Goal: Task Accomplishment & Management: Manage account settings

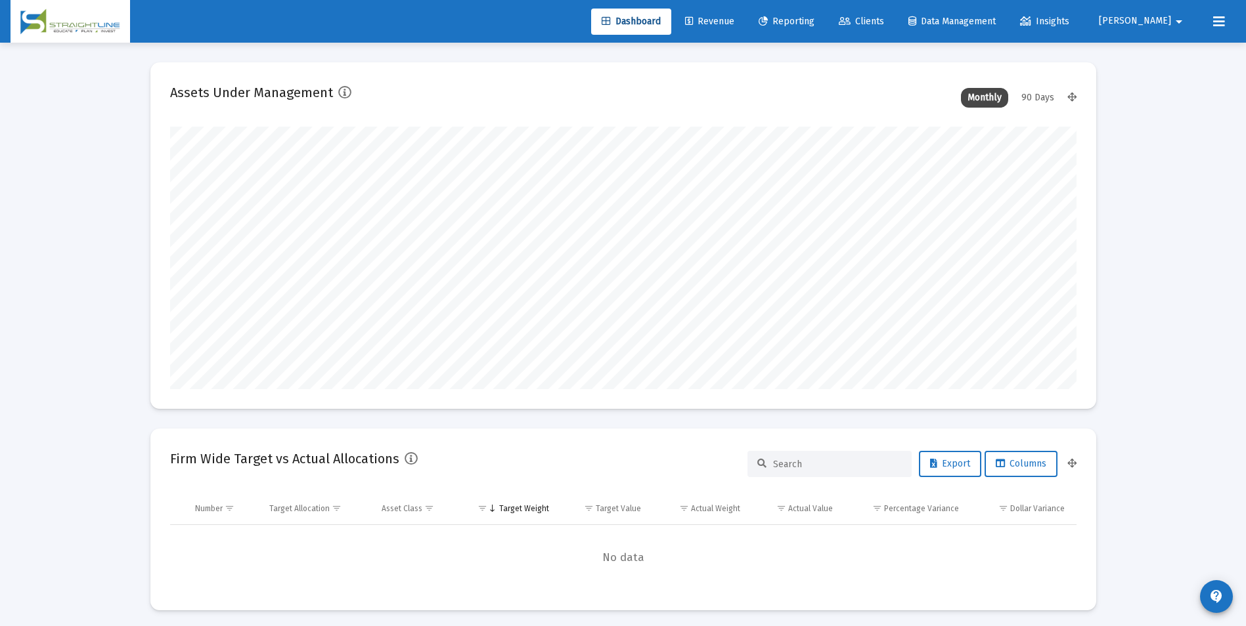
scroll to position [263, 488]
type input "2025-09-18"
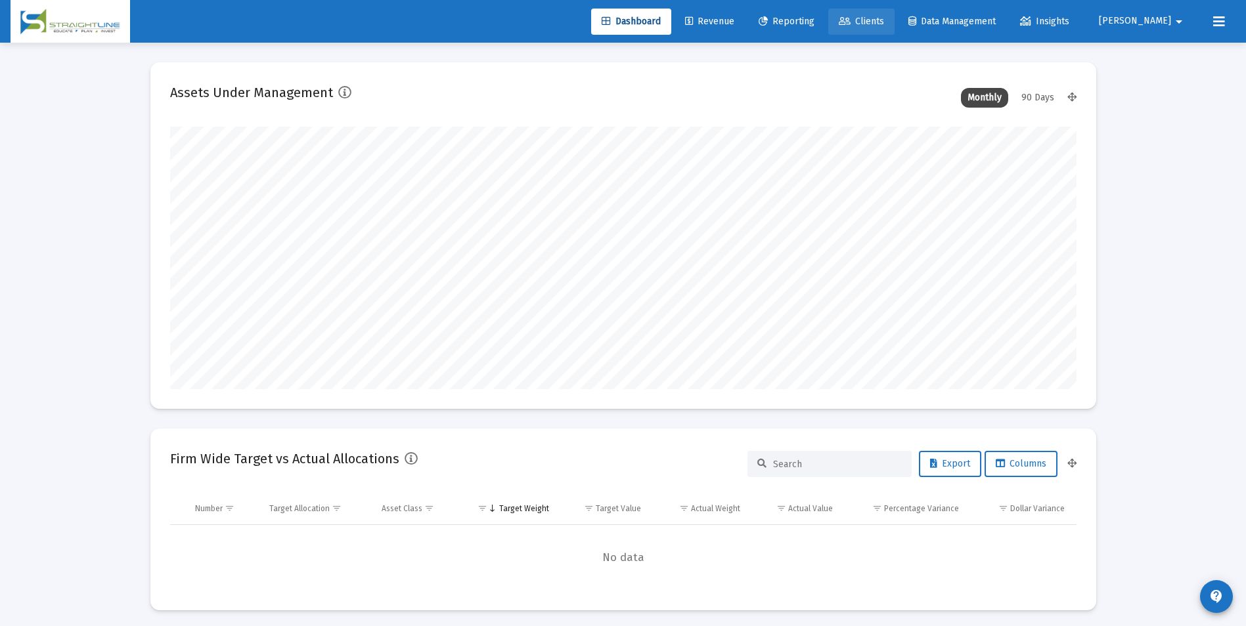
click at [884, 18] on span "Clients" at bounding box center [861, 21] width 45 height 11
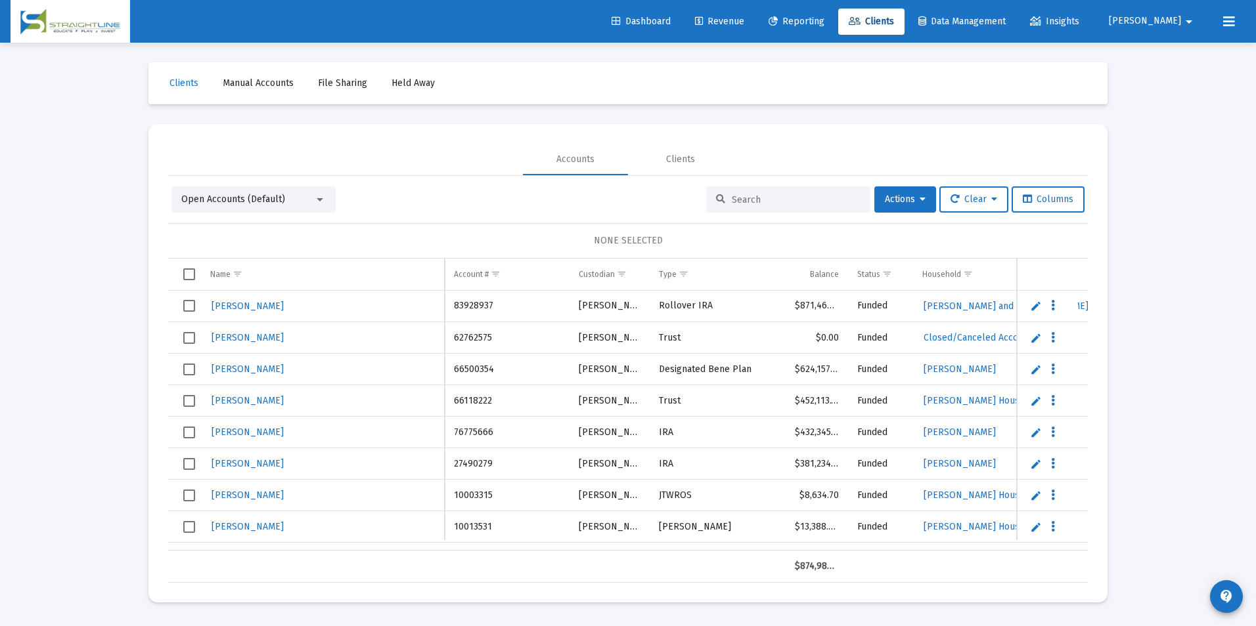
click at [802, 205] on input at bounding box center [796, 199] width 129 height 11
paste input "37894775895378"
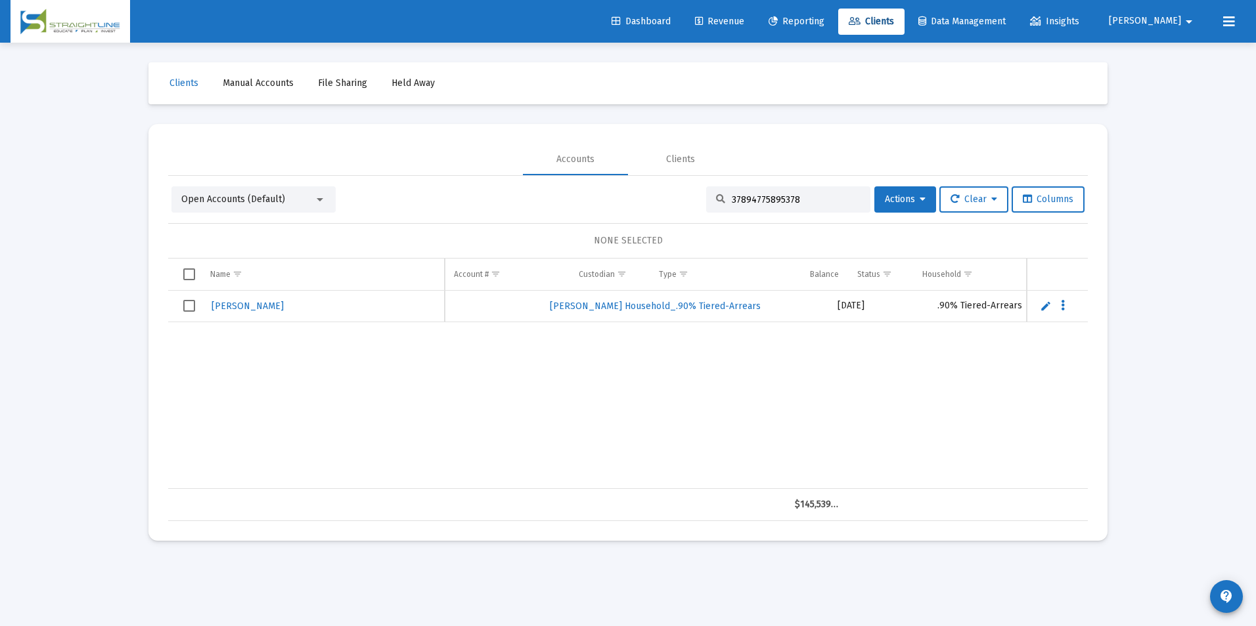
scroll to position [0, 611]
drag, startPoint x: 791, startPoint y: 203, endPoint x: 705, endPoint y: 192, distance: 86.7
click at [706, 192] on div "37894775895378" at bounding box center [788, 200] width 164 height 26
click at [815, 196] on input "37894775895378" at bounding box center [796, 199] width 129 height 11
drag, startPoint x: 815, startPoint y: 196, endPoint x: 707, endPoint y: 205, distance: 108.7
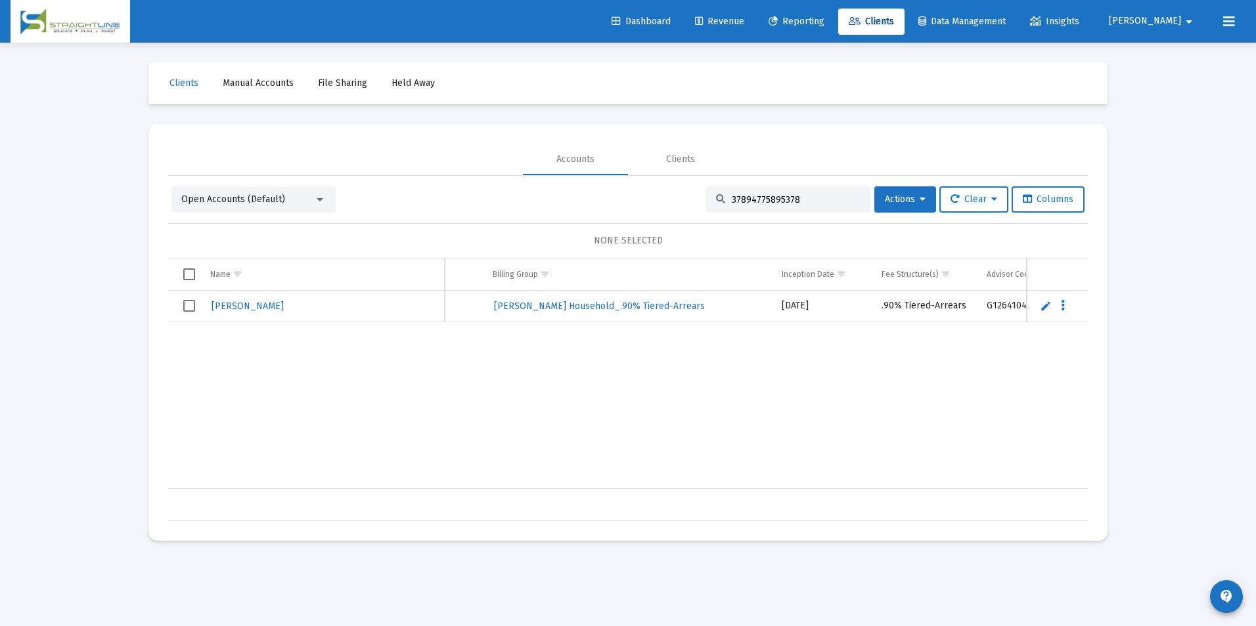
click at [707, 205] on div "37894775895378" at bounding box center [788, 200] width 164 height 26
paste input "F057T2M3__RS1001405552"
drag, startPoint x: 833, startPoint y: 200, endPoint x: 630, endPoint y: 189, distance: 203.8
click at [630, 189] on div "Open Accounts (Default) F057T2M3__RS1001405552 Actions Clear Columns" at bounding box center [627, 200] width 913 height 26
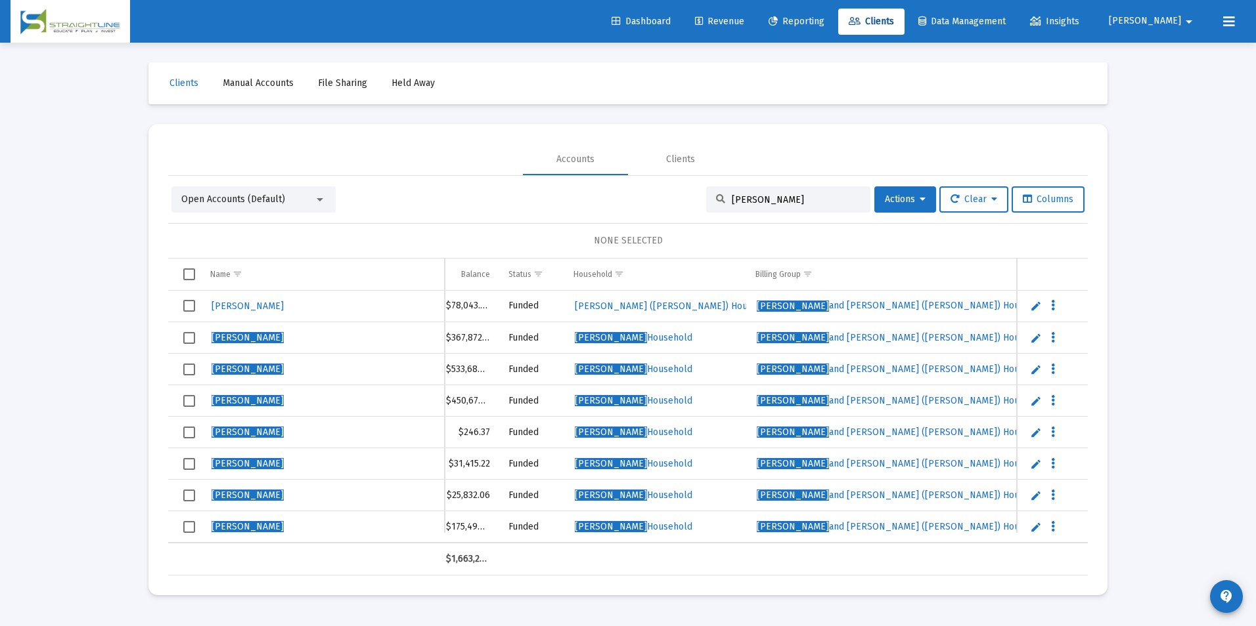
scroll to position [0, 364]
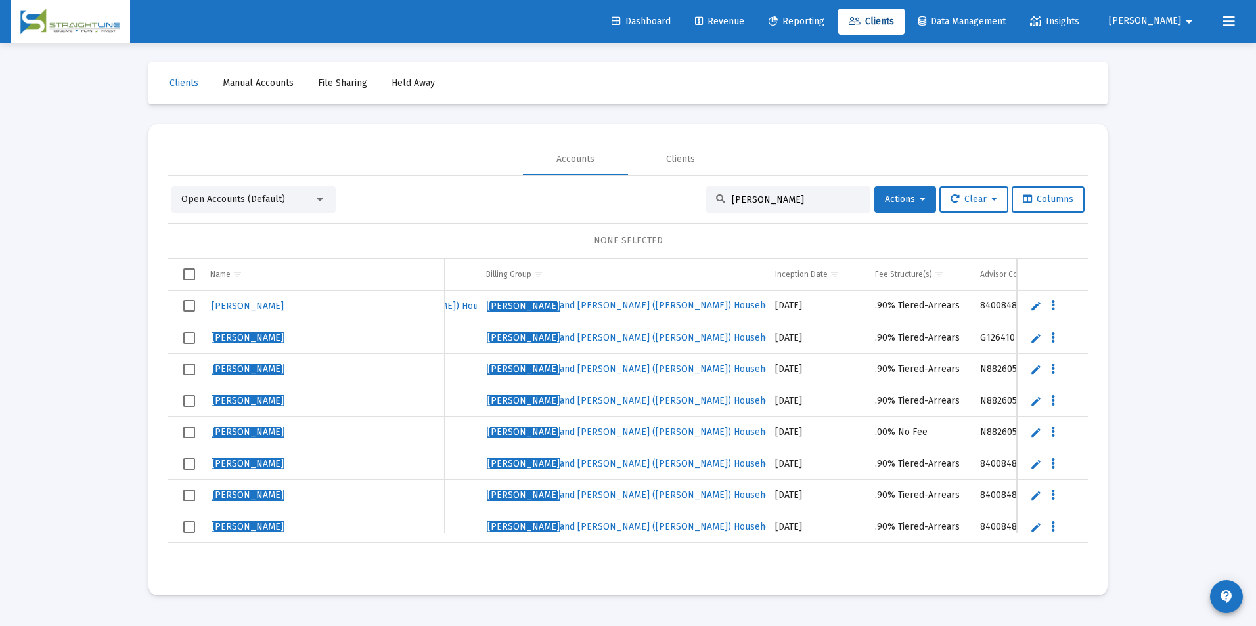
drag, startPoint x: 826, startPoint y: 200, endPoint x: 697, endPoint y: 196, distance: 129.4
click at [697, 196] on div "Open Accounts (Default) Viswanathan, Poorna Actions Clear Columns" at bounding box center [627, 200] width 913 height 26
paste input "79009827"
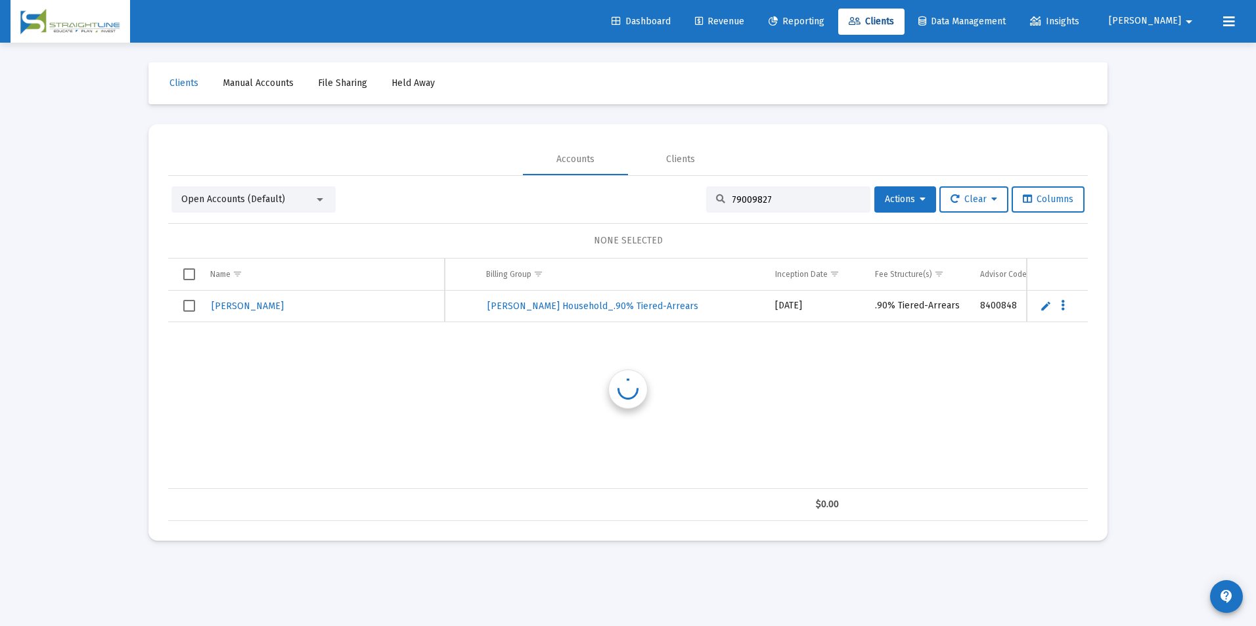
scroll to position [0, 618]
drag, startPoint x: 849, startPoint y: 197, endPoint x: 638, endPoint y: 210, distance: 211.2
click at [638, 210] on div "Open Accounts (Default) 79009827 Actions Clear Columns" at bounding box center [627, 200] width 913 height 26
paste input "F5169UJ9__RP1001405553"
drag, startPoint x: 845, startPoint y: 194, endPoint x: 697, endPoint y: 190, distance: 148.4
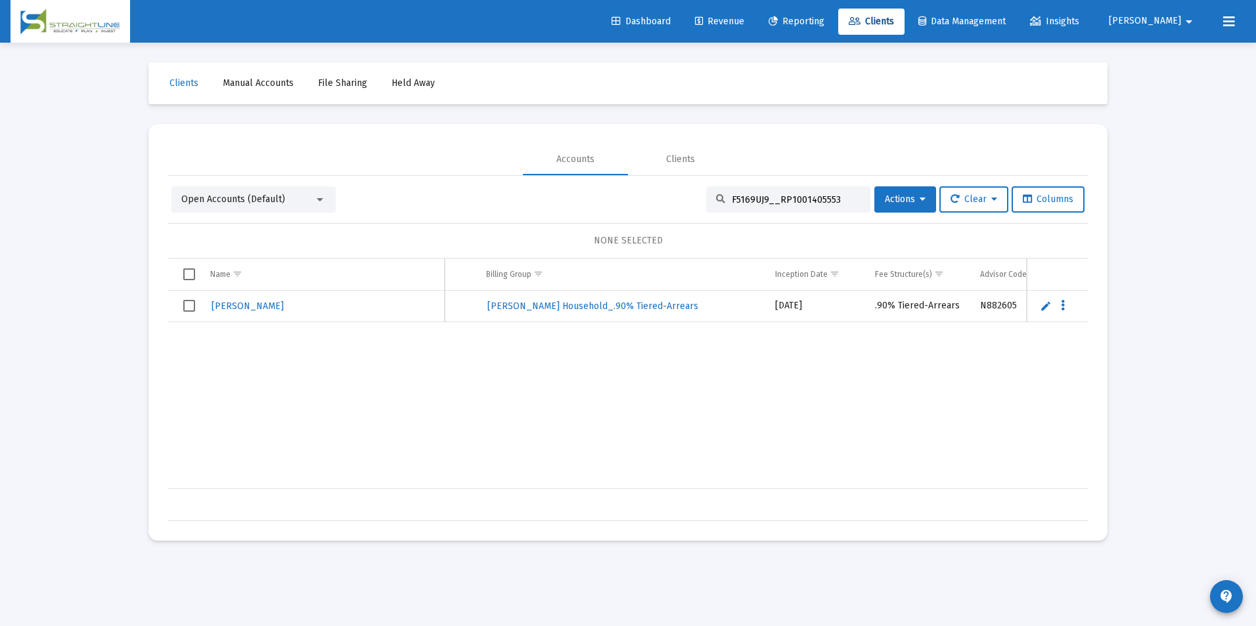
click at [697, 190] on div "Open Accounts (Default) F5169UJ9__RP1001405553 Actions Clear Columns" at bounding box center [627, 200] width 913 height 26
paste input "37390628495378"
drag, startPoint x: 802, startPoint y: 198, endPoint x: 619, endPoint y: 156, distance: 188.0
click at [619, 156] on mat-tab-group "Accounts Clients Open Accounts (Default) 37390628495378 Actions Clear Columns N…" at bounding box center [627, 333] width 919 height 378
paste input "B4949232__RA6001102155"
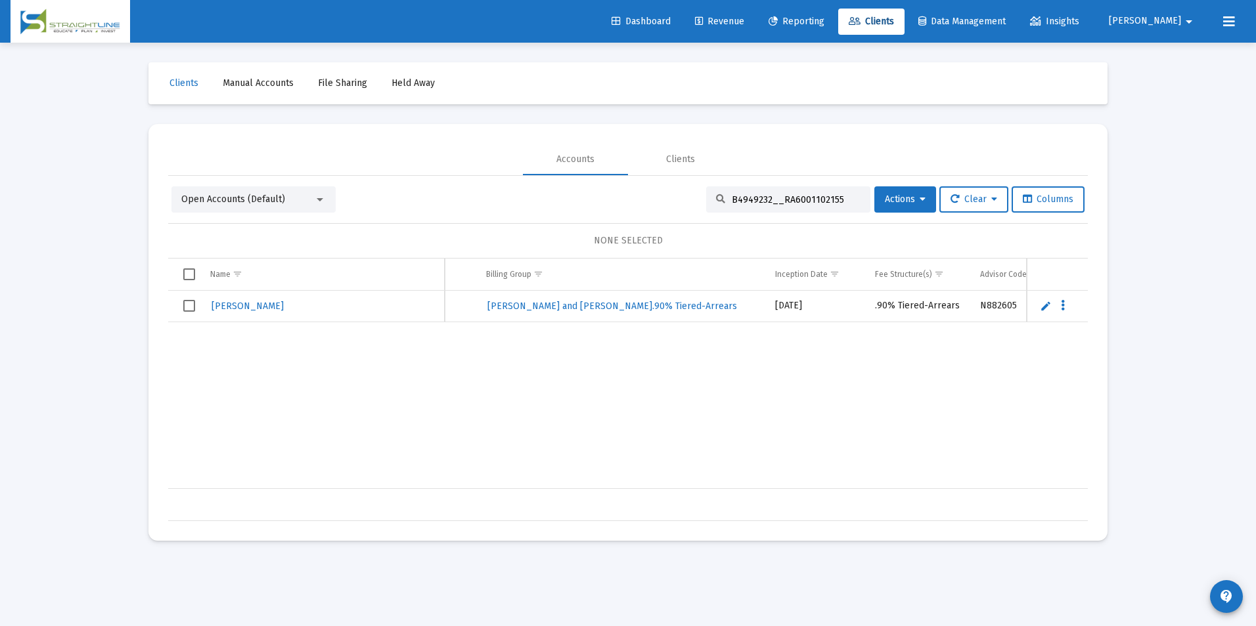
drag, startPoint x: 839, startPoint y: 202, endPoint x: 552, endPoint y: 198, distance: 287.0
click at [552, 198] on div "Open Accounts (Default) B4949232__RA6001102155 Actions Clear Columns" at bounding box center [627, 200] width 913 height 26
paste input "5282759"
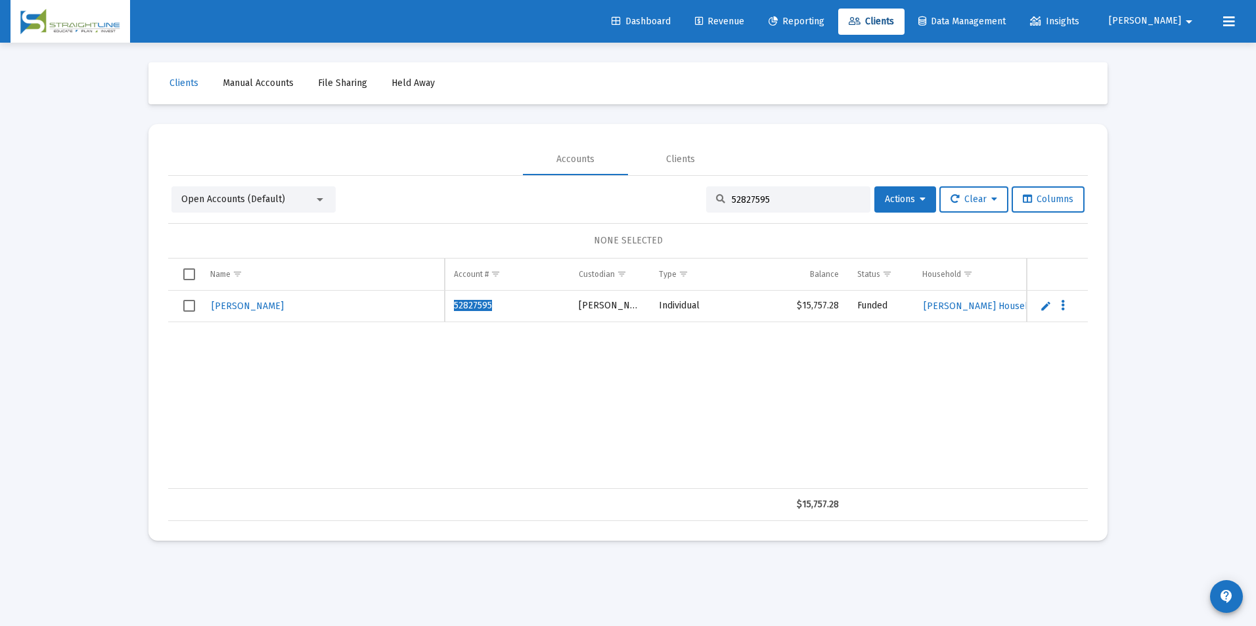
click at [764, 191] on div "52827595" at bounding box center [788, 200] width 164 height 26
drag, startPoint x: 768, startPoint y: 198, endPoint x: 714, endPoint y: 209, distance: 54.2
click at [714, 209] on div "52827595" at bounding box center [788, 200] width 164 height 26
click at [780, 204] on input "52827595" at bounding box center [796, 199] width 129 height 11
drag, startPoint x: 780, startPoint y: 204, endPoint x: 711, endPoint y: 212, distance: 70.1
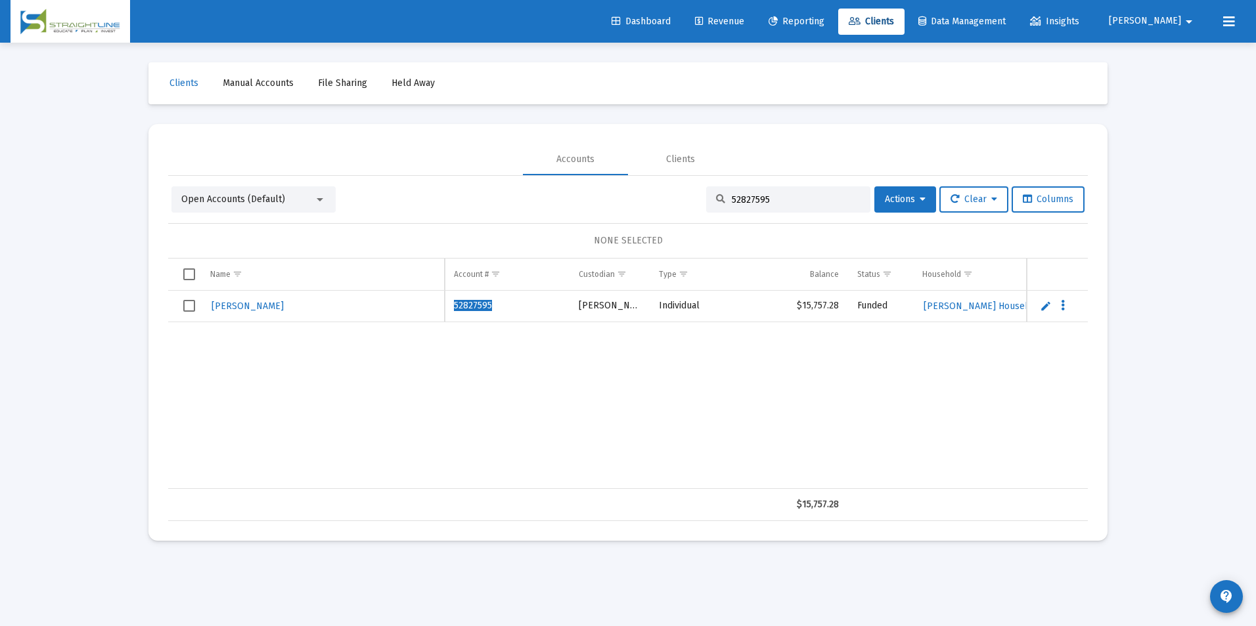
click at [711, 212] on div "52827595" at bounding box center [788, 200] width 164 height 26
paste input "L83683H7__GS1001405553"
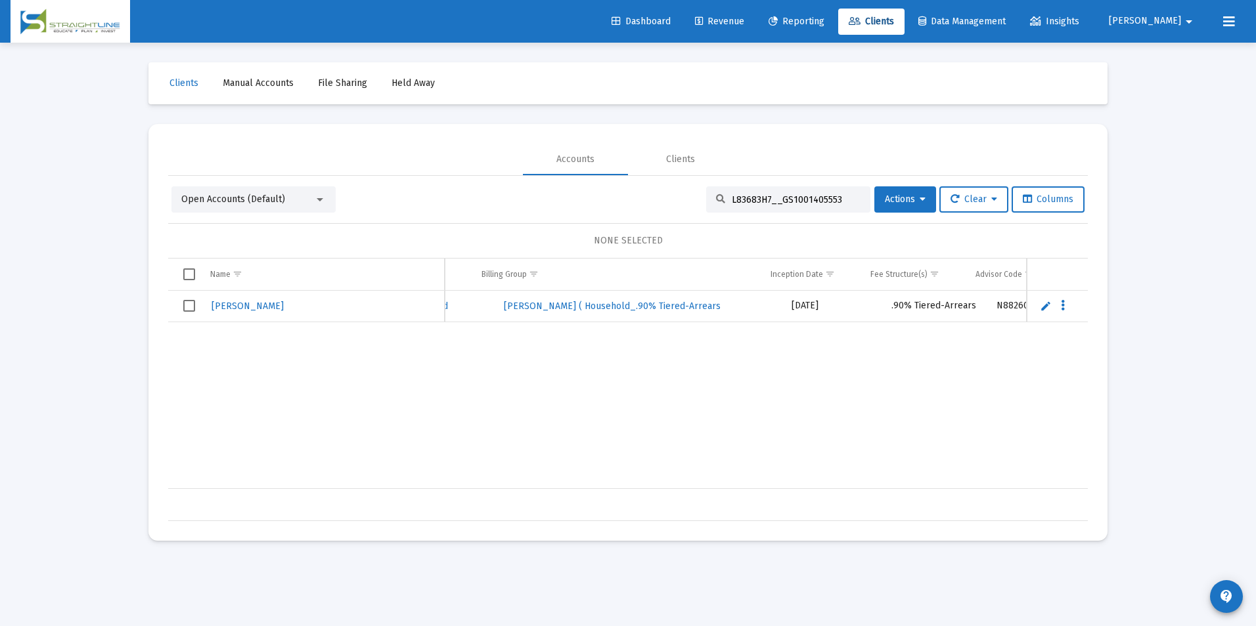
scroll to position [0, 626]
click at [856, 202] on div "L83683H7__GS1001405553" at bounding box center [788, 200] width 164 height 26
drag, startPoint x: 850, startPoint y: 201, endPoint x: 688, endPoint y: 228, distance: 164.4
click at [688, 228] on div "Open Accounts (Default) L83683H7__GS1001405553 Actions Clear Columns NONE SELEC…" at bounding box center [627, 354] width 919 height 335
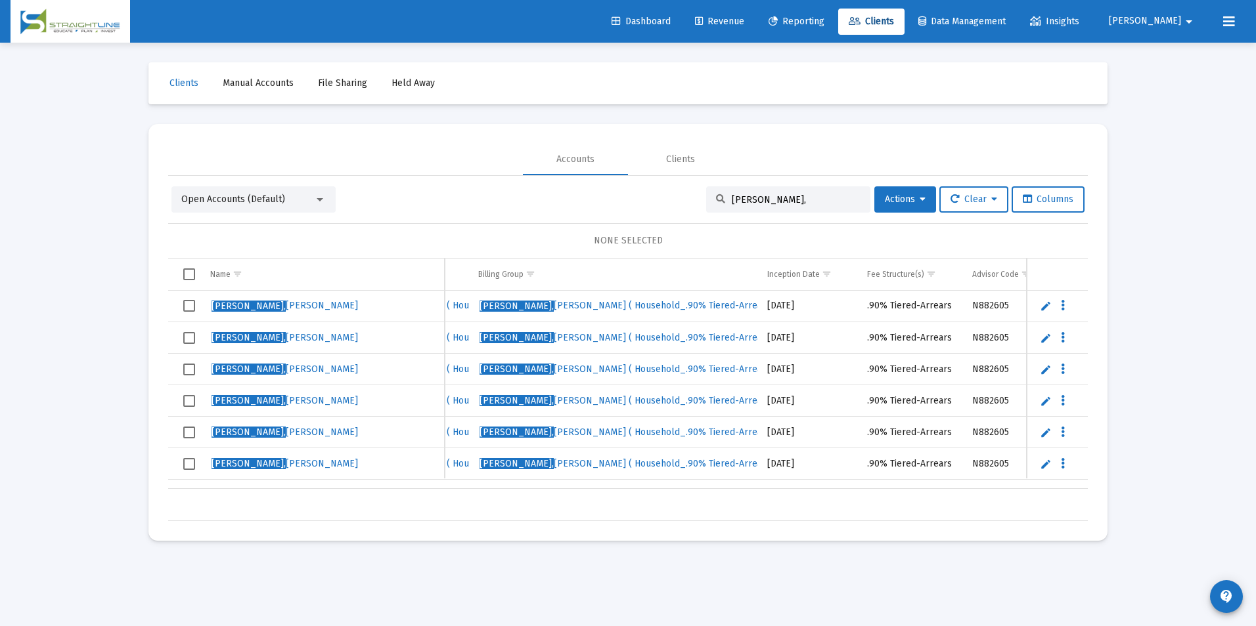
type input "Kulikowski,"
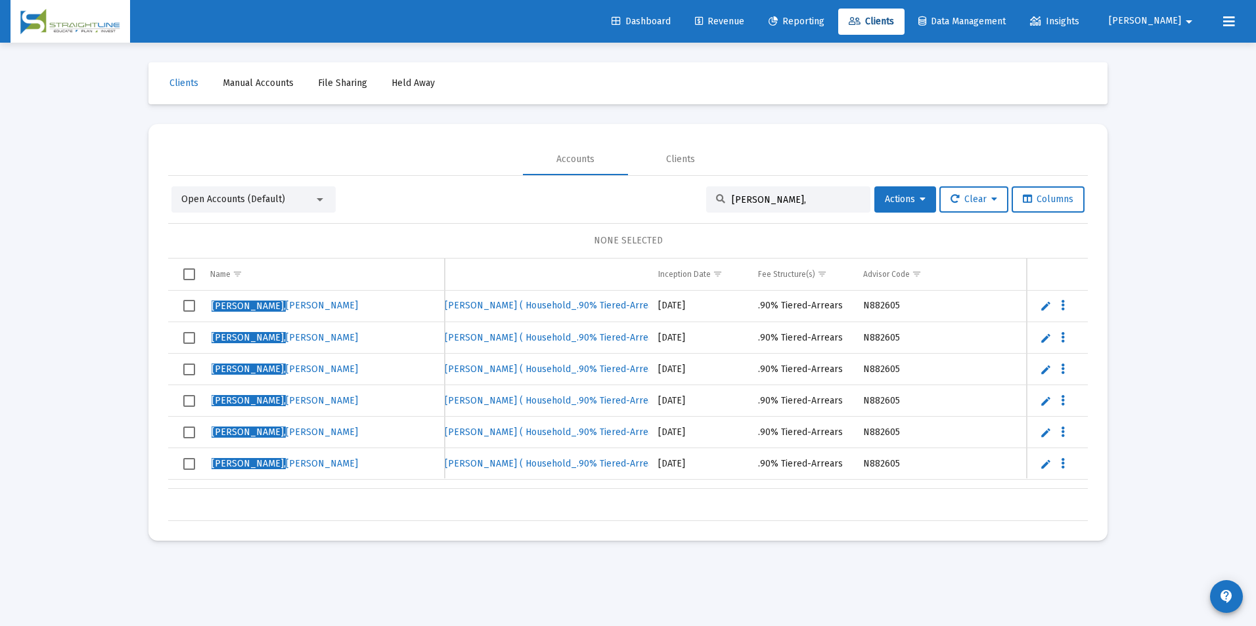
scroll to position [0, 787]
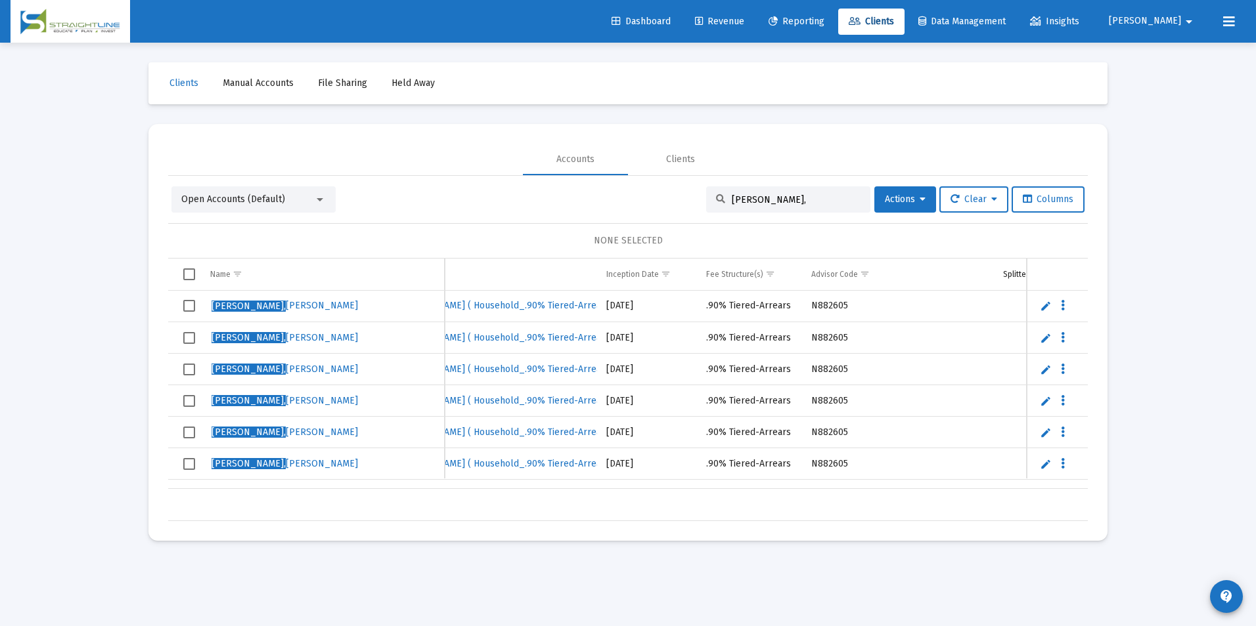
click at [582, 490] on div "$0.00" at bounding box center [627, 505] width 919 height 33
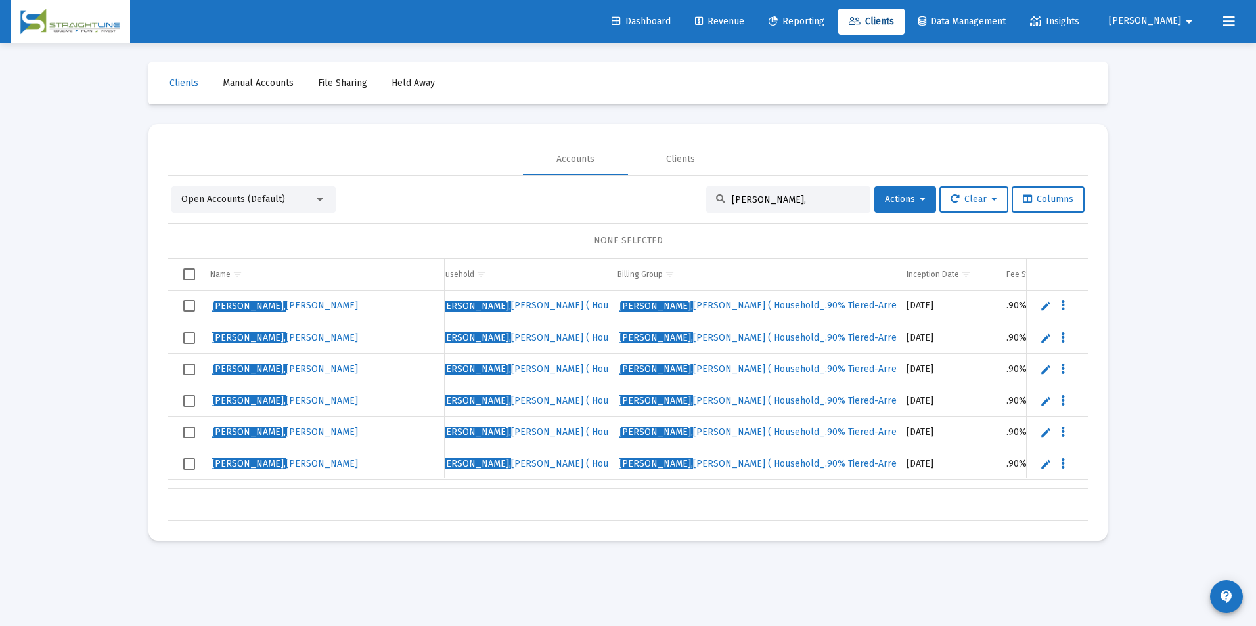
scroll to position [0, 582]
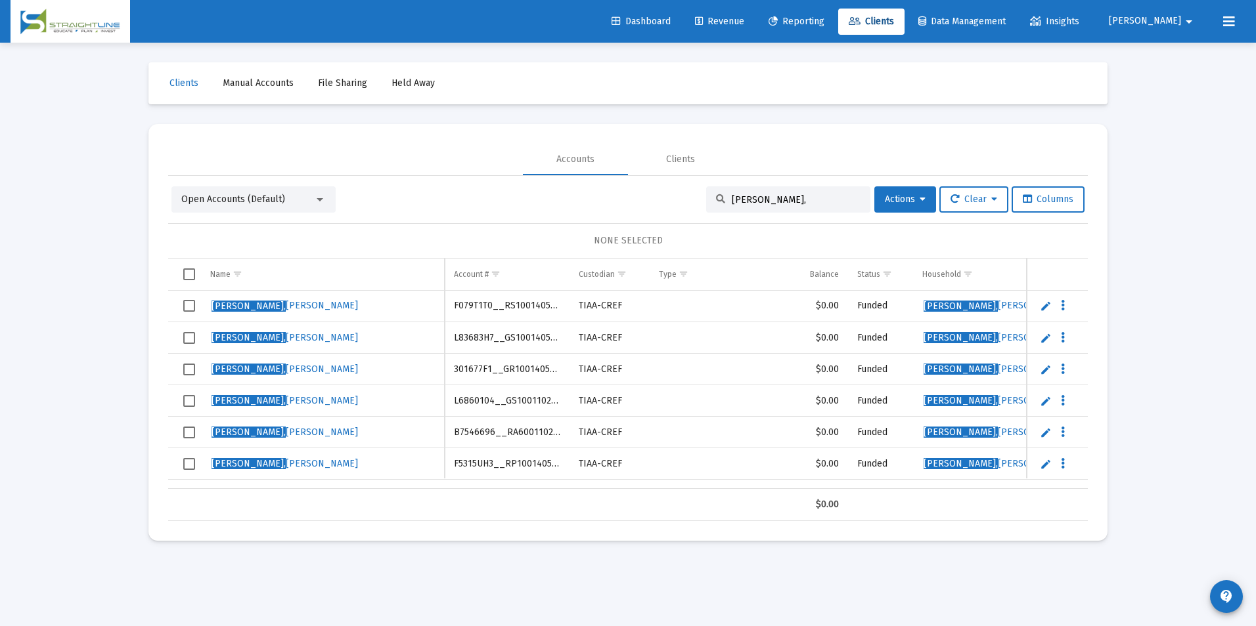
click at [187, 310] on span "Select row" at bounding box center [189, 306] width 12 height 12
click at [188, 341] on span "Select row" at bounding box center [189, 338] width 12 height 12
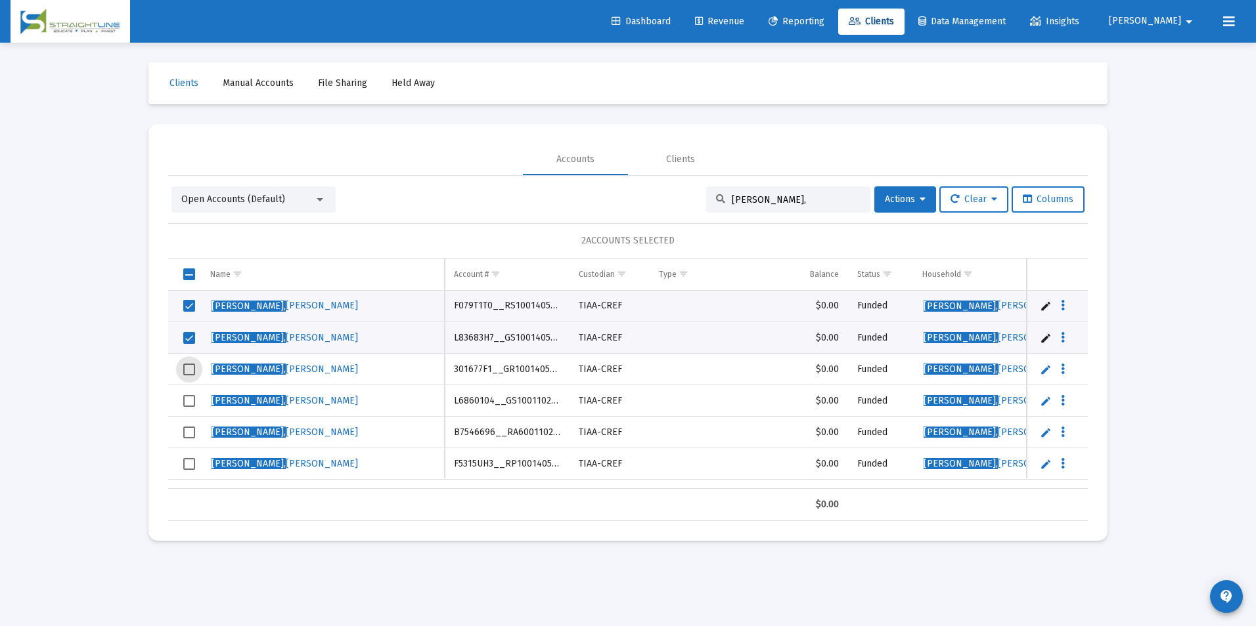
click at [185, 374] on span "Select row" at bounding box center [189, 370] width 12 height 12
click at [190, 398] on span "Select row" at bounding box center [189, 401] width 12 height 12
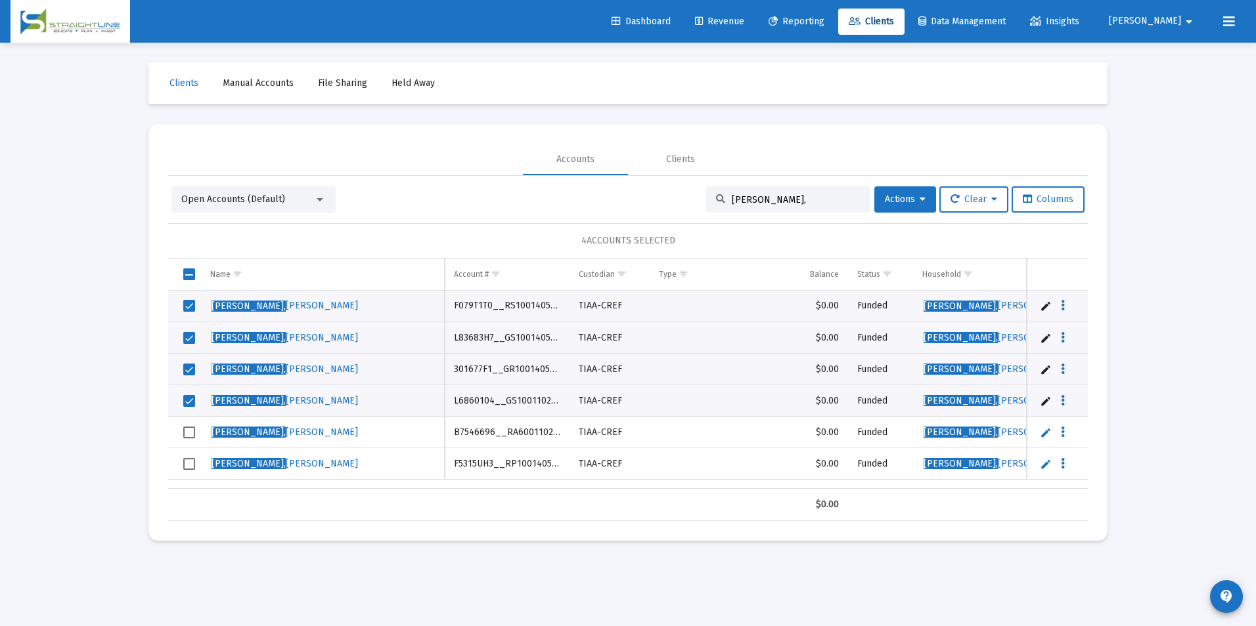
click at [188, 423] on td "Data grid" at bounding box center [184, 433] width 33 height 32
click at [188, 464] on span "Select row" at bounding box center [189, 464] width 12 height 12
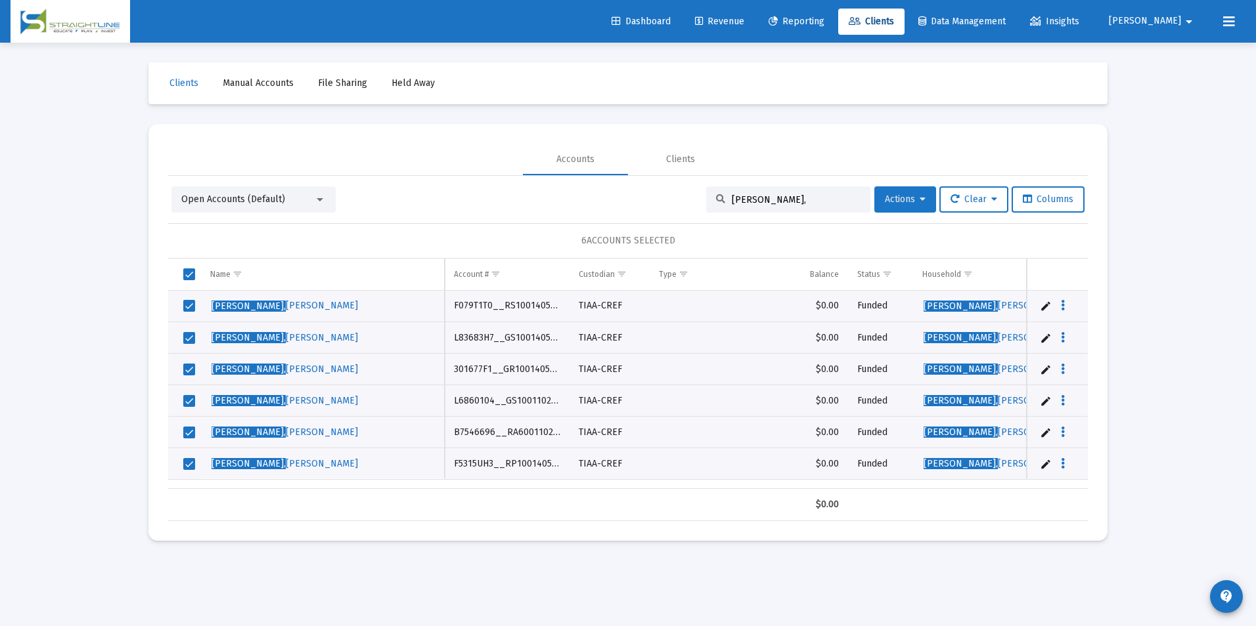
click at [892, 202] on span "Actions" at bounding box center [905, 199] width 41 height 11
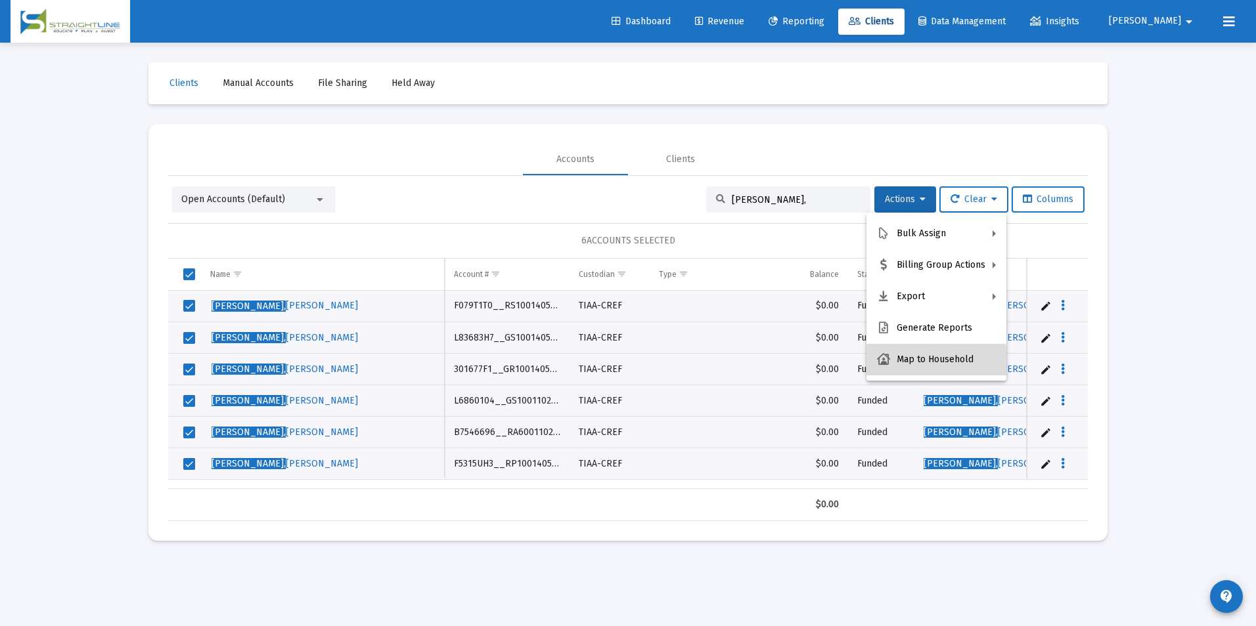
click at [915, 373] on button "Map to Household" at bounding box center [936, 360] width 140 height 32
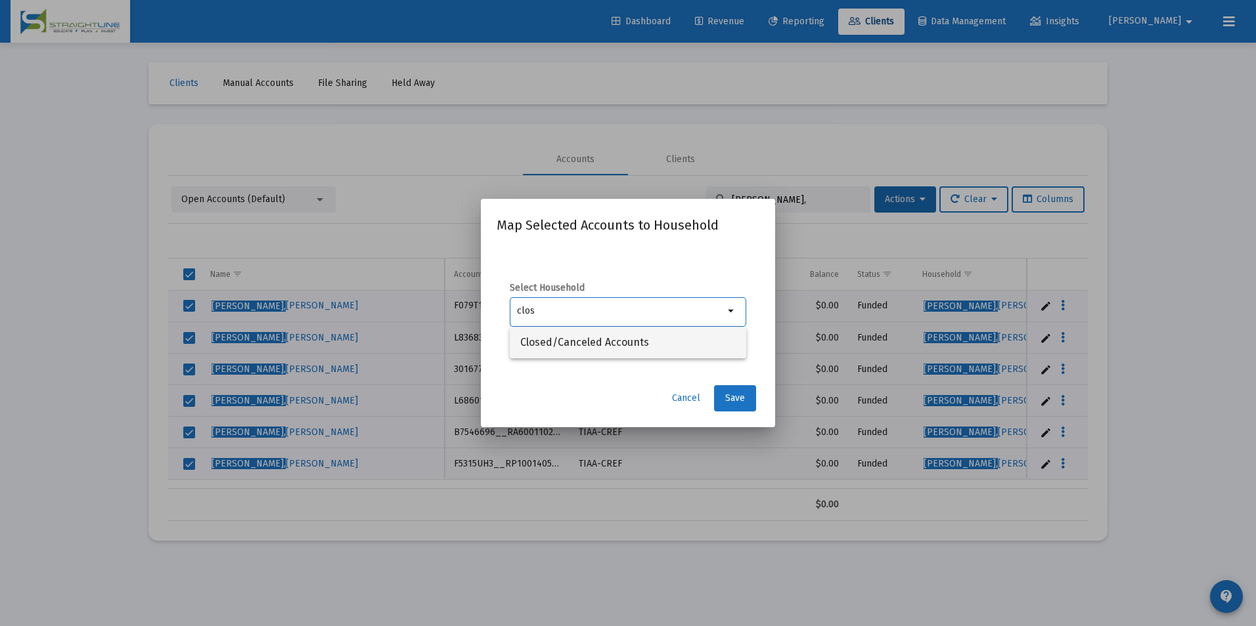
click at [657, 334] on span "Closed/Canceled Accounts" at bounding box center [627, 343] width 215 height 32
type input "Closed/Canceled Accounts"
click at [727, 391] on button "Save" at bounding box center [735, 398] width 42 height 26
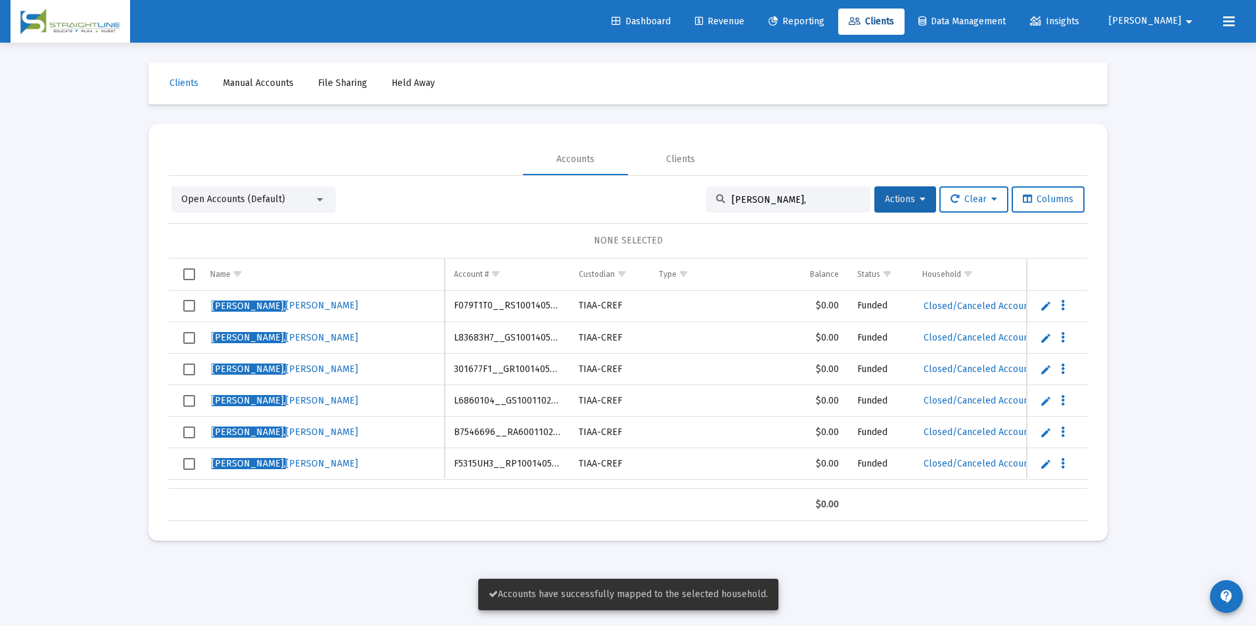
click at [185, 307] on span "Select row" at bounding box center [189, 306] width 12 height 12
click at [196, 340] on td "Data grid" at bounding box center [184, 338] width 33 height 32
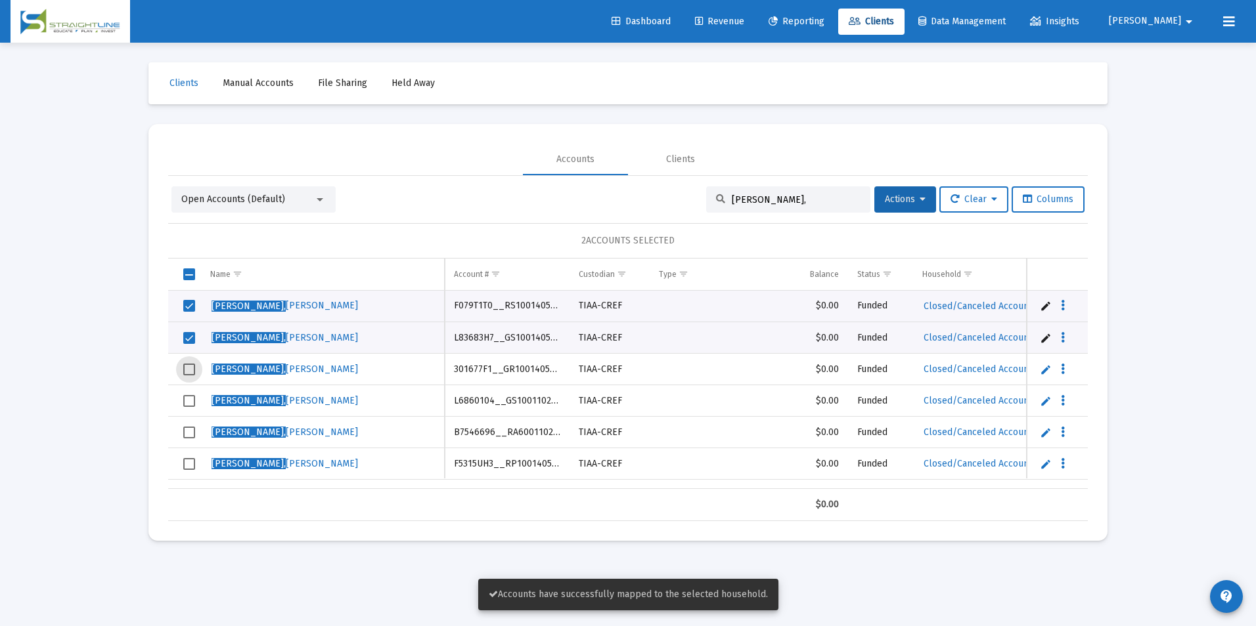
click at [185, 366] on span "Select row" at bounding box center [189, 370] width 12 height 12
click at [187, 395] on span "Select row" at bounding box center [189, 401] width 12 height 12
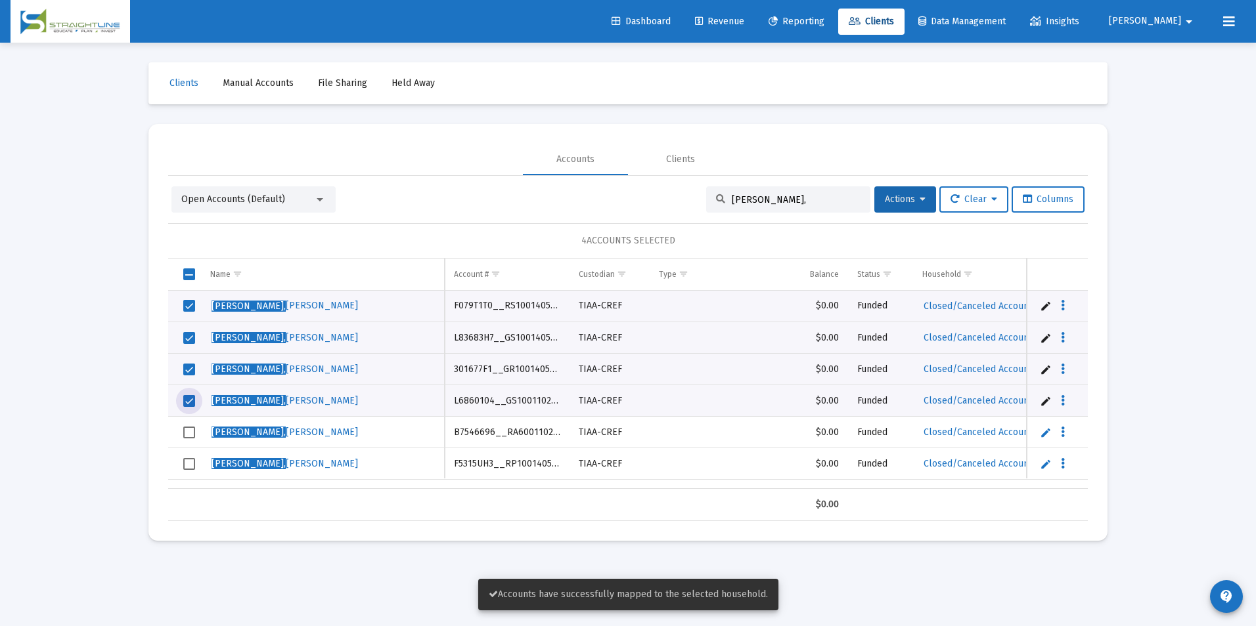
drag, startPoint x: 188, startPoint y: 426, endPoint x: 188, endPoint y: 449, distance: 22.3
click at [188, 429] on span "Select row" at bounding box center [189, 433] width 12 height 12
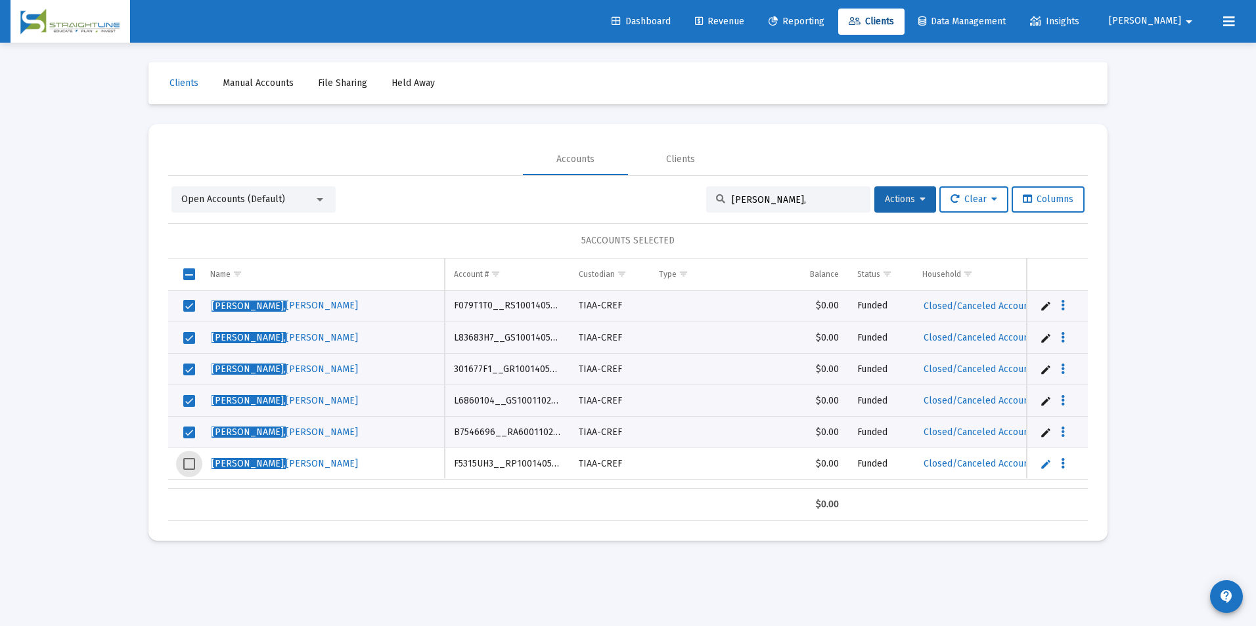
click at [187, 464] on span "Select row" at bounding box center [189, 464] width 12 height 12
click at [919, 188] on button "Actions" at bounding box center [905, 200] width 62 height 26
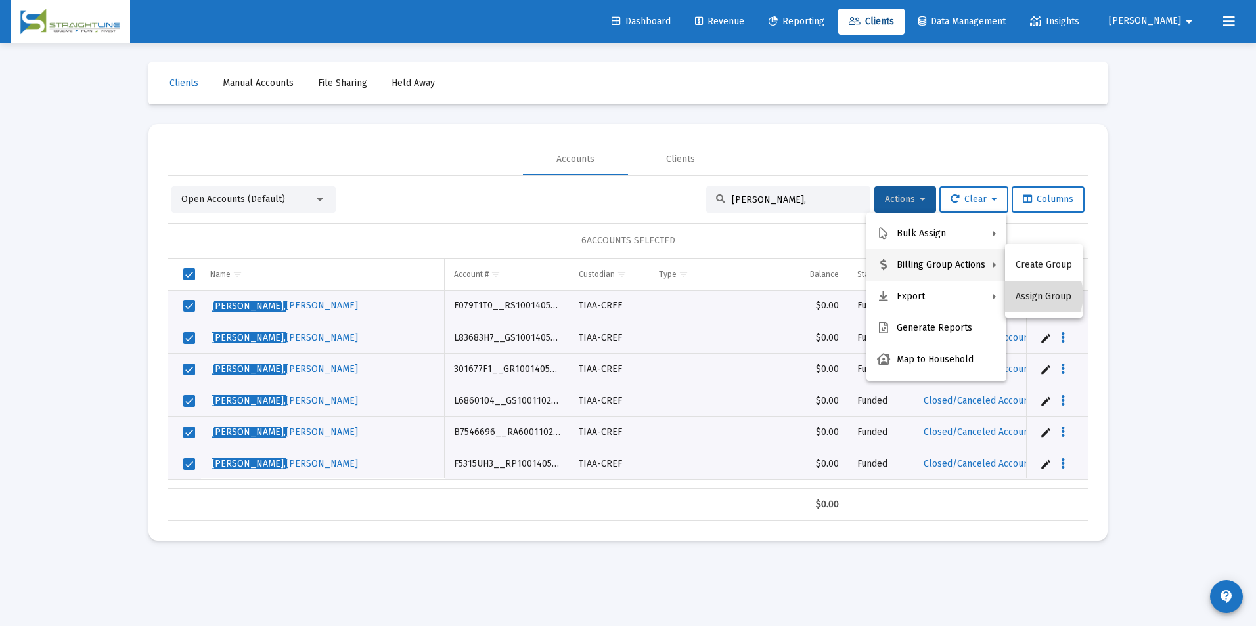
click at [1034, 296] on button "Assign Group" at bounding box center [1043, 297] width 77 height 32
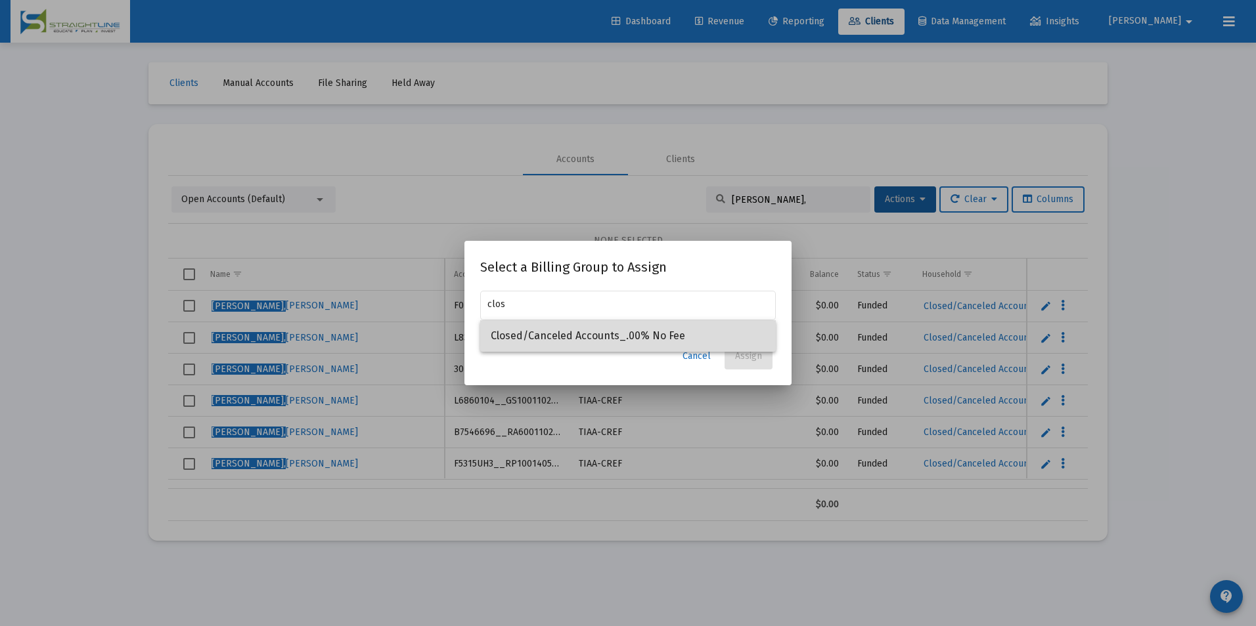
click at [693, 330] on span "Closed/Canceled Accounts_.00% No Fee" at bounding box center [628, 336] width 274 height 32
type input "Closed/Canceled Accounts_.00% No Fee"
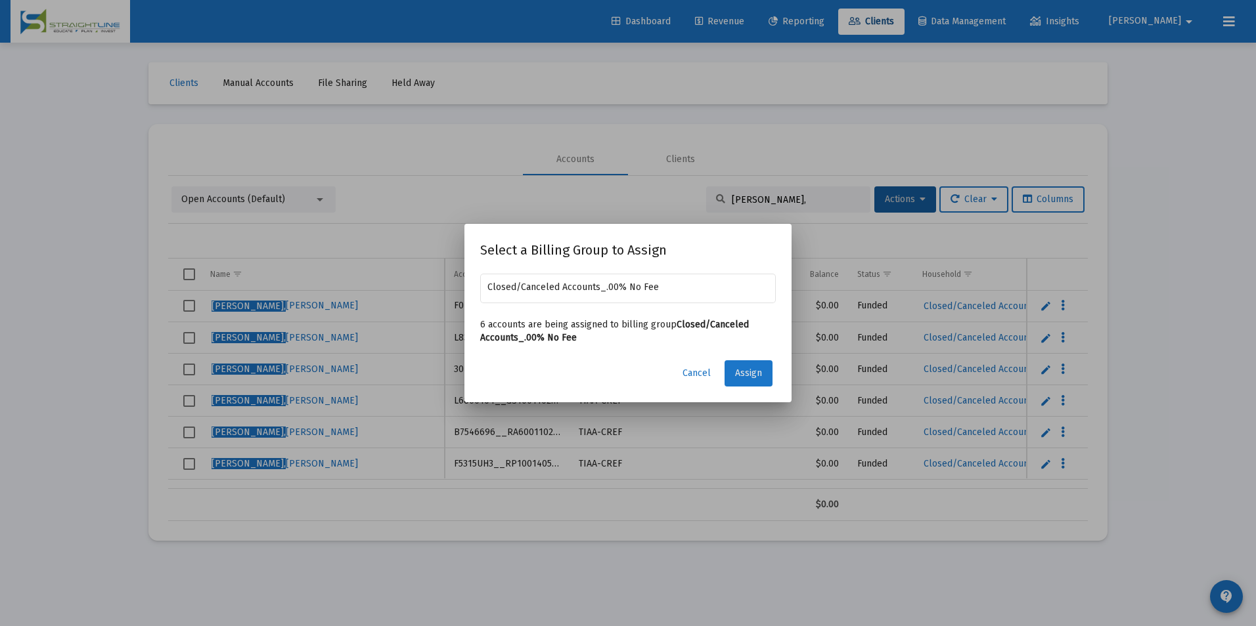
click at [759, 371] on span "Assign" at bounding box center [748, 373] width 27 height 11
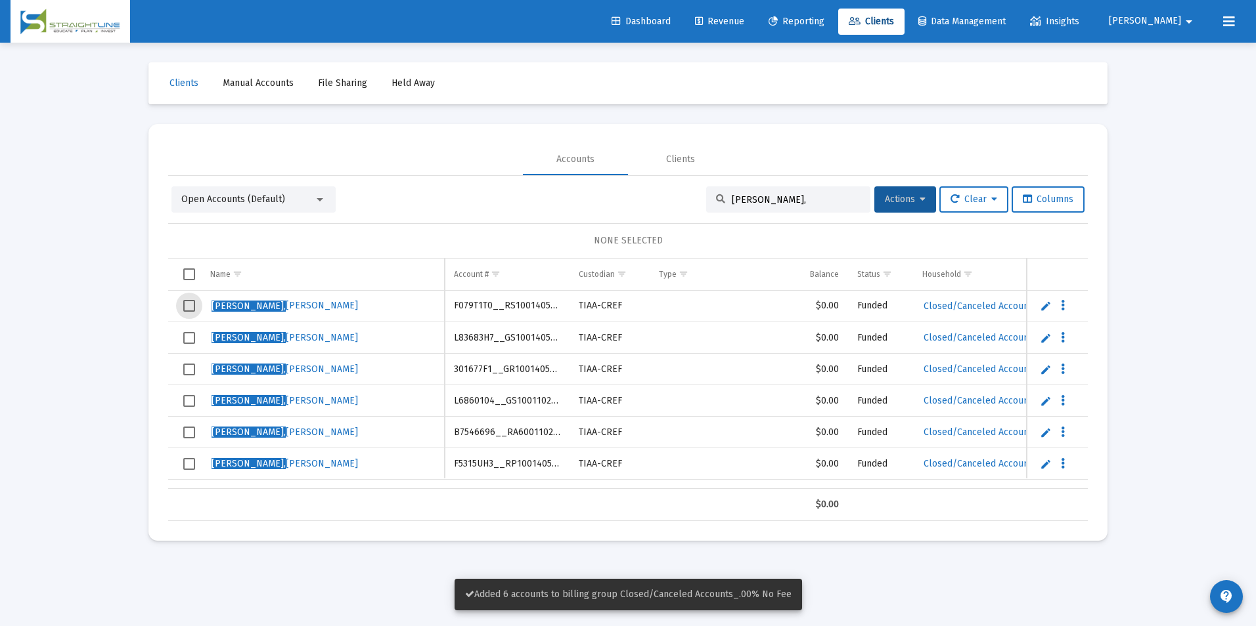
click at [193, 305] on span "Select row" at bounding box center [189, 306] width 12 height 12
click at [188, 342] on span "Select row" at bounding box center [189, 338] width 12 height 12
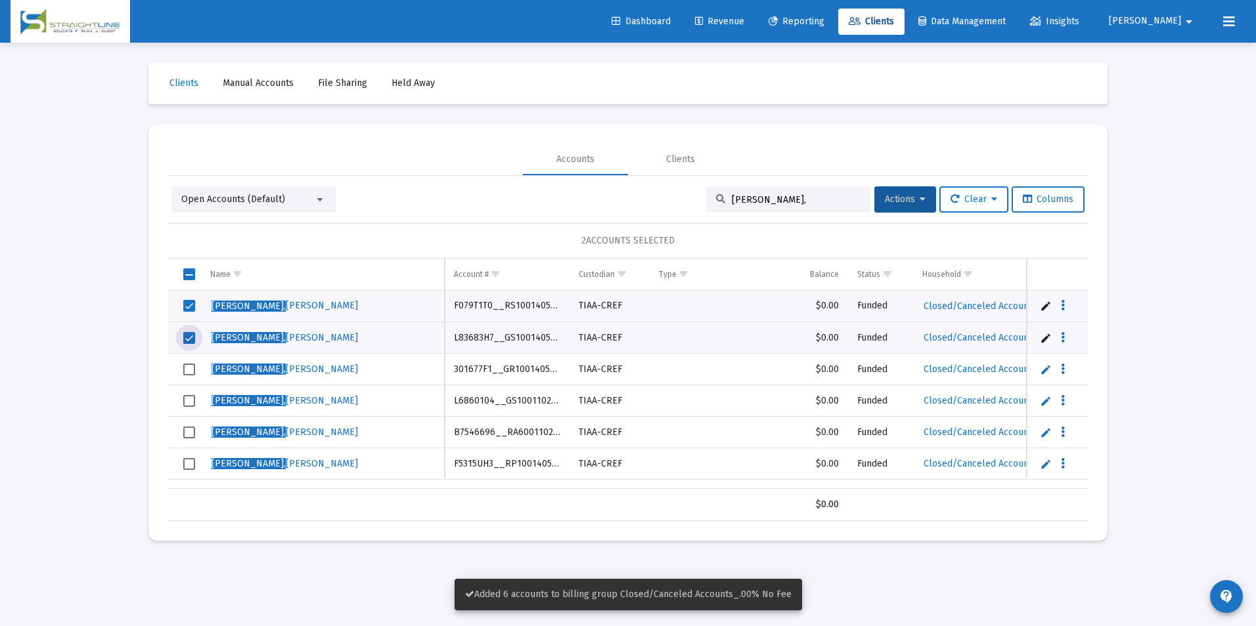
click at [187, 364] on span "Select row" at bounding box center [189, 370] width 12 height 12
click at [187, 407] on span "Select row" at bounding box center [189, 401] width 12 height 12
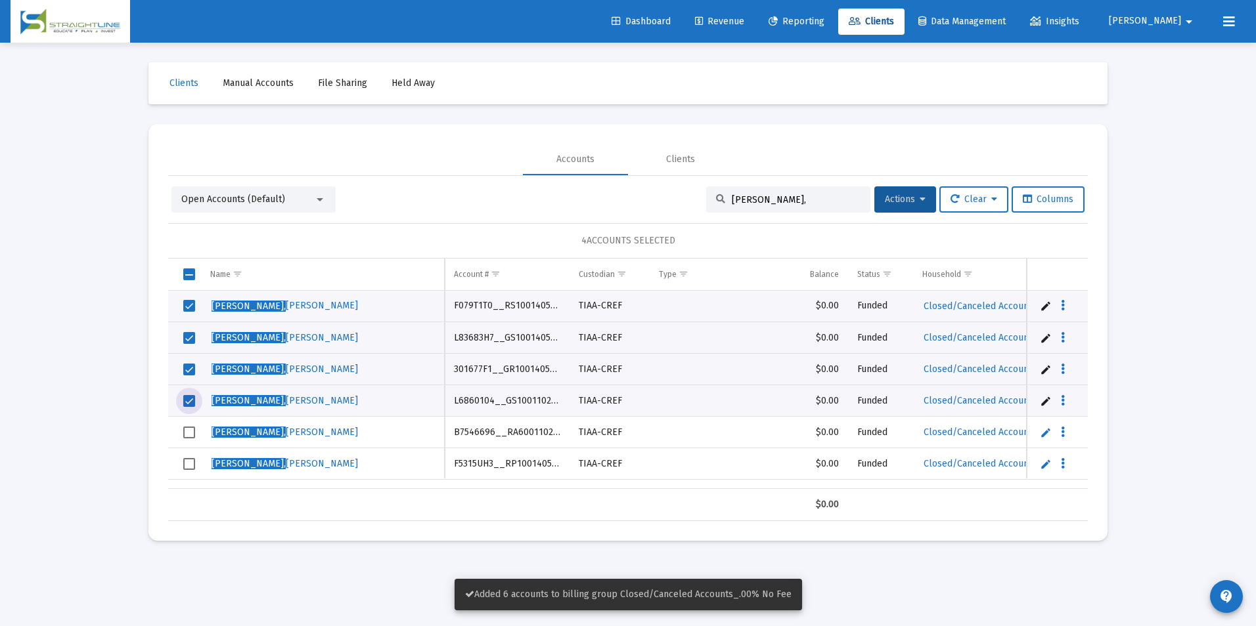
click at [191, 439] on td "Data grid" at bounding box center [184, 433] width 33 height 32
click at [189, 470] on span "Select row" at bounding box center [189, 464] width 12 height 12
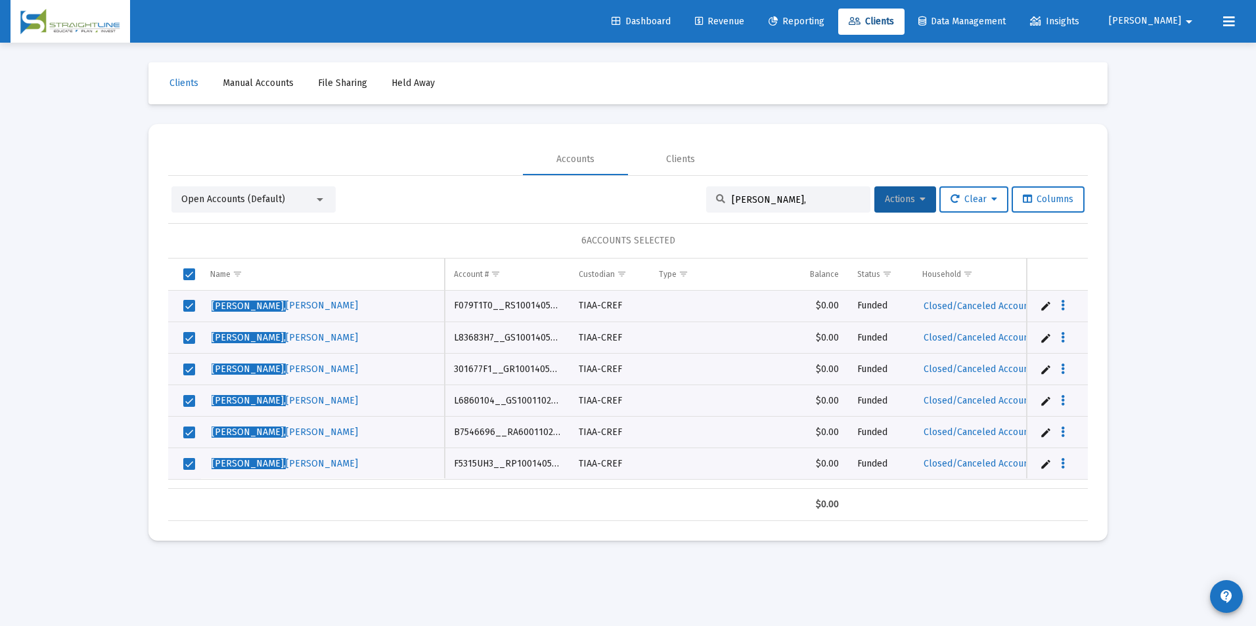
click at [885, 204] on span "Actions" at bounding box center [905, 199] width 41 height 11
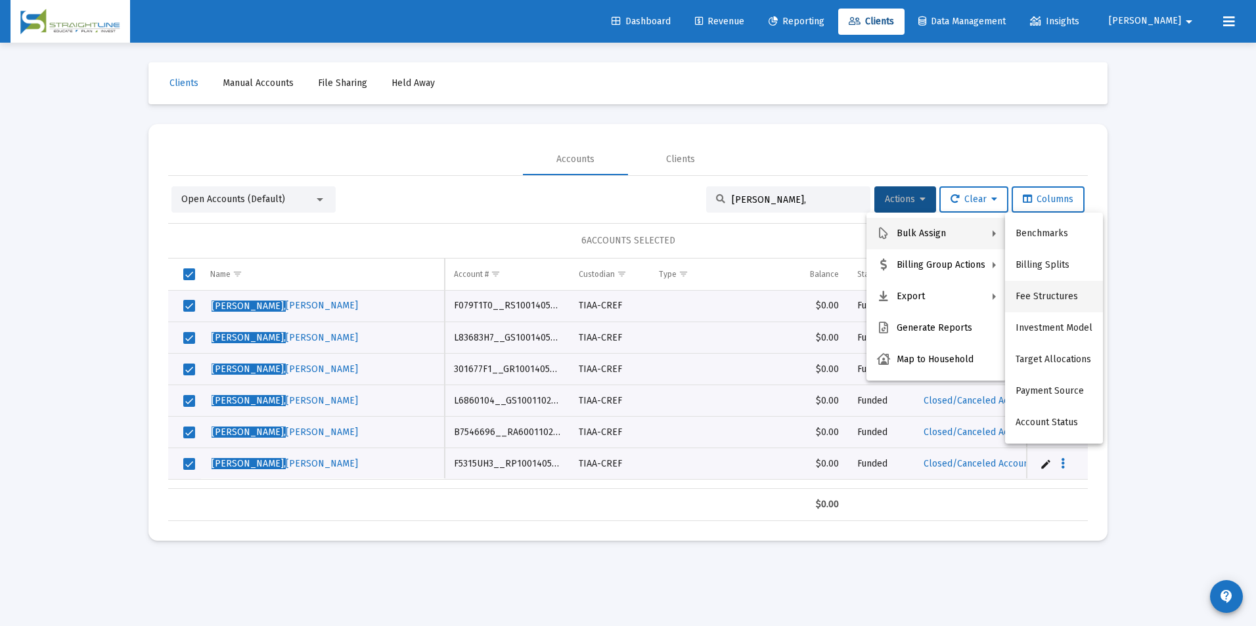
click at [1016, 292] on button "Fee Structures" at bounding box center [1054, 297] width 98 height 32
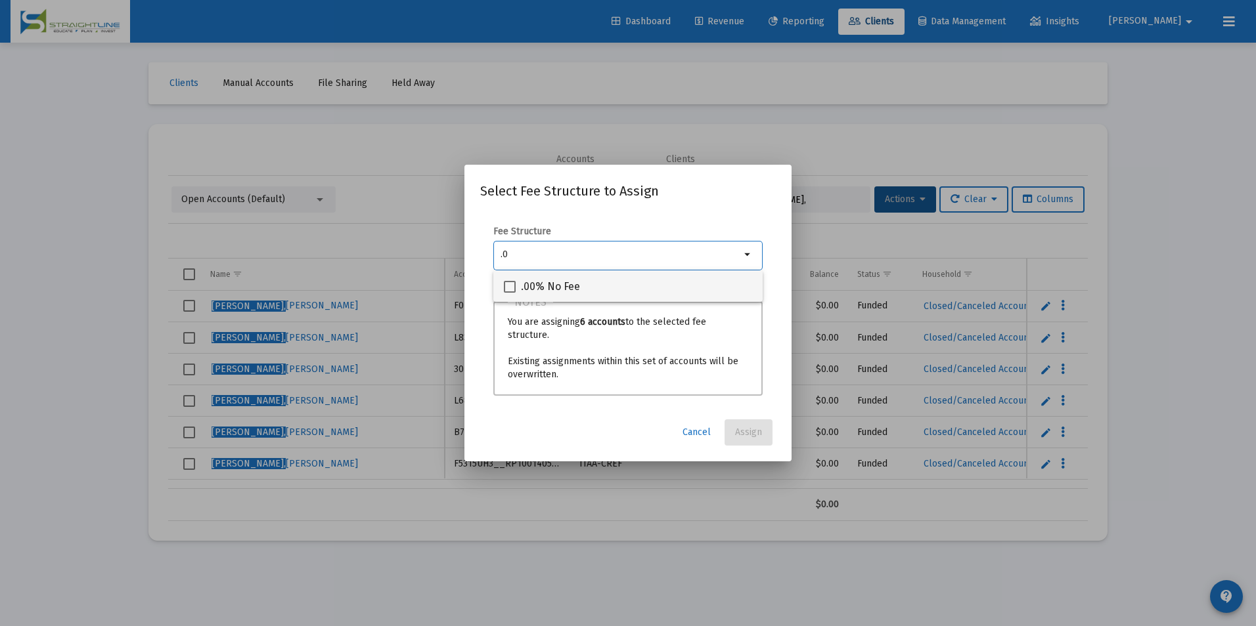
type input ".0"
click at [721, 282] on div ".00% No Fee" at bounding box center [628, 287] width 248 height 32
checkbox input "true"
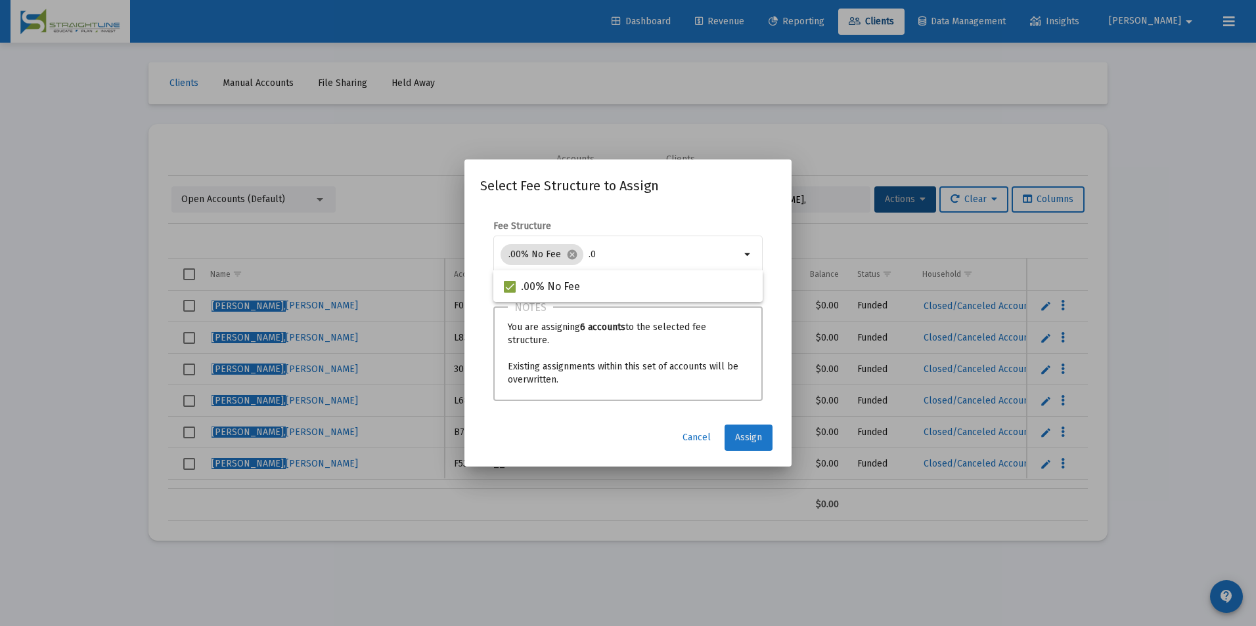
click at [765, 448] on button "Assign" at bounding box center [748, 438] width 48 height 26
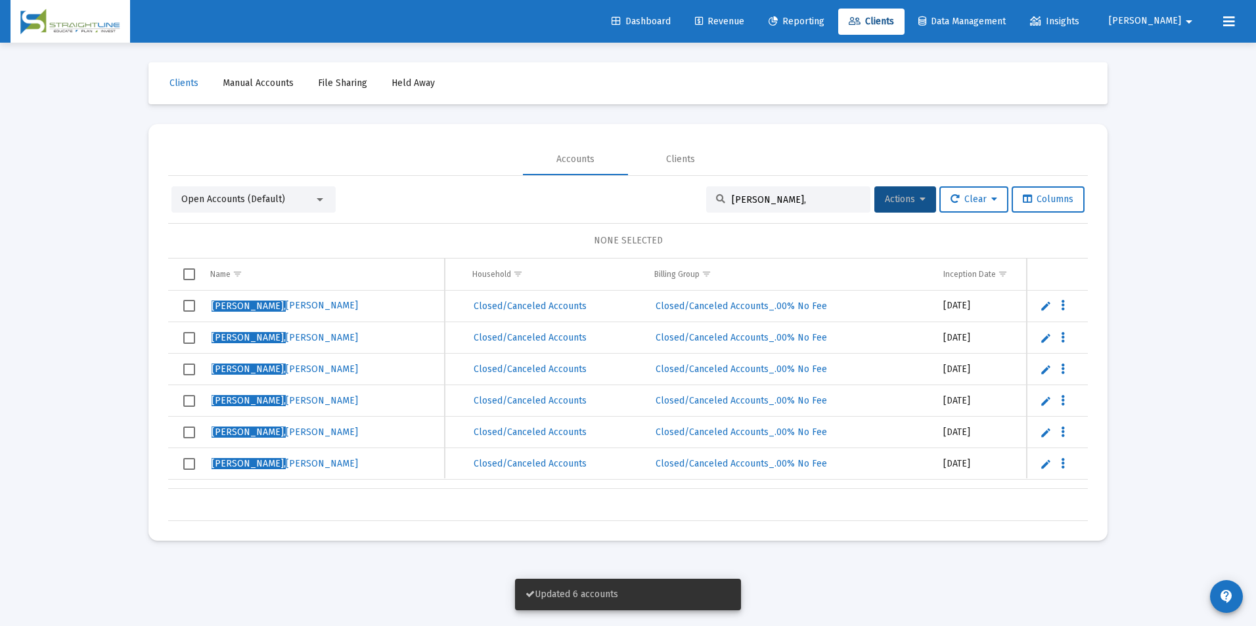
scroll to position [0, 477]
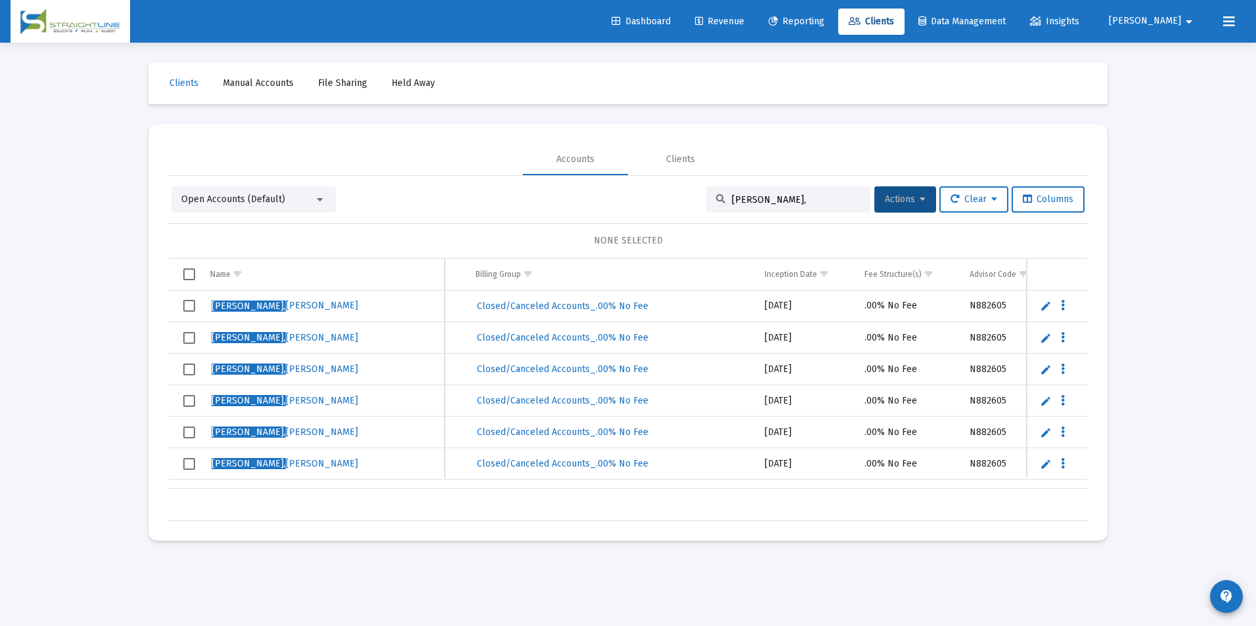
drag, startPoint x: 795, startPoint y: 197, endPoint x: 560, endPoint y: 182, distance: 236.2
click at [560, 182] on div "Open Accounts (Default) Kulikowski, Actions Clear Columns NONE SELECTED Name Na…" at bounding box center [627, 348] width 919 height 345
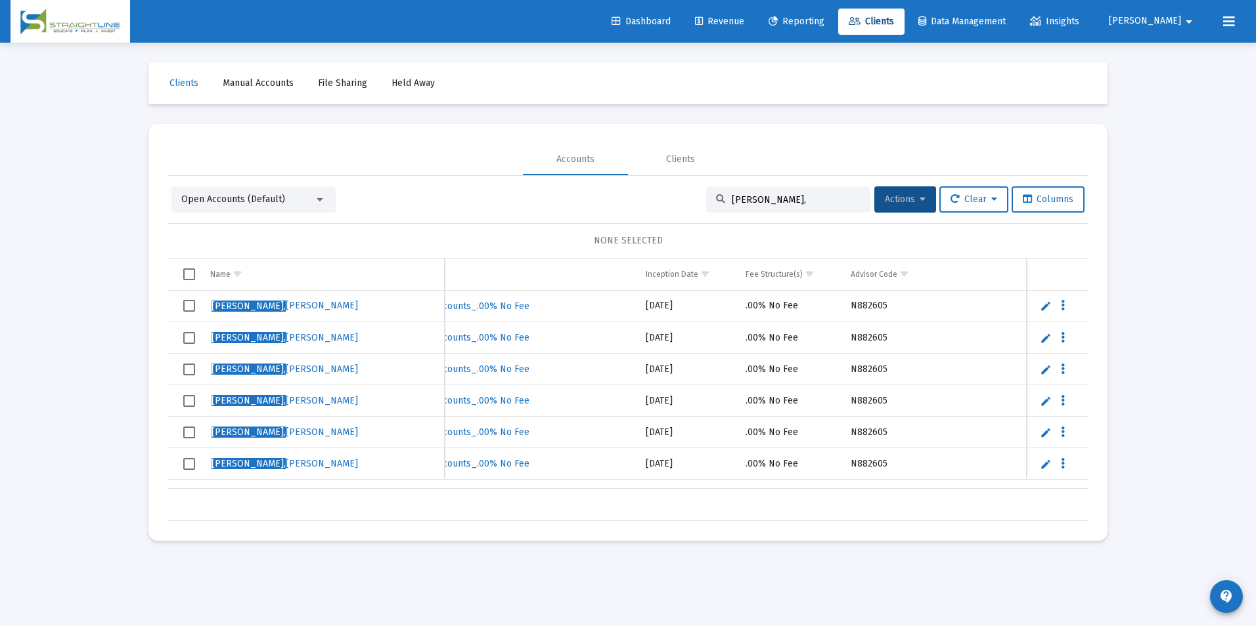
scroll to position [0, 822]
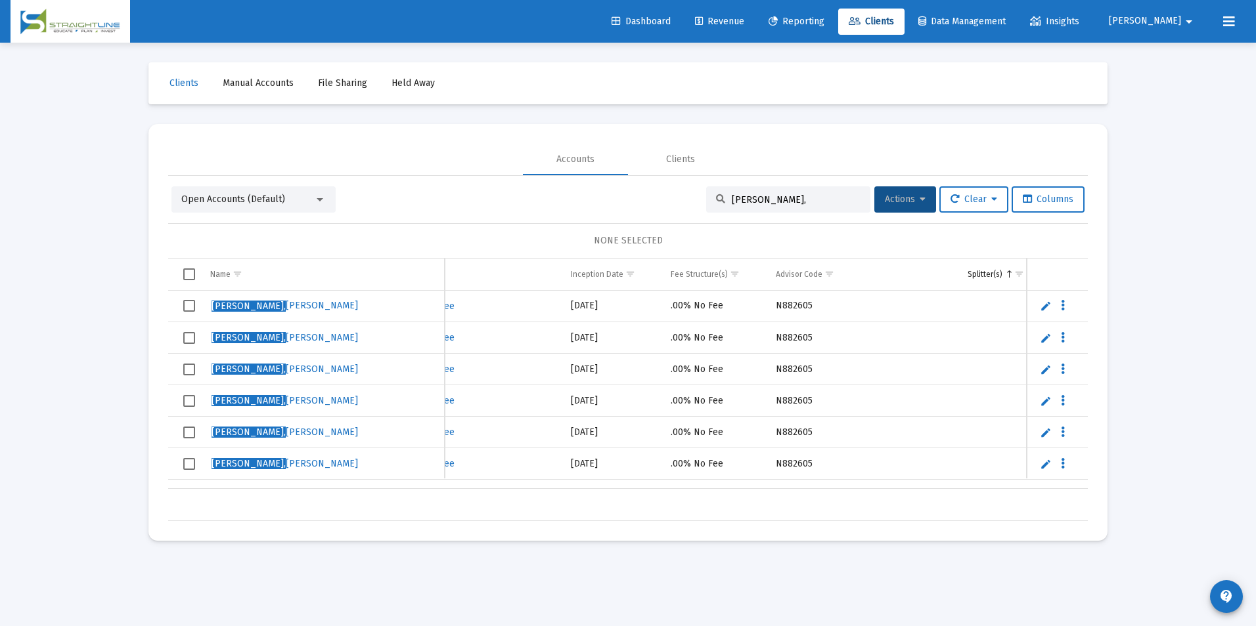
click at [804, 204] on input "Kulikowski," at bounding box center [796, 199] width 129 height 11
drag, startPoint x: 804, startPoint y: 204, endPoint x: 682, endPoint y: 202, distance: 122.2
click at [682, 202] on div "Open Accounts (Default) Kulikowski, Actions Clear Columns" at bounding box center [627, 200] width 913 height 26
paste input "37702171895378"
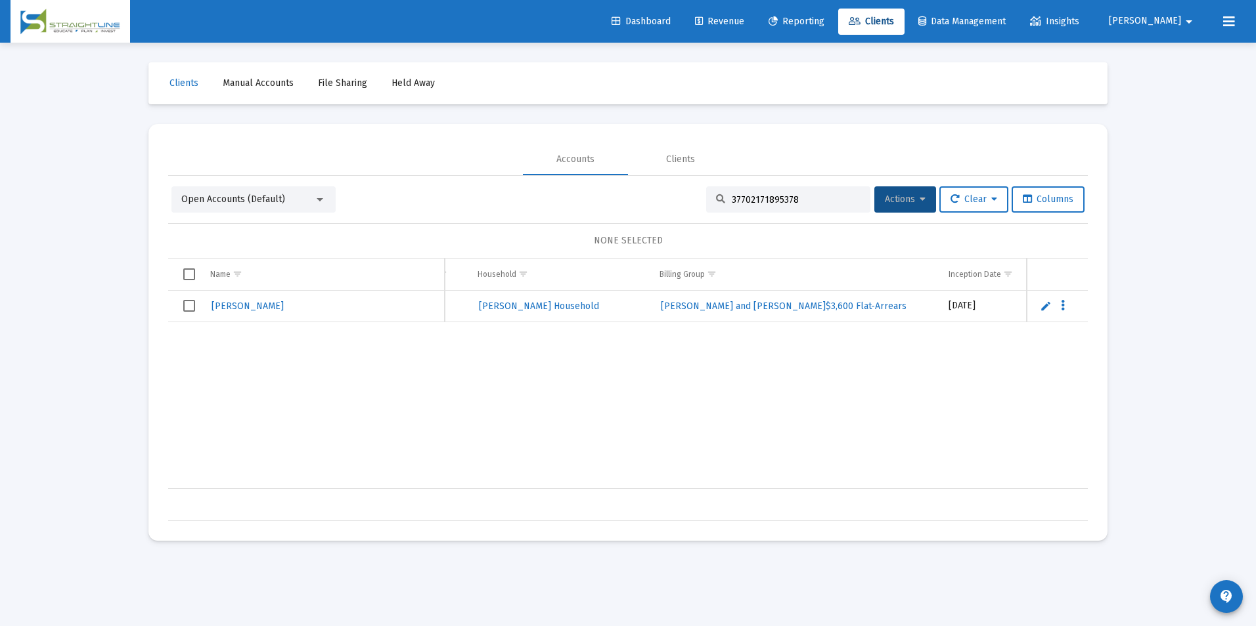
scroll to position [0, 439]
drag, startPoint x: 790, startPoint y: 194, endPoint x: 651, endPoint y: 197, distance: 139.2
click at [651, 197] on div "Open Accounts (Default) 37702171895378 Actions Clear Columns" at bounding box center [627, 200] width 913 height 26
paste input "F023T2C6__RS1001405552"
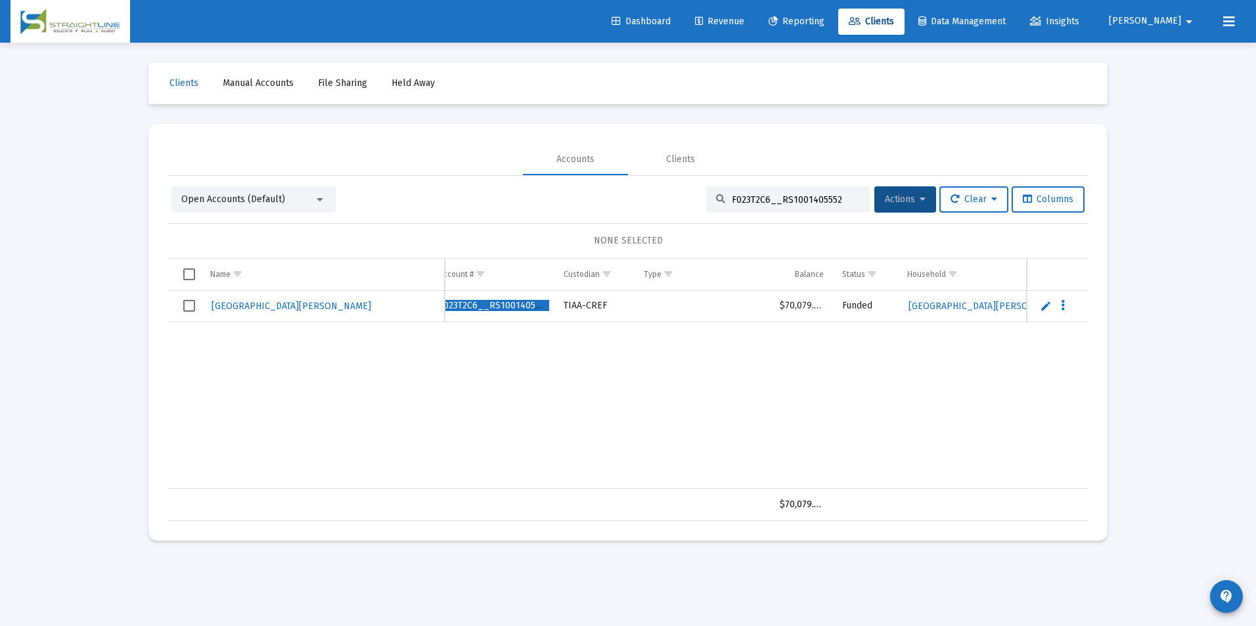
scroll to position [0, 0]
drag, startPoint x: 844, startPoint y: 194, endPoint x: 613, endPoint y: 198, distance: 230.5
click at [613, 198] on div "Open Accounts (Default) F023T2C6__RS1001405552 Actions Clear Columns" at bounding box center [627, 200] width 913 height 26
paste input "C4766295__RA6001102155"
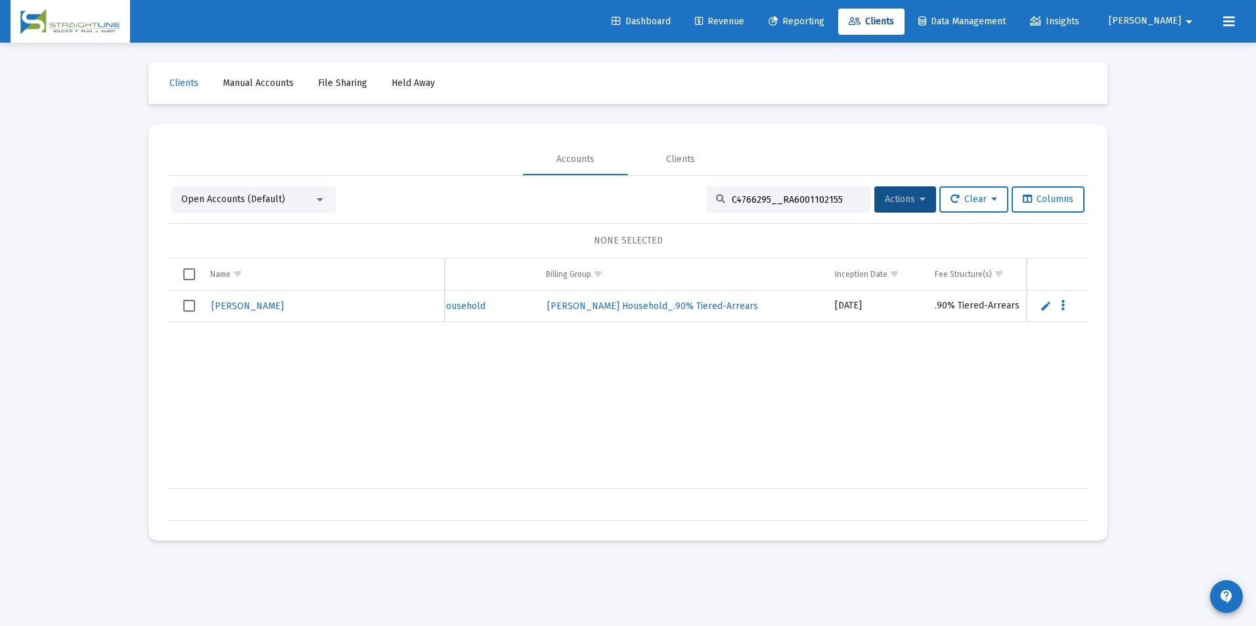
scroll to position [0, 595]
click at [854, 192] on div "C4766295__RA6001102155" at bounding box center [788, 200] width 164 height 26
drag, startPoint x: 847, startPoint y: 202, endPoint x: 699, endPoint y: 202, distance: 147.8
click at [706, 202] on div "C4766295__RA6001102155" at bounding box center [788, 200] width 164 height 26
paste input "99378051"
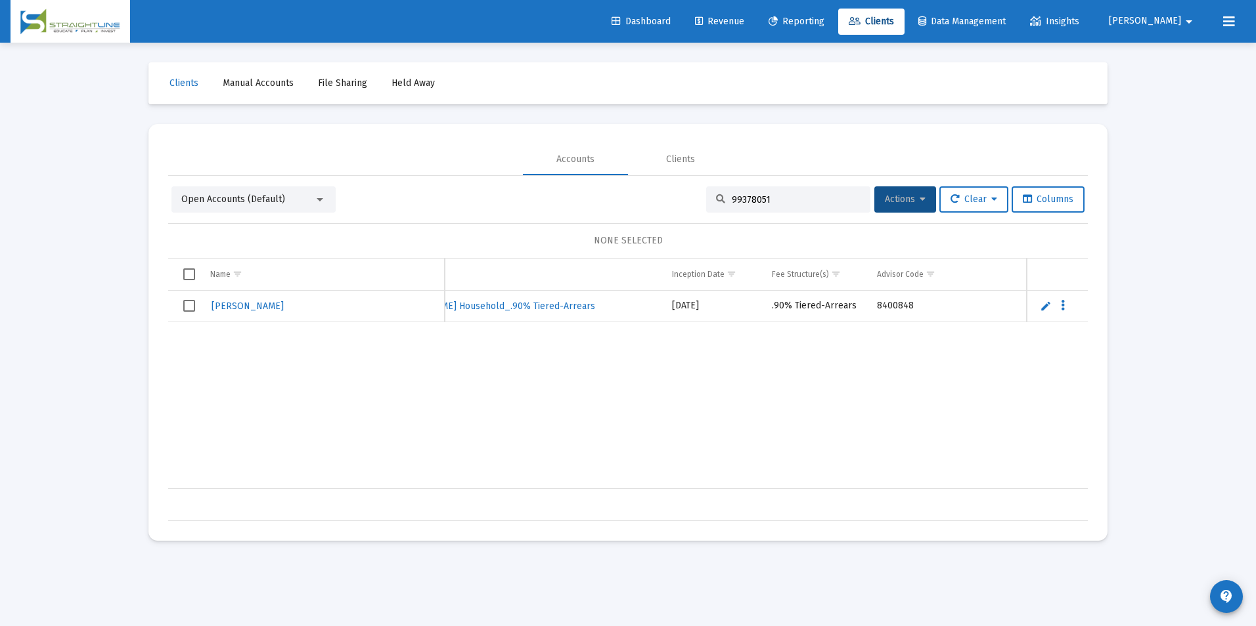
scroll to position [0, 684]
drag, startPoint x: 772, startPoint y: 199, endPoint x: 688, endPoint y: 200, distance: 84.7
click at [688, 200] on div "Open Accounts (Default) 99378051 Actions Clear Columns" at bounding box center [627, 200] width 913 height 26
paste input "86702999"
drag, startPoint x: 801, startPoint y: 204, endPoint x: 567, endPoint y: 190, distance: 234.2
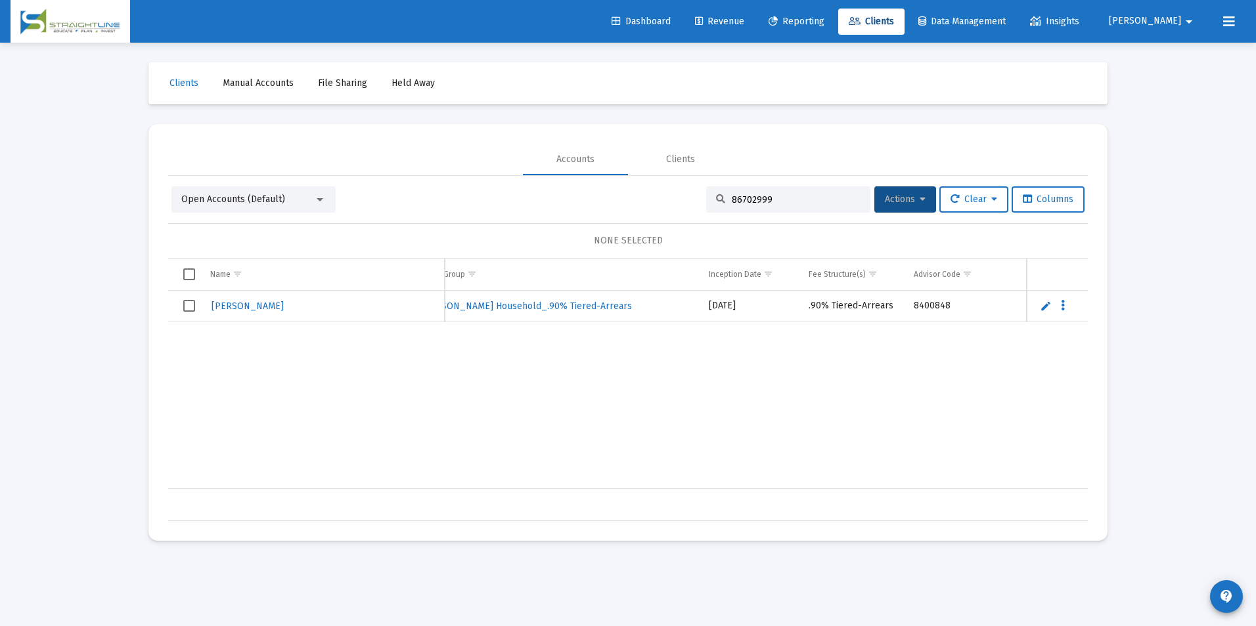
click at [567, 190] on div "Open Accounts (Default) 86702999 Actions Clear Columns" at bounding box center [627, 200] width 913 height 26
paste input "94274902"
click at [783, 206] on div "94274902" at bounding box center [788, 200] width 164 height 26
drag, startPoint x: 786, startPoint y: 198, endPoint x: 674, endPoint y: 185, distance: 113.0
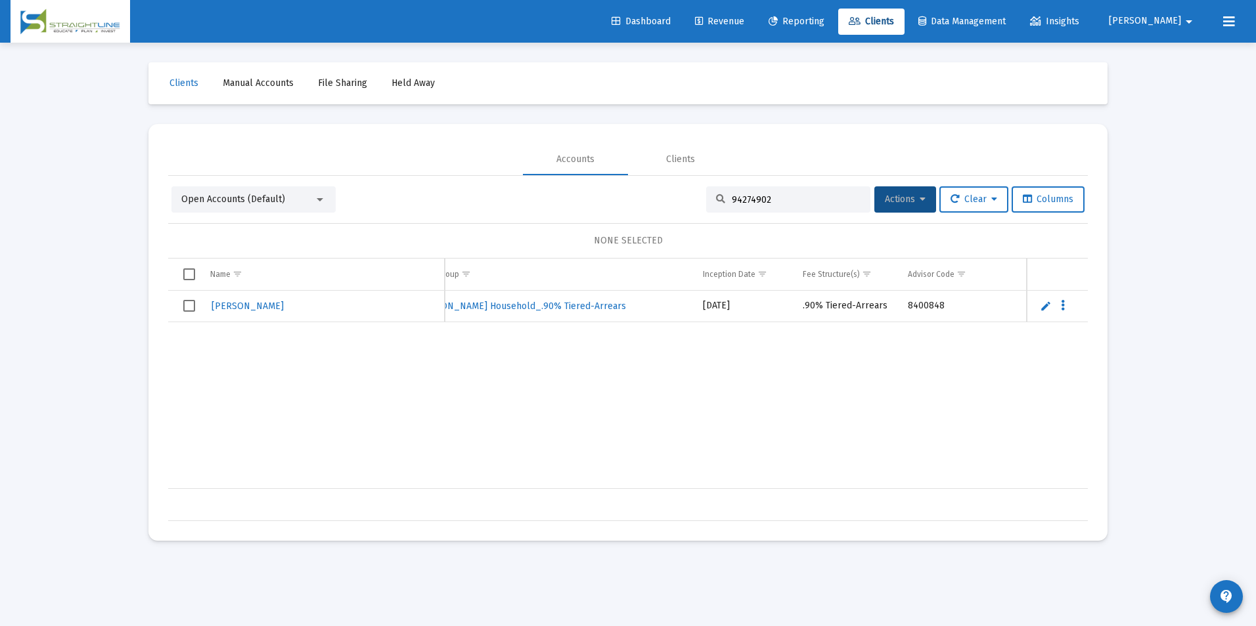
click at [674, 185] on div "Open Accounts (Default) 94274902 Actions Clear Columns NONE SELECTED Name Name …" at bounding box center [627, 348] width 919 height 345
paste input "80341413"
click at [767, 468] on div "Petrisin, Susan 80341413 Schwab Roth IRA $0.00 Papered Petrisin, Sue A Househol…" at bounding box center [686, 390] width 1898 height 198
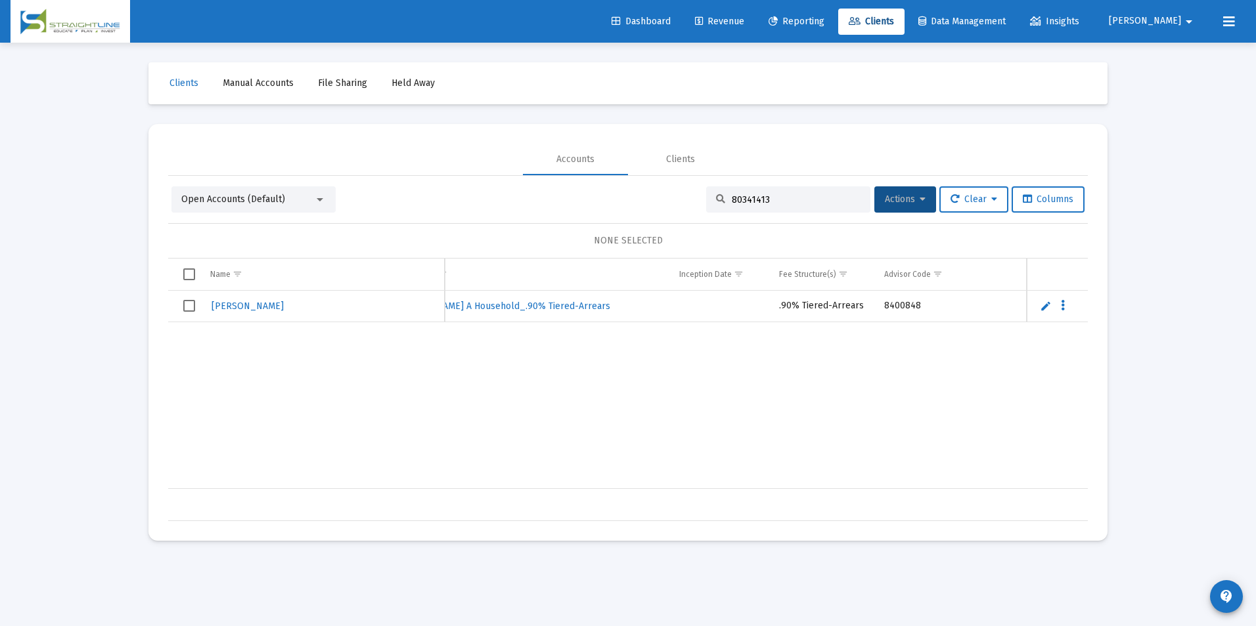
drag, startPoint x: 791, startPoint y: 198, endPoint x: 679, endPoint y: 188, distance: 112.0
click at [679, 188] on div "Open Accounts (Default) 80341413 Actions Clear Columns" at bounding box center [627, 200] width 913 height 26
paste input "59740530"
drag, startPoint x: 832, startPoint y: 198, endPoint x: 730, endPoint y: 201, distance: 101.8
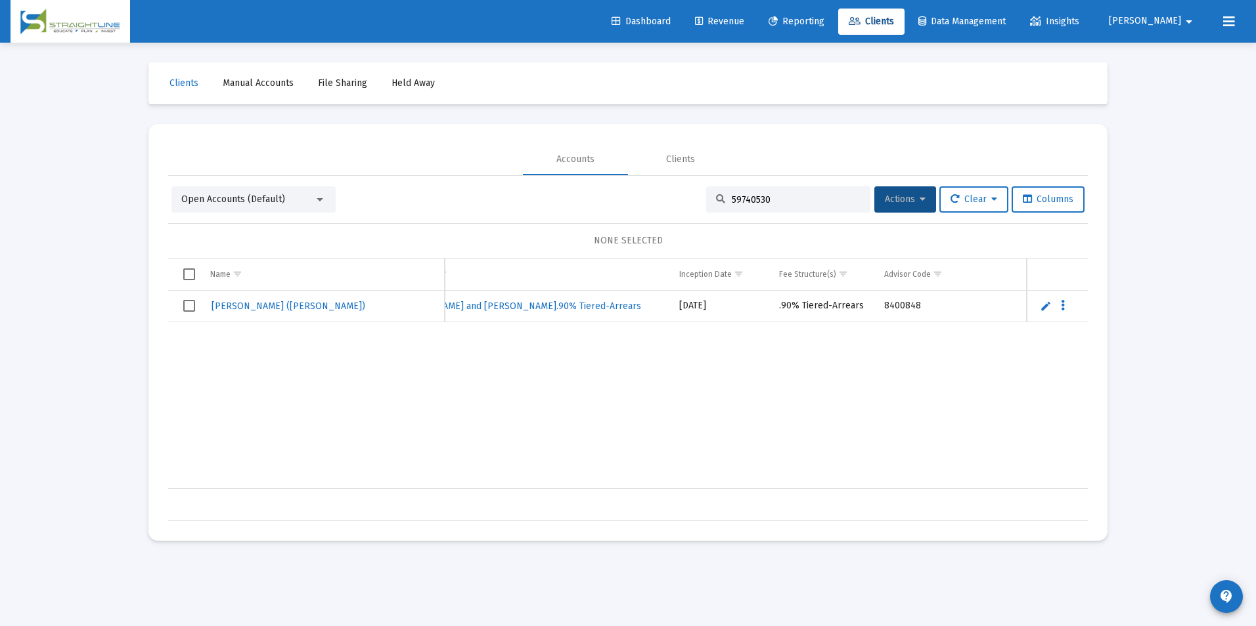
click at [732, 201] on input "59740530" at bounding box center [796, 199] width 129 height 11
click at [770, 195] on input "59740530" at bounding box center [796, 199] width 129 height 11
drag, startPoint x: 770, startPoint y: 195, endPoint x: 696, endPoint y: 198, distance: 73.6
click at [696, 198] on div "Open Accounts (Default) 59740530 Actions Clear Columns" at bounding box center [627, 200] width 913 height 26
paste input "3869679439538"
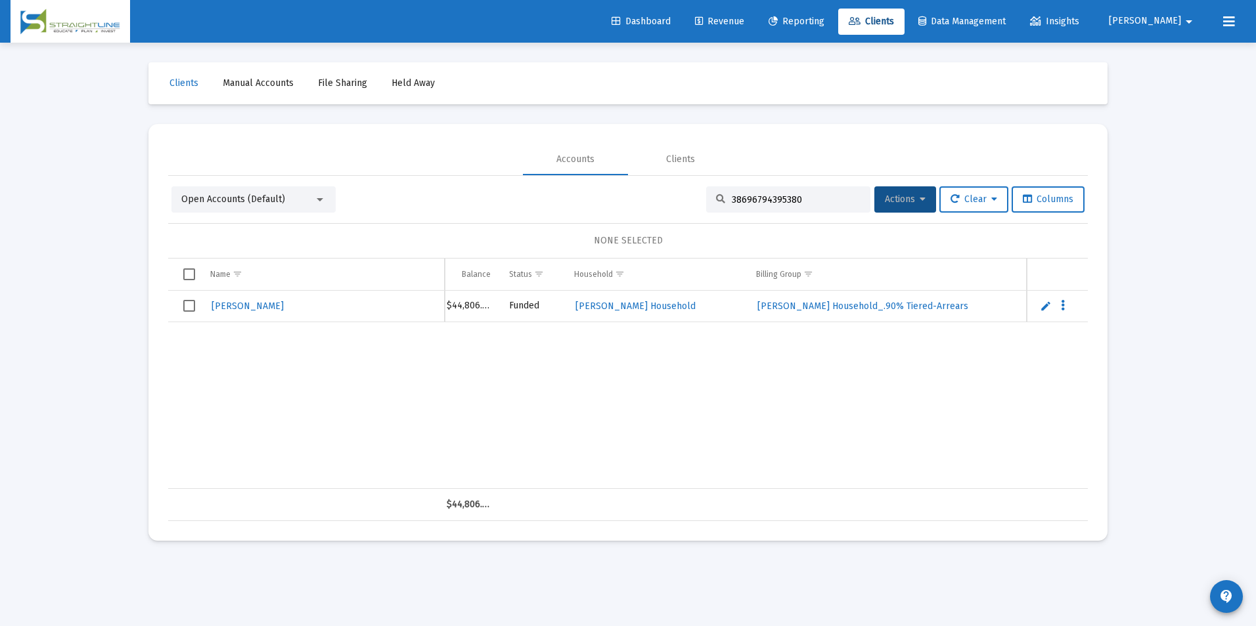
scroll to position [0, 316]
drag, startPoint x: 799, startPoint y: 201, endPoint x: 709, endPoint y: 199, distance: 90.6
click at [709, 199] on div "38696794395380" at bounding box center [788, 200] width 164 height 26
paste input "78"
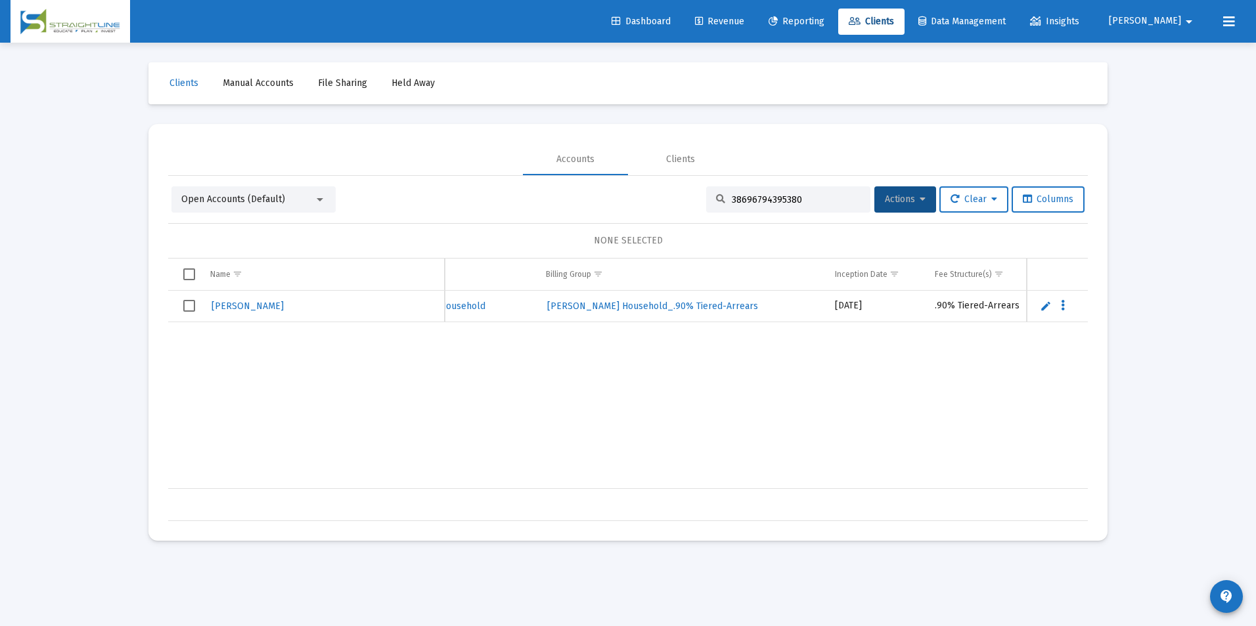
drag, startPoint x: 807, startPoint y: 197, endPoint x: 678, endPoint y: 227, distance: 132.7
click at [678, 227] on div "Open Accounts (Default) 38696794395380 Actions Clear Columns NONE SELECTED Name…" at bounding box center [627, 354] width 919 height 335
click at [801, 202] on input "38696794395380" at bounding box center [796, 199] width 129 height 11
drag, startPoint x: 793, startPoint y: 206, endPoint x: 720, endPoint y: 211, distance: 73.1
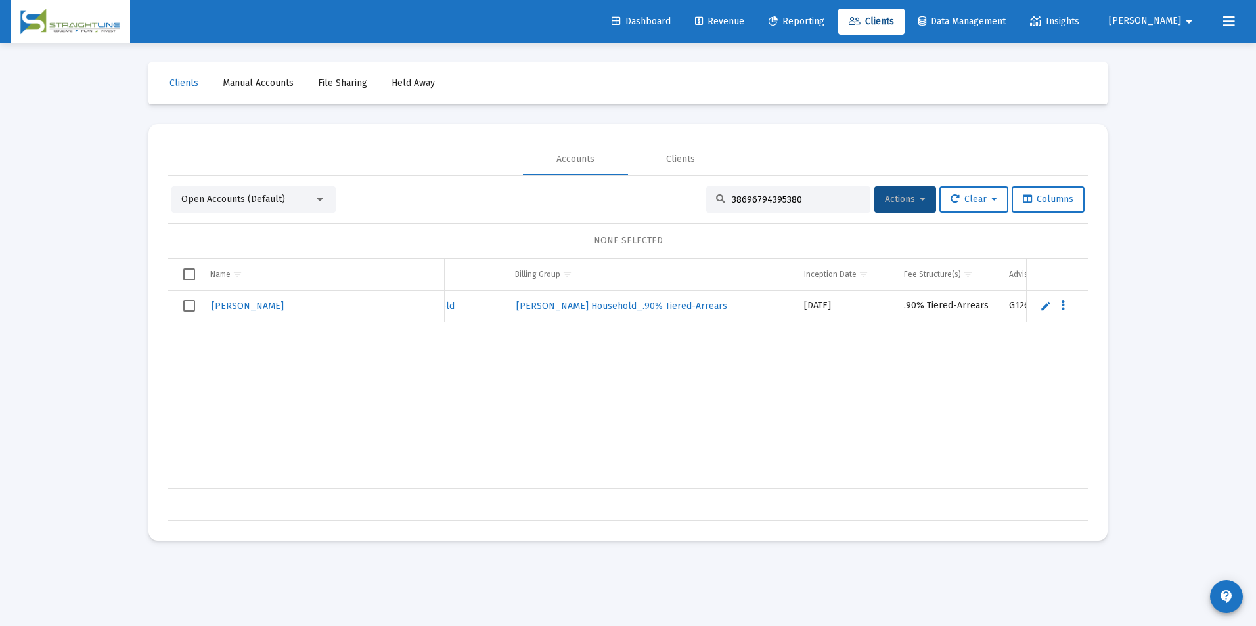
click at [720, 211] on div "38696794395380" at bounding box center [788, 200] width 164 height 26
paste input "86988525"
type input "86988525"
click at [755, 28] on link "Revenue" at bounding box center [719, 22] width 70 height 26
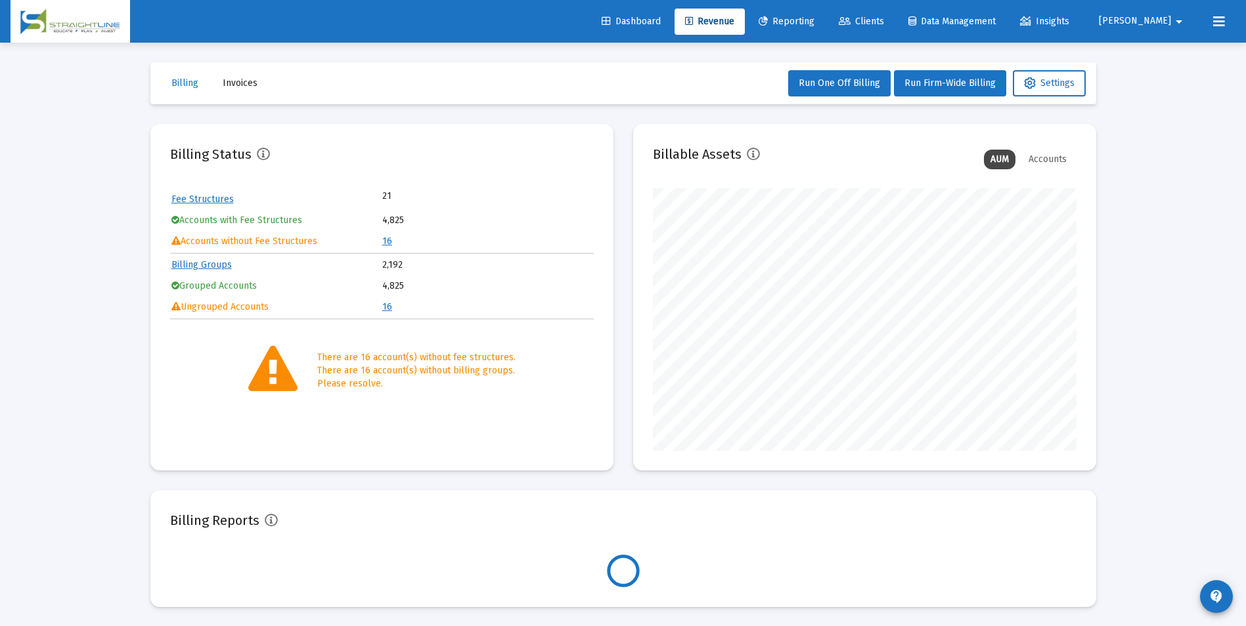
click at [384, 242] on link "16" at bounding box center [387, 241] width 10 height 11
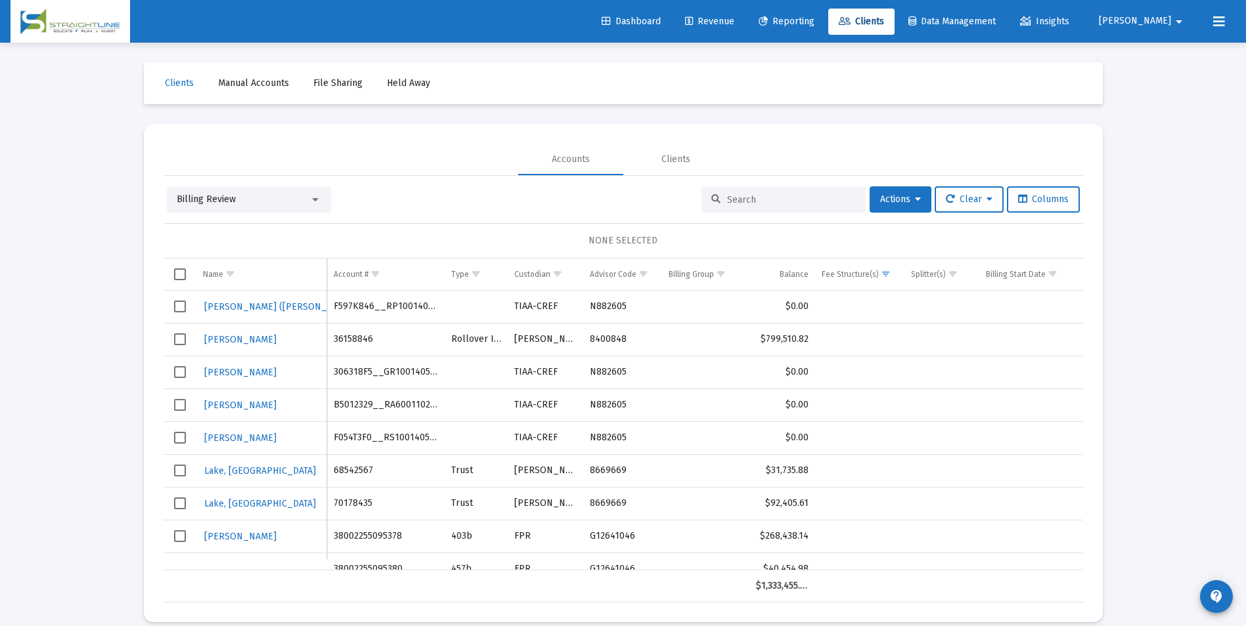
click at [270, 198] on div "Billing Review" at bounding box center [243, 199] width 133 height 13
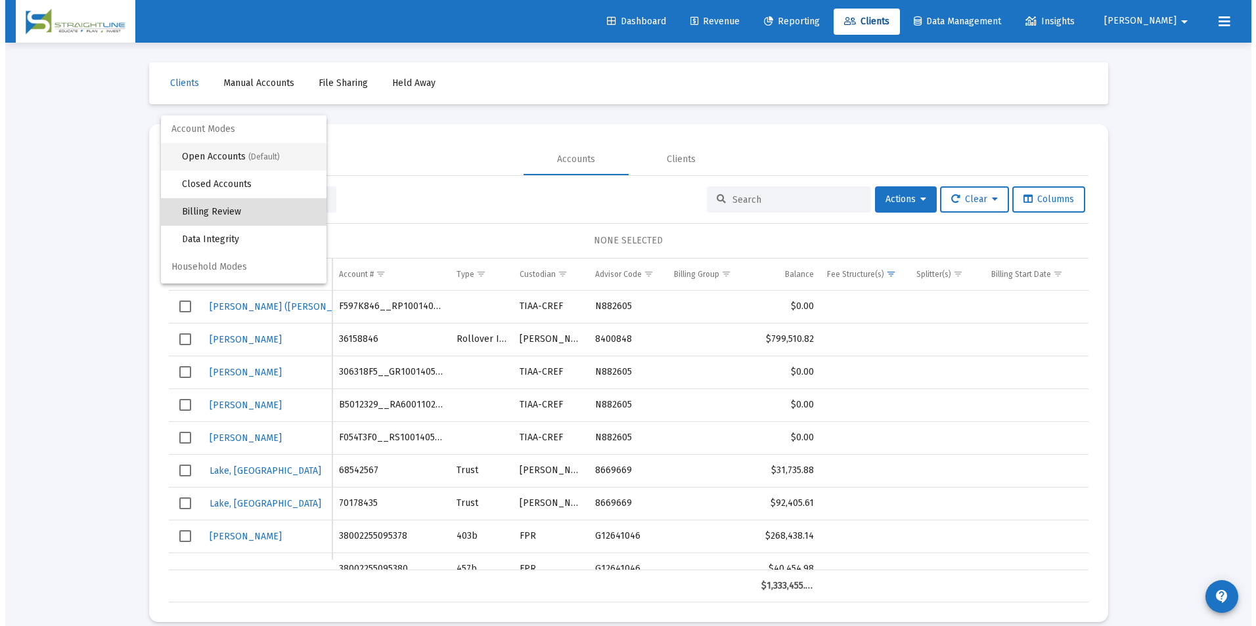
scroll to position [12, 0]
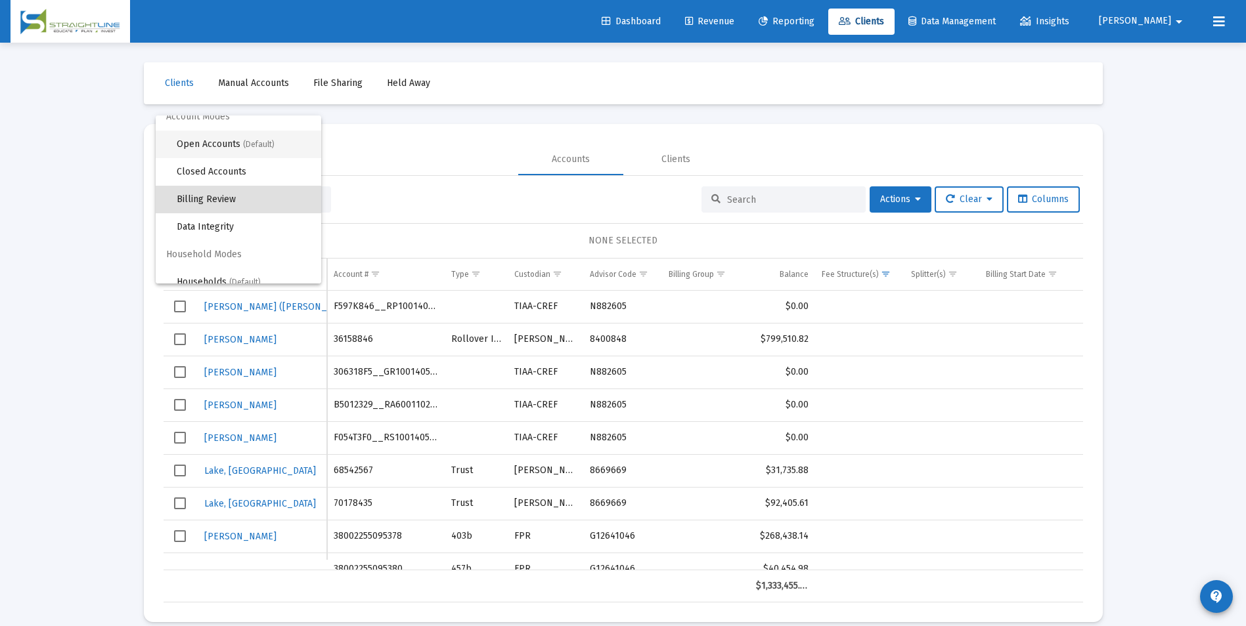
click at [263, 146] on span "(Default)" at bounding box center [259, 144] width 32 height 9
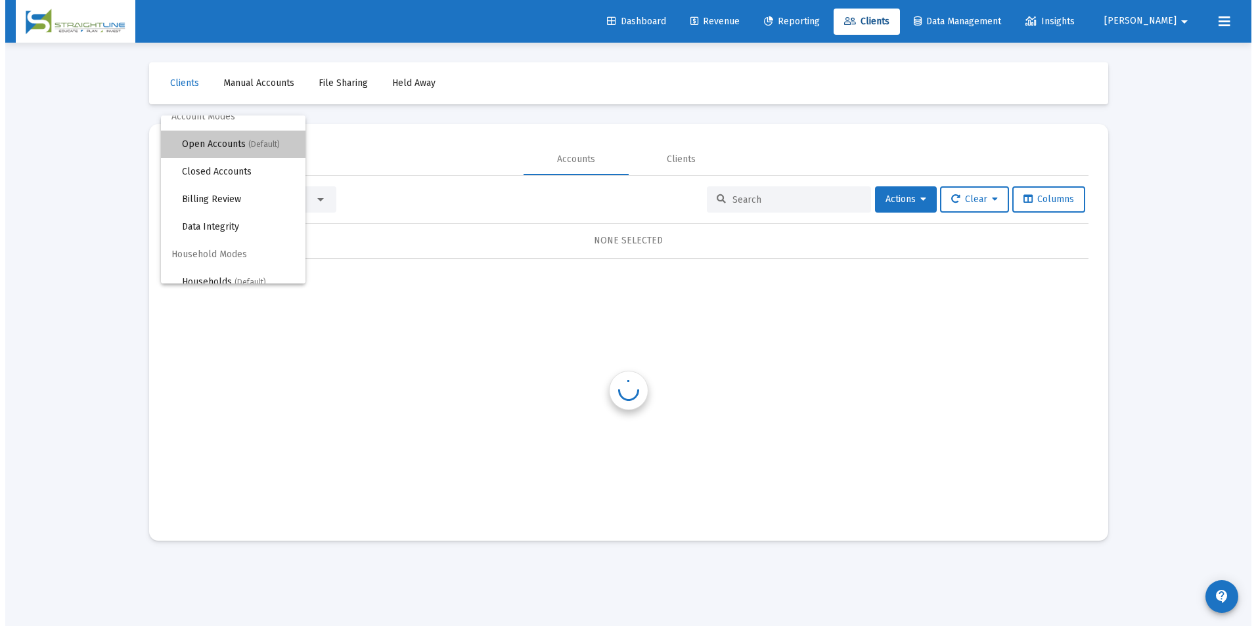
scroll to position [0, 0]
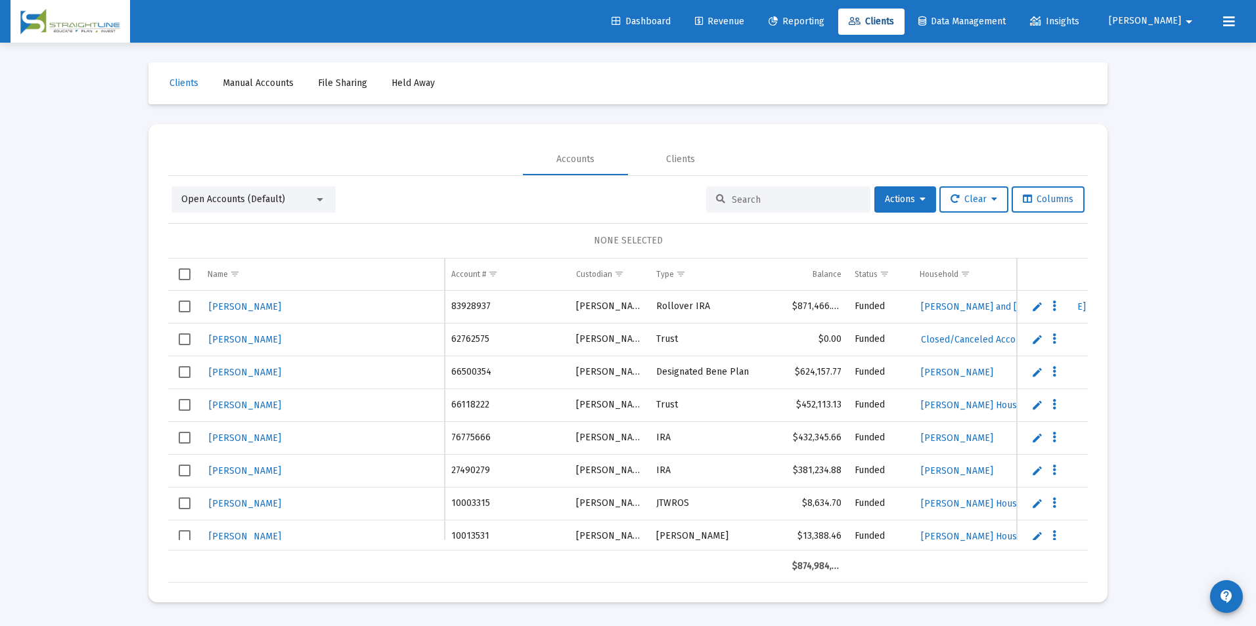
click at [752, 200] on input at bounding box center [796, 199] width 129 height 11
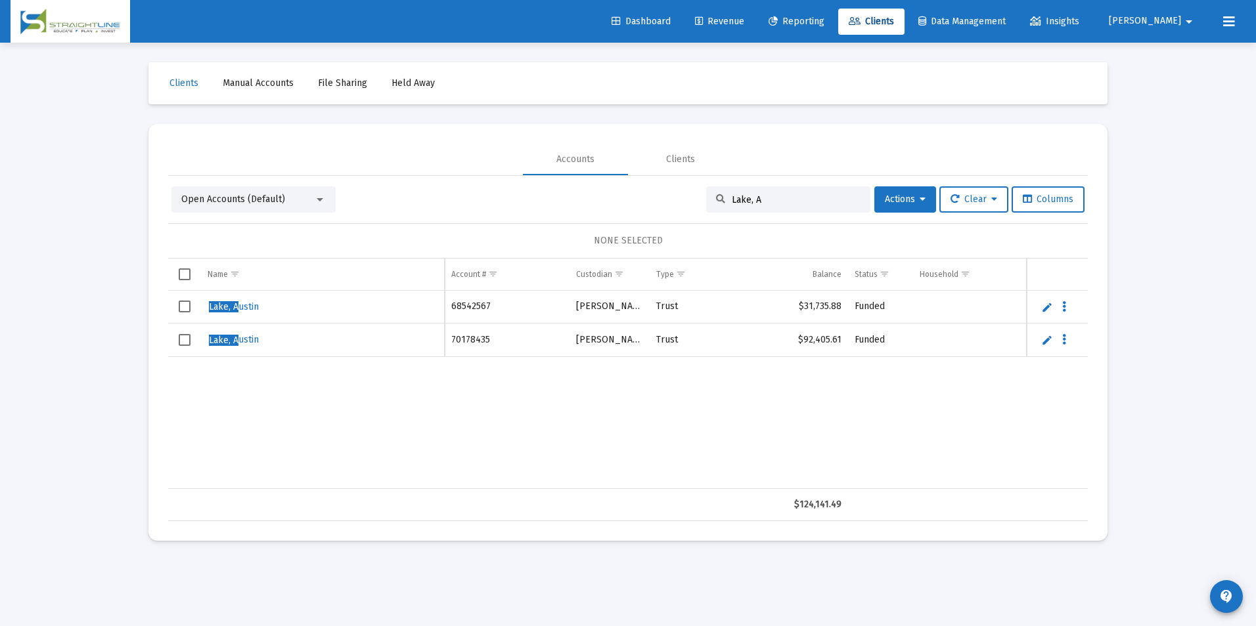
type input "Lake, A"
click at [282, 198] on div "Open Accounts (Default)" at bounding box center [247, 199] width 133 height 13
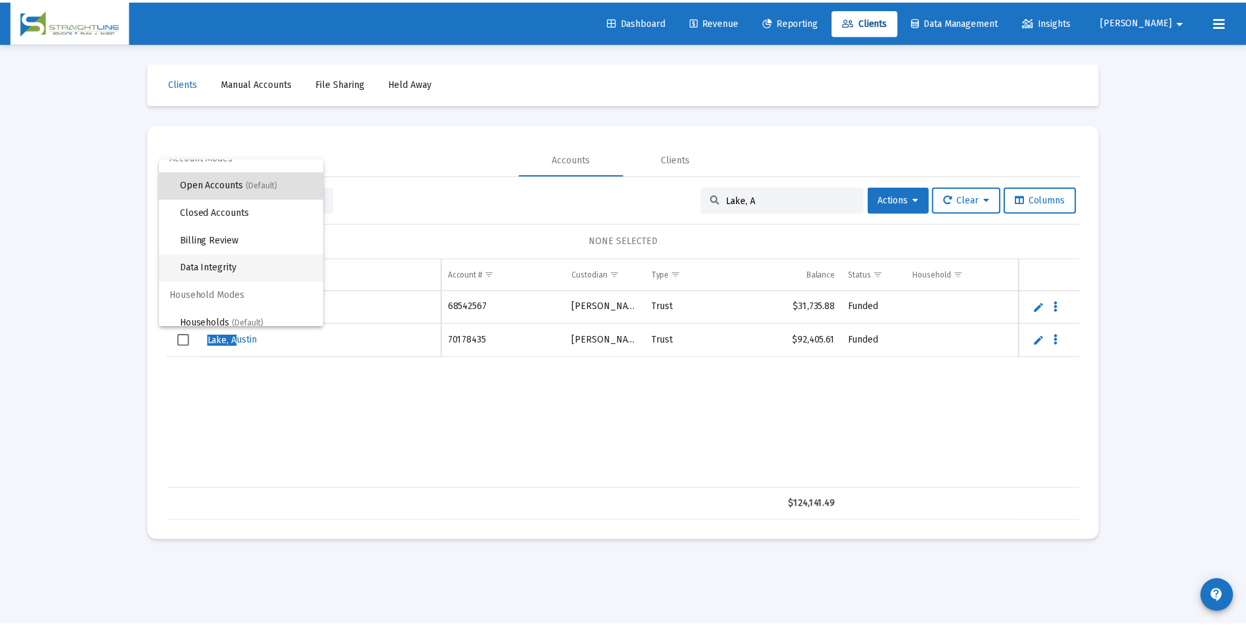
scroll to position [25, 0]
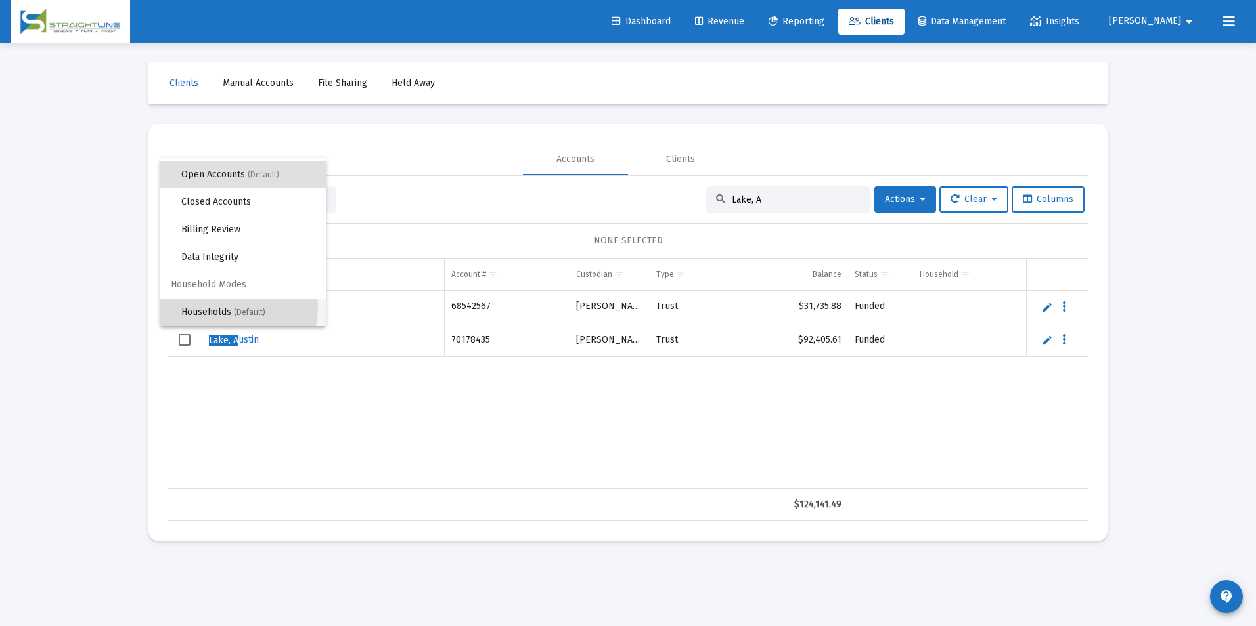
click at [227, 307] on span "Households (Default)" at bounding box center [248, 313] width 134 height 28
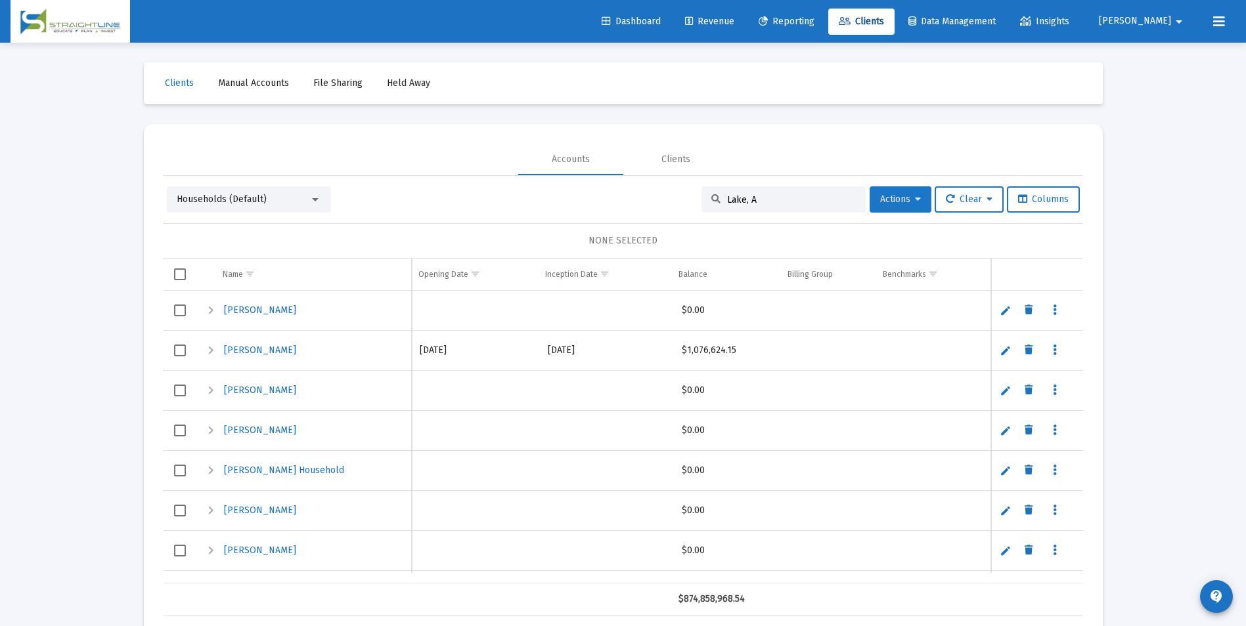
click at [902, 204] on span "Actions" at bounding box center [900, 199] width 41 height 11
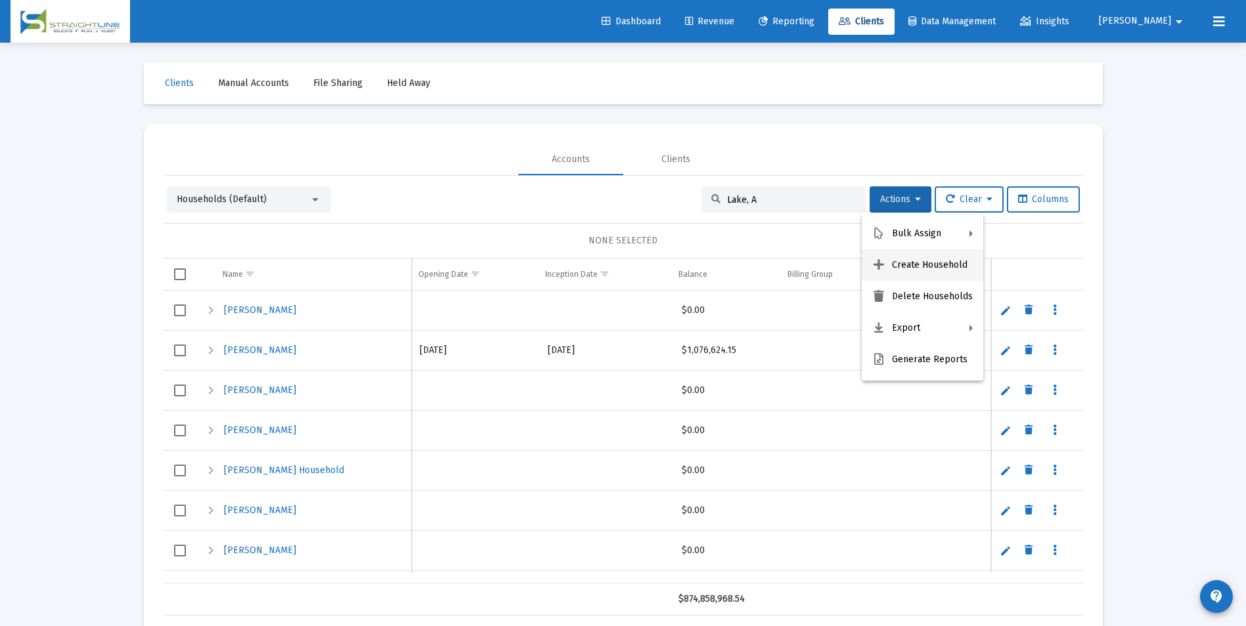
click at [952, 268] on button "Create Household" at bounding box center [922, 266] width 121 height 32
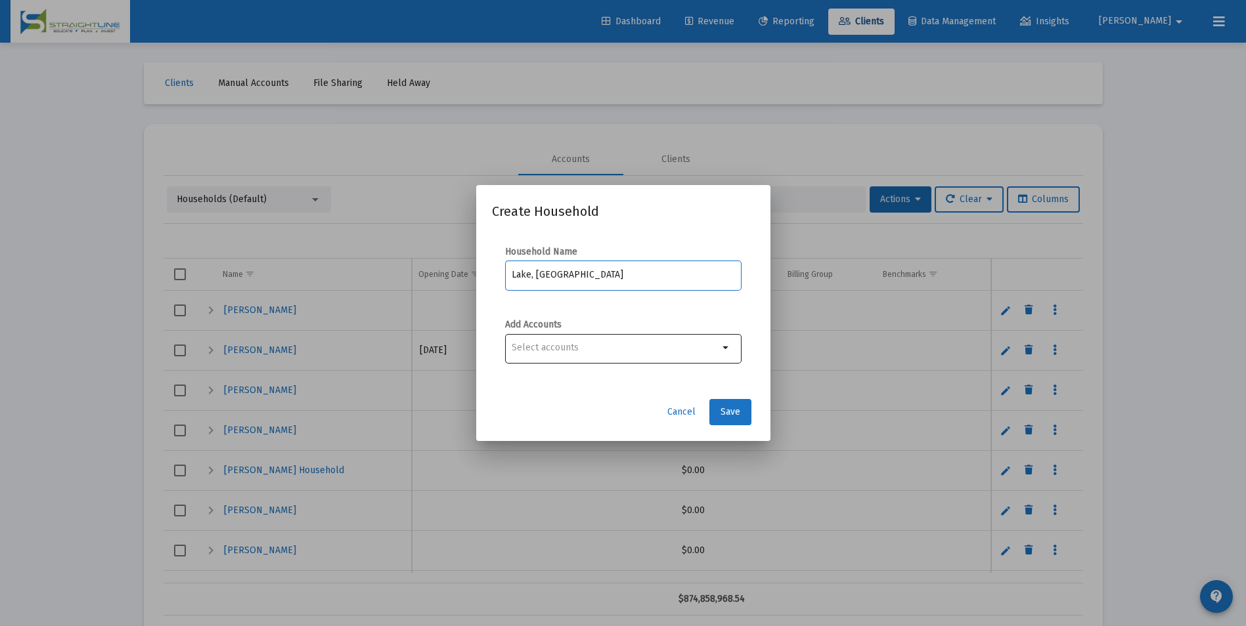
type input "Lake, Austin Household"
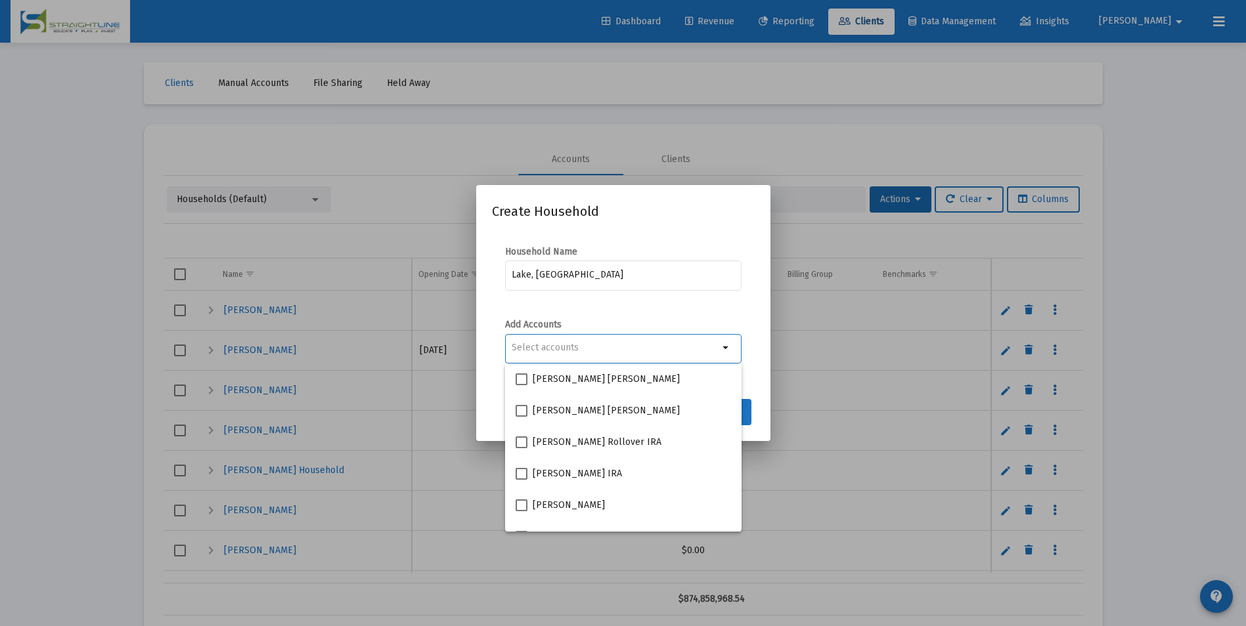
click at [642, 341] on div "Selection" at bounding box center [615, 348] width 212 height 16
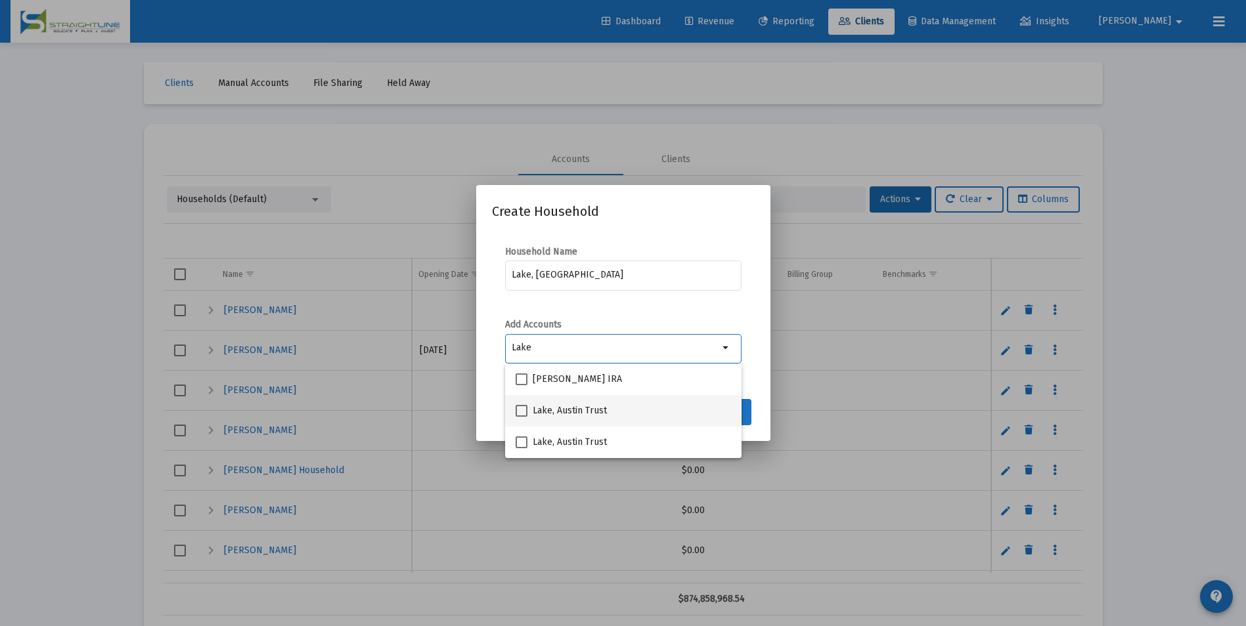
type input "Lake"
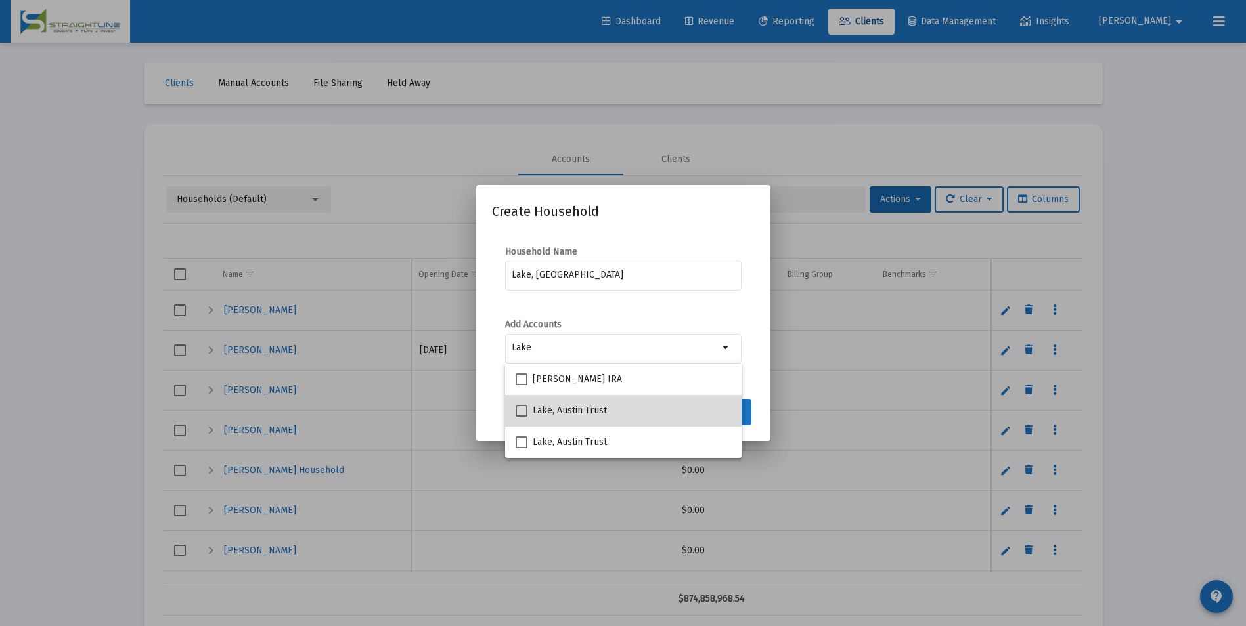
click at [621, 398] on div "Lake, Austin Trust" at bounding box center [623, 411] width 215 height 32
checkbox input "true"
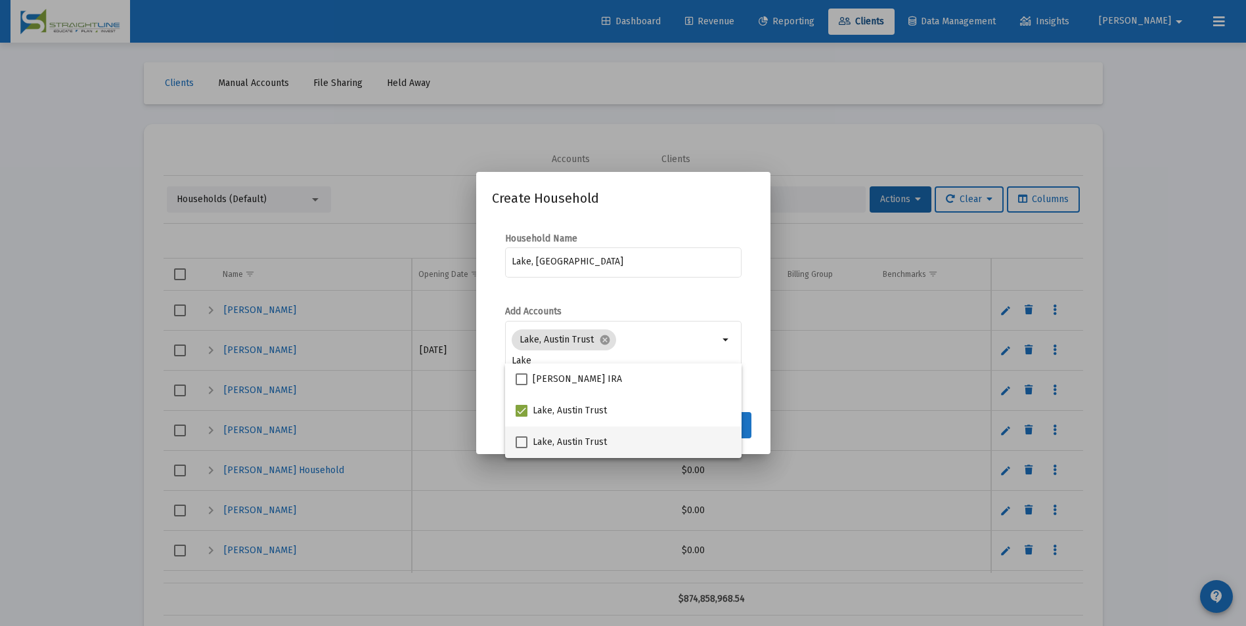
click at [588, 436] on span "Lake, Austin Trust" at bounding box center [570, 443] width 74 height 16
click at [521, 449] on input "Lake, Austin Trust" at bounding box center [521, 449] width 1 height 1
checkbox input "true"
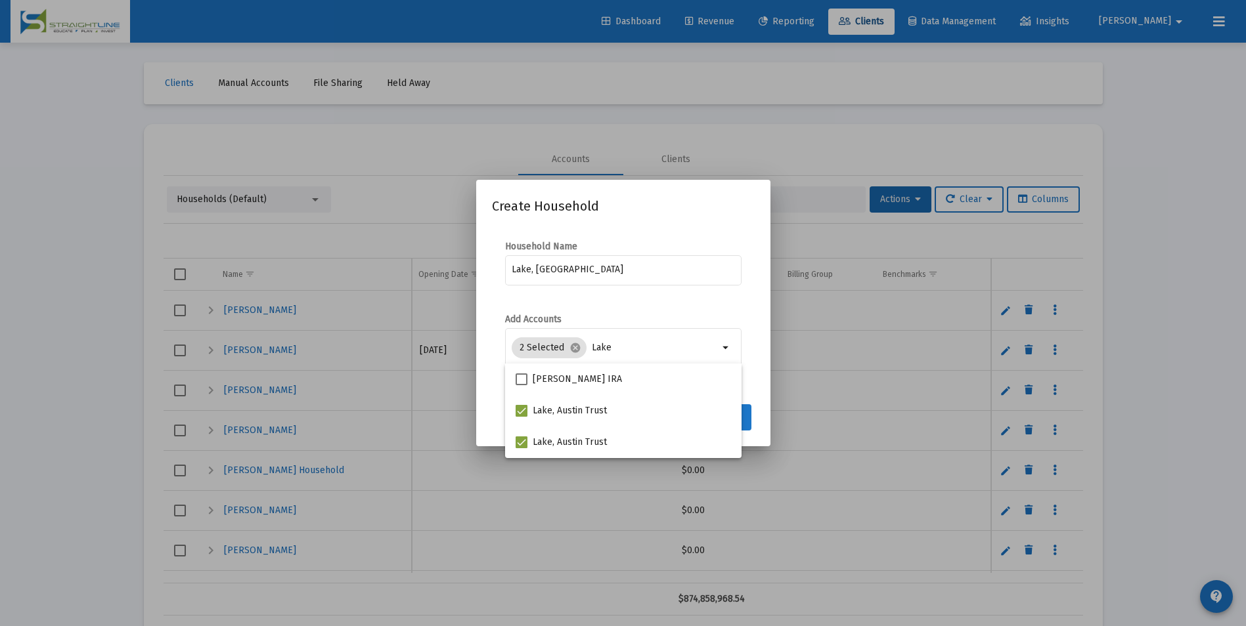
click at [751, 422] on button "Save" at bounding box center [730, 418] width 42 height 26
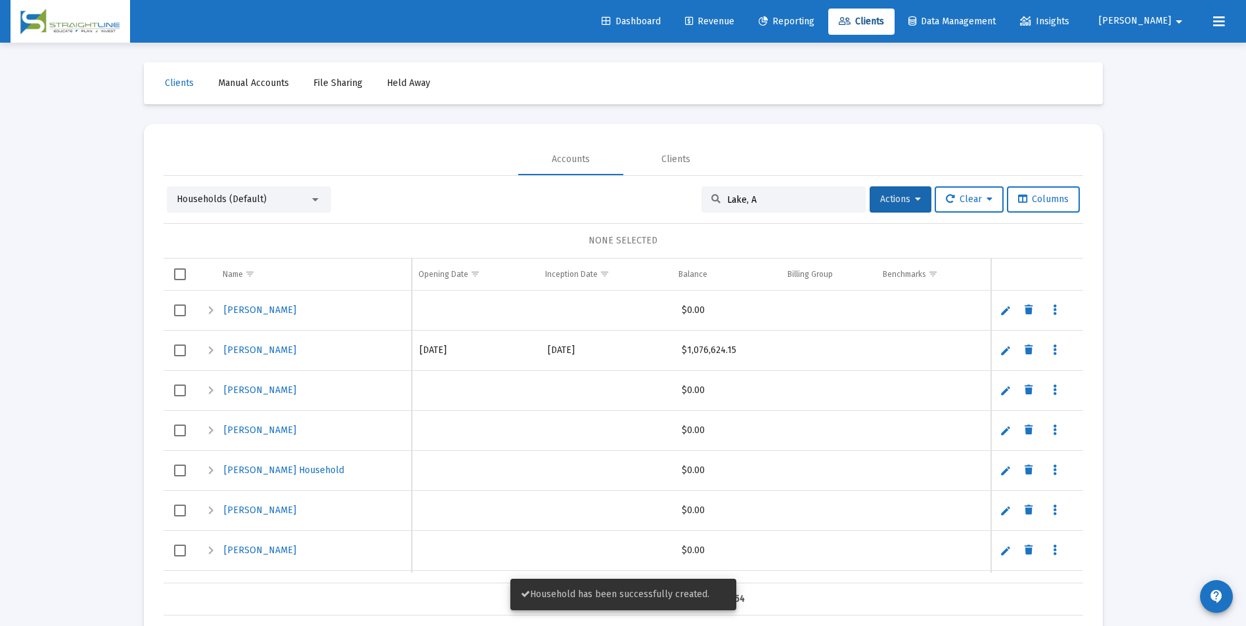
click at [246, 206] on div "Households (Default)" at bounding box center [249, 200] width 164 height 26
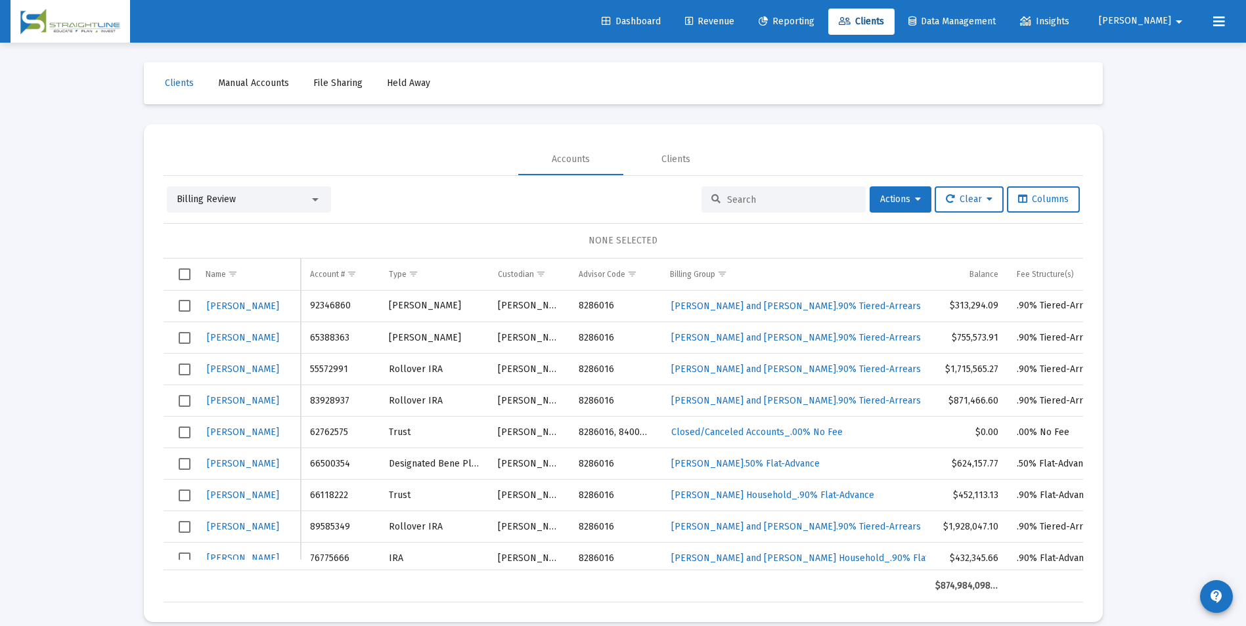
click at [276, 200] on div "Billing Review" at bounding box center [243, 199] width 133 height 13
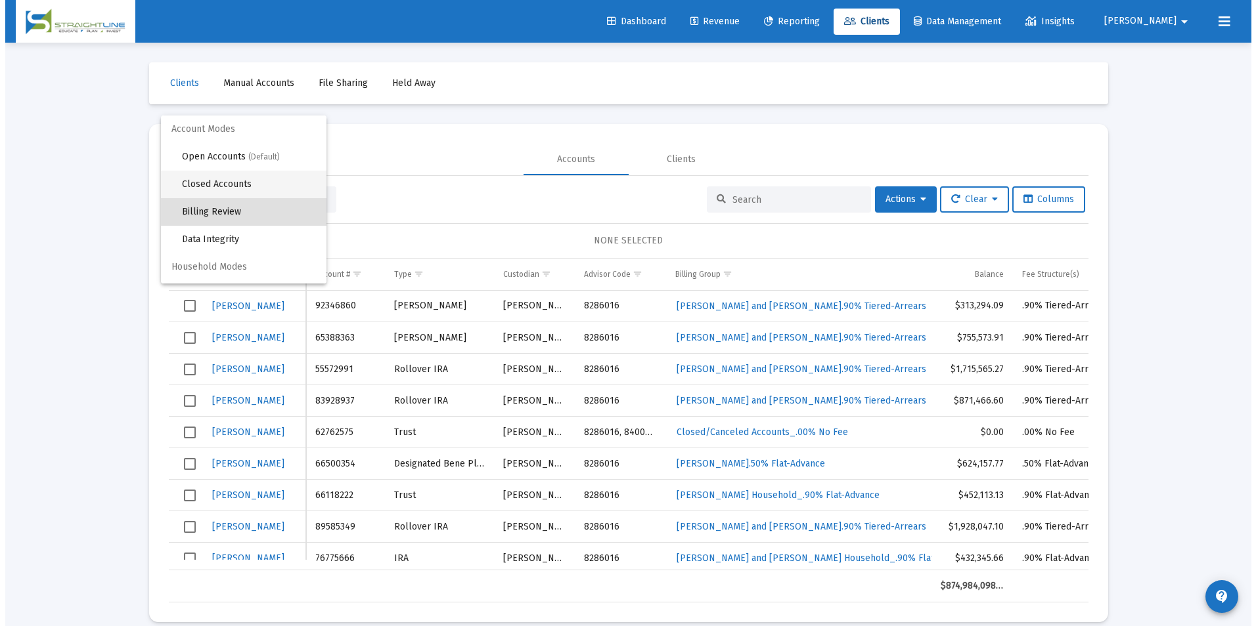
scroll to position [12, 0]
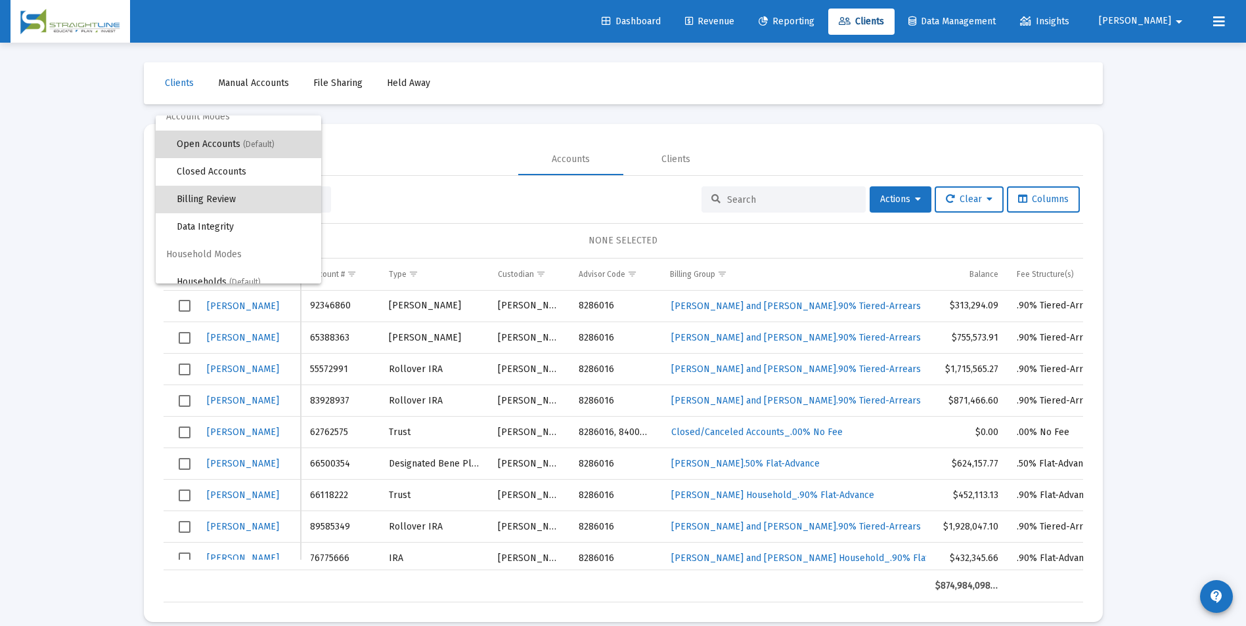
click at [258, 148] on span "(Default)" at bounding box center [259, 144] width 32 height 9
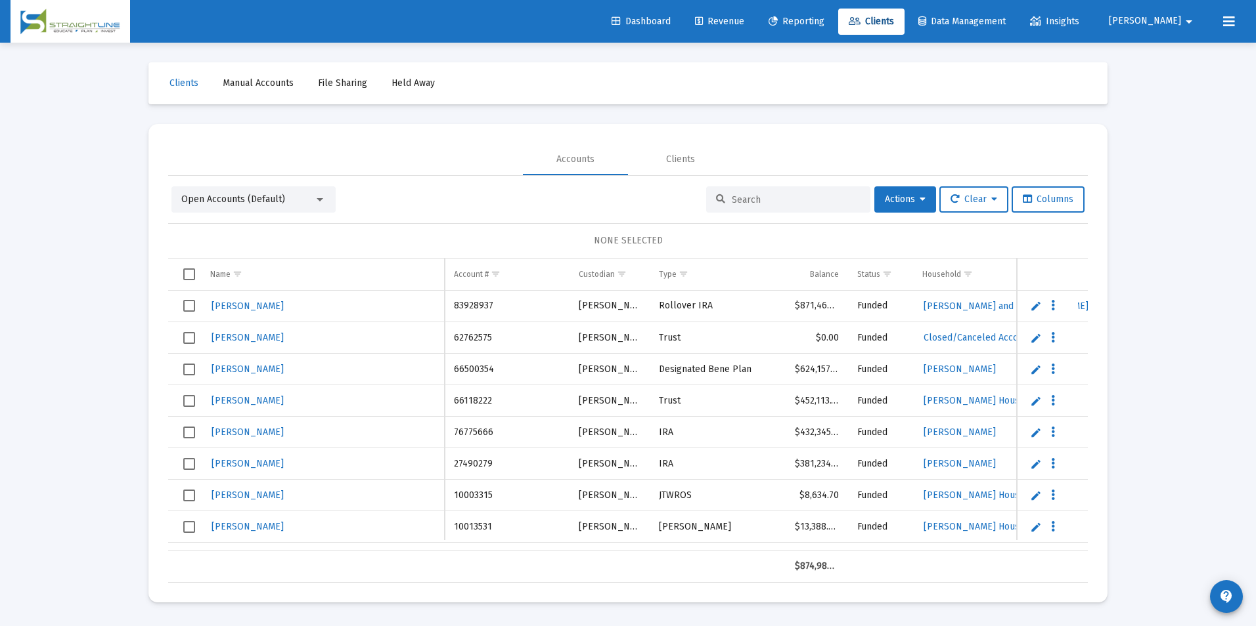
click at [767, 202] on input at bounding box center [796, 199] width 129 height 11
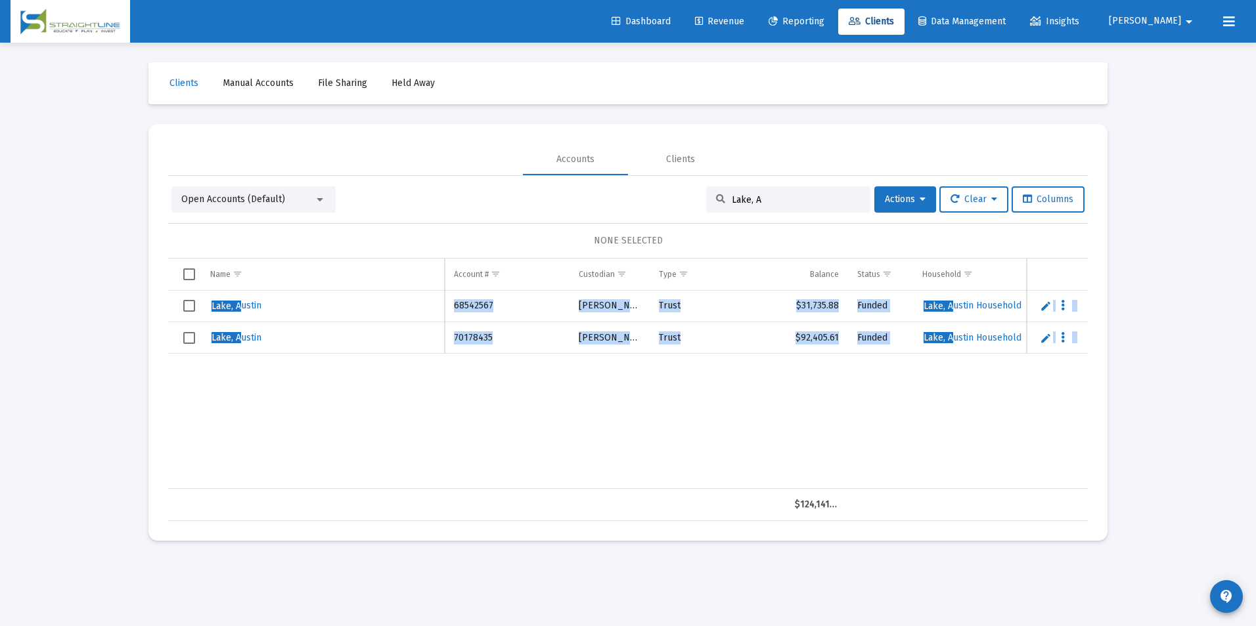
drag, startPoint x: 458, startPoint y: 490, endPoint x: 636, endPoint y: 466, distance: 180.3
click at [636, 466] on div "Name Name Account # Custodian Type Balance Status Household Billing Group Incep…" at bounding box center [627, 390] width 919 height 263
click at [497, 419] on div "Lake, A ustin 68542567 [PERSON_NAME] Trust $31,735.88 Funded Lake, A ustin Hous…" at bounding box center [1117, 390] width 1898 height 198
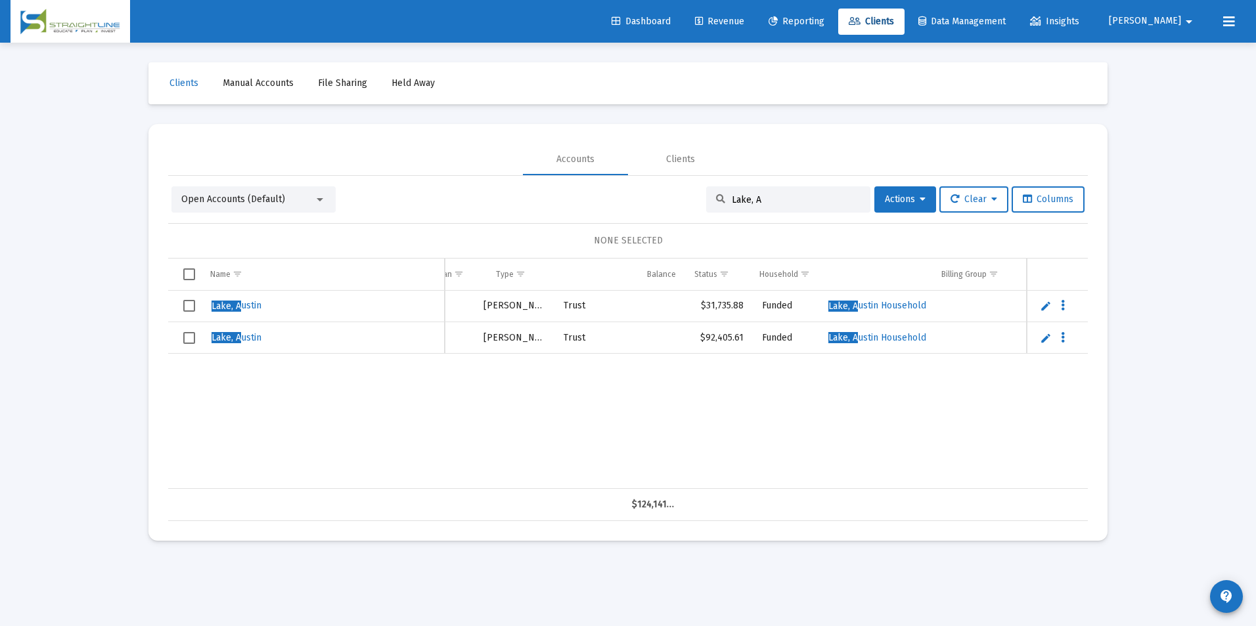
scroll to position [0, 0]
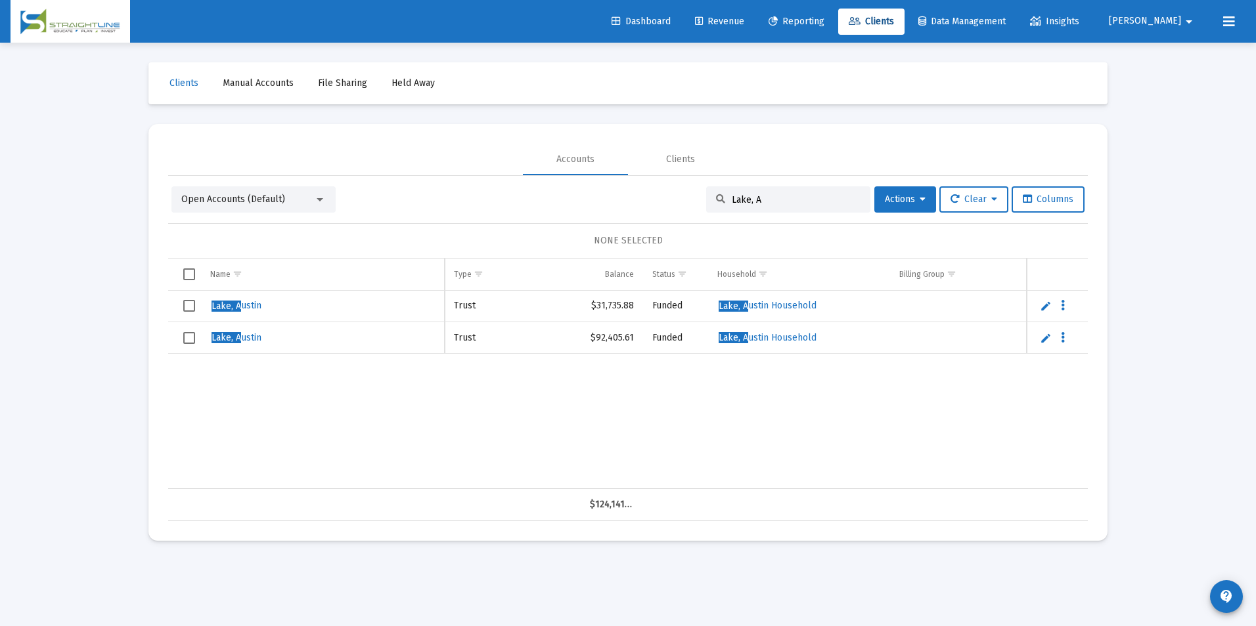
drag, startPoint x: 759, startPoint y: 194, endPoint x: 671, endPoint y: 199, distance: 88.1
click at [671, 199] on div "Open Accounts (Default) Lake, A Actions Clear Columns" at bounding box center [627, 200] width 913 height 26
paste input "12860432"
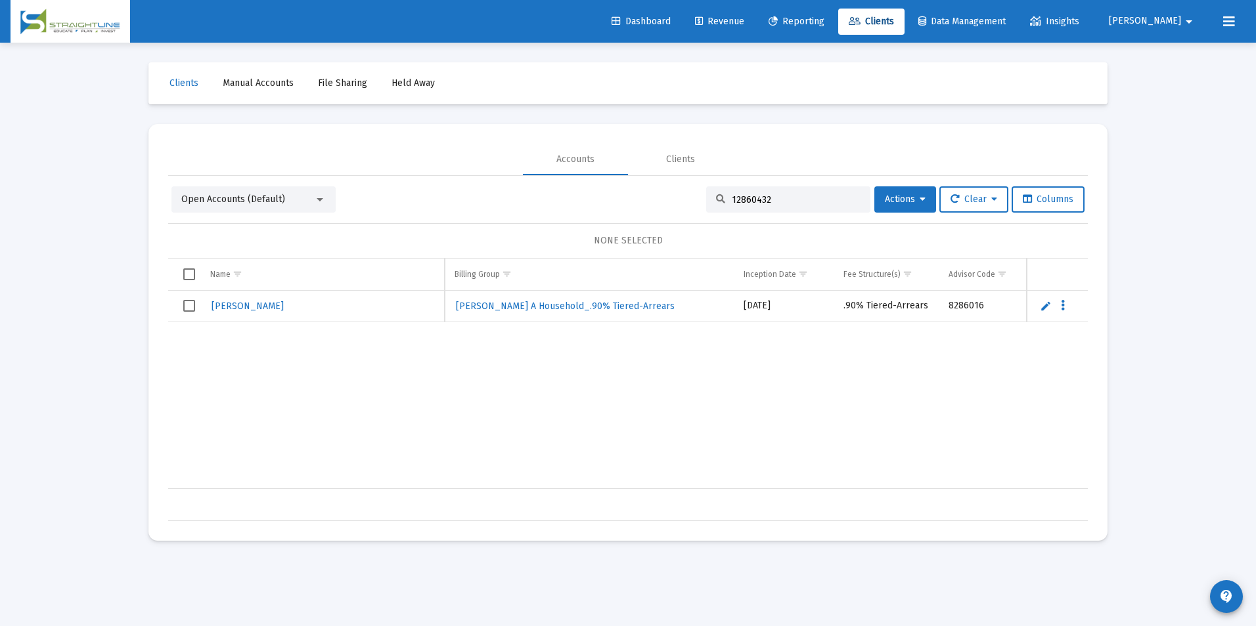
scroll to position [0, 410]
drag, startPoint x: 795, startPoint y: 202, endPoint x: 651, endPoint y: 188, distance: 144.5
click at [651, 188] on div "Open Accounts (Default) 12860432 Actions Clear Columns" at bounding box center [627, 200] width 913 height 26
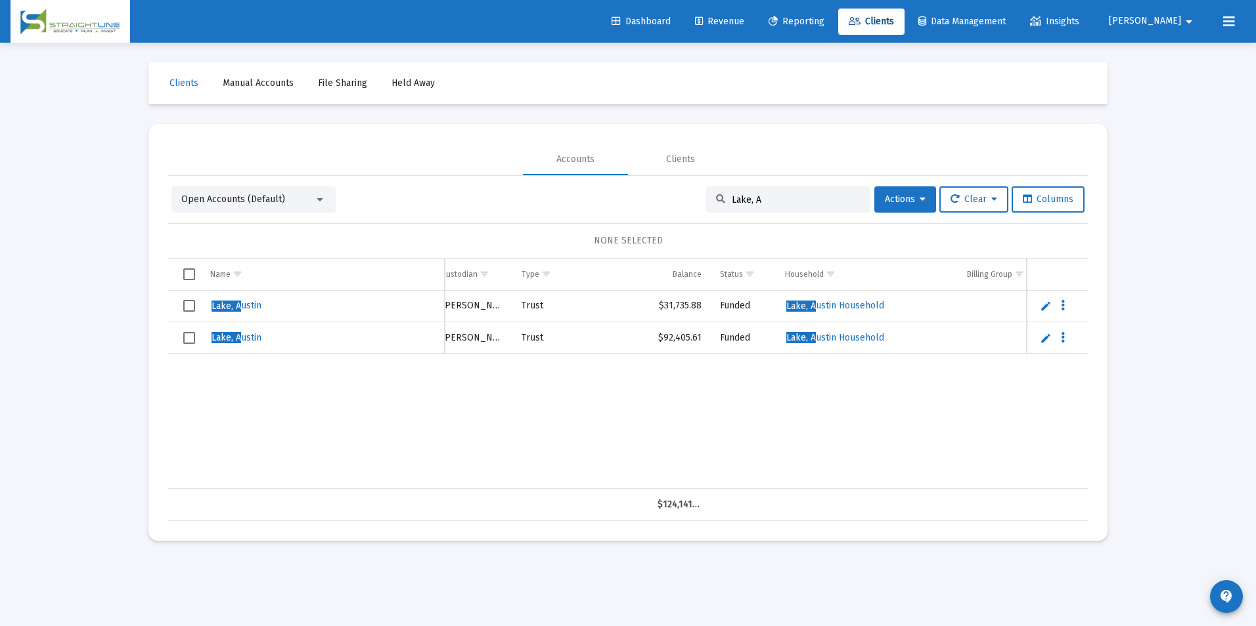
drag, startPoint x: 780, startPoint y: 204, endPoint x: 676, endPoint y: 186, distance: 106.0
click at [676, 186] on div "Open Accounts (Default) Lake, A Actions Clear Columns NONE SELECTED Name Name A…" at bounding box center [627, 348] width 919 height 345
paste input "1197189__GS1001101647"
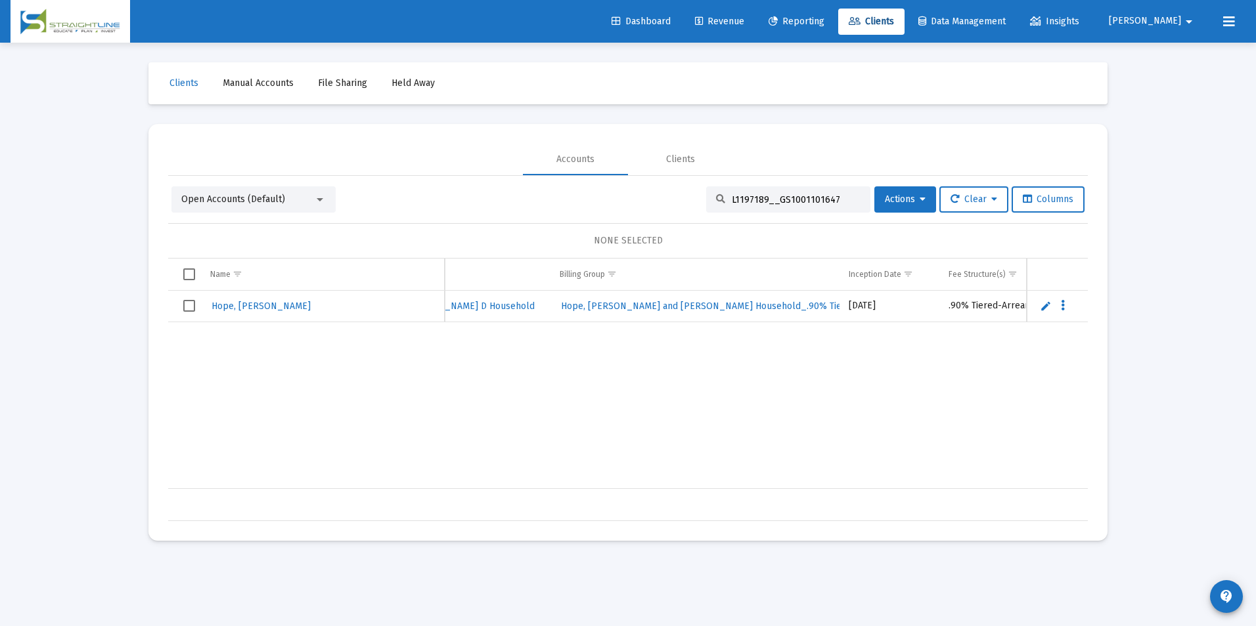
scroll to position [0, 581]
click at [797, 478] on div "Hope, [PERSON_NAME] L1197189__GS1001101647 TIAA-CREF $30,170.87 Funded Hope, [P…" at bounding box center [458, 390] width 1898 height 198
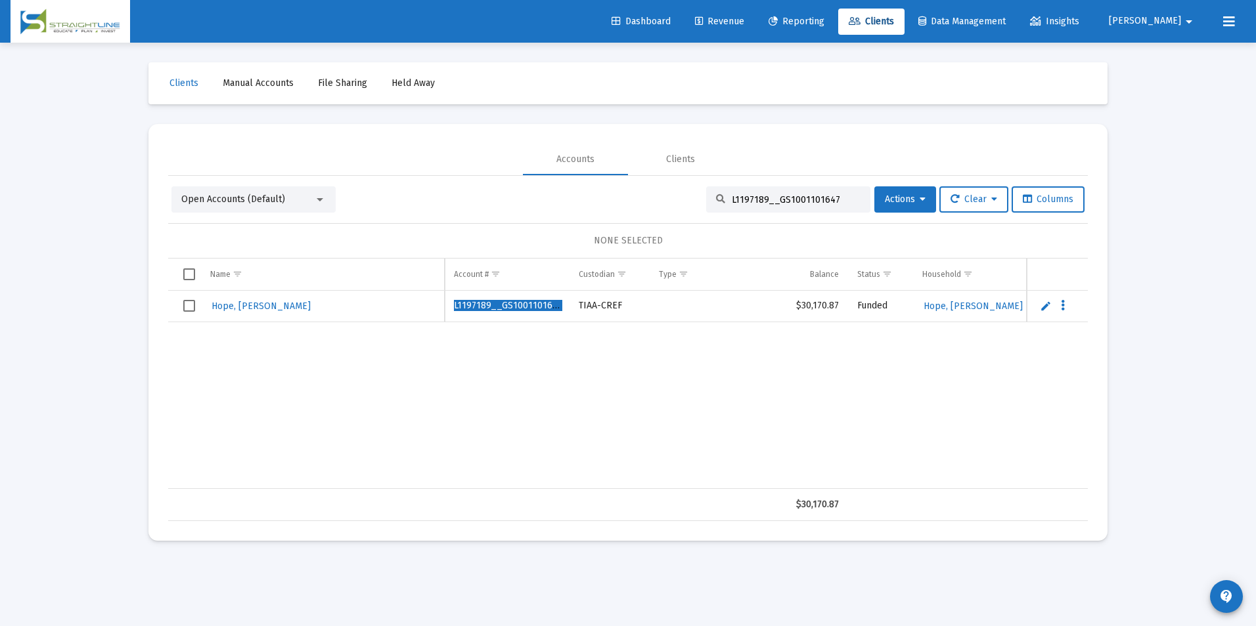
drag, startPoint x: 831, startPoint y: 195, endPoint x: 663, endPoint y: 213, distance: 168.4
click at [663, 213] on div "Open Accounts (Default) L1197189__GS1001101647 Actions Clear Columns NONE SELEC…" at bounding box center [627, 354] width 919 height 335
paste input "301882F2__GR1001405552"
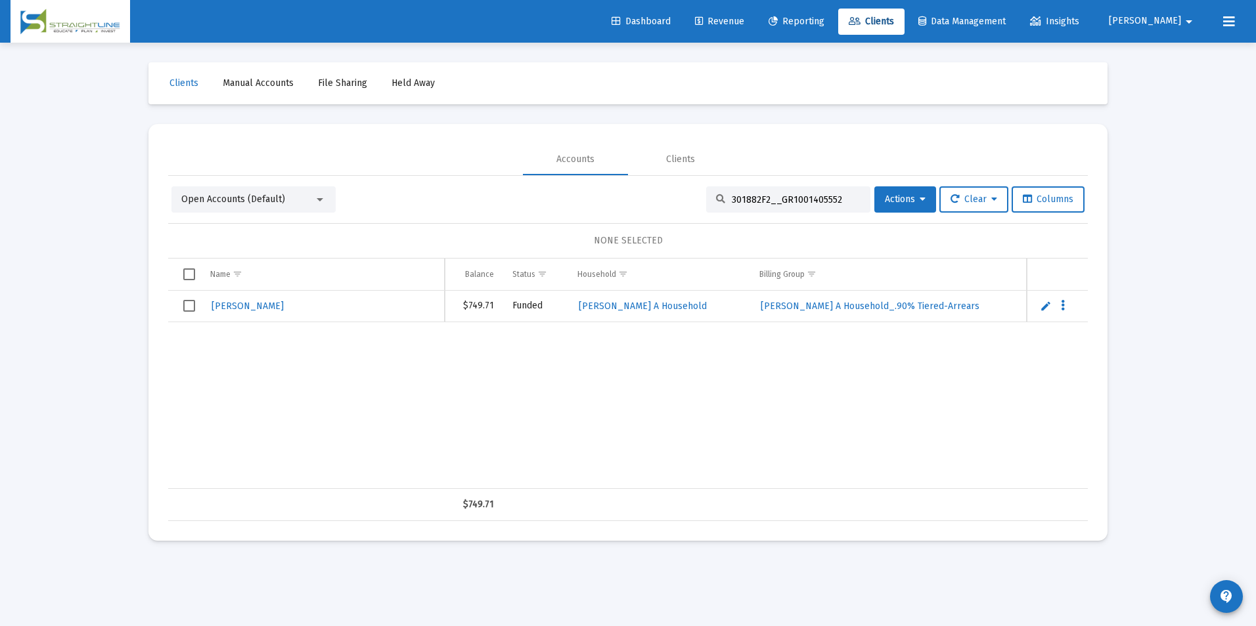
scroll to position [0, 378]
type input "301882F2__GR1001405552"
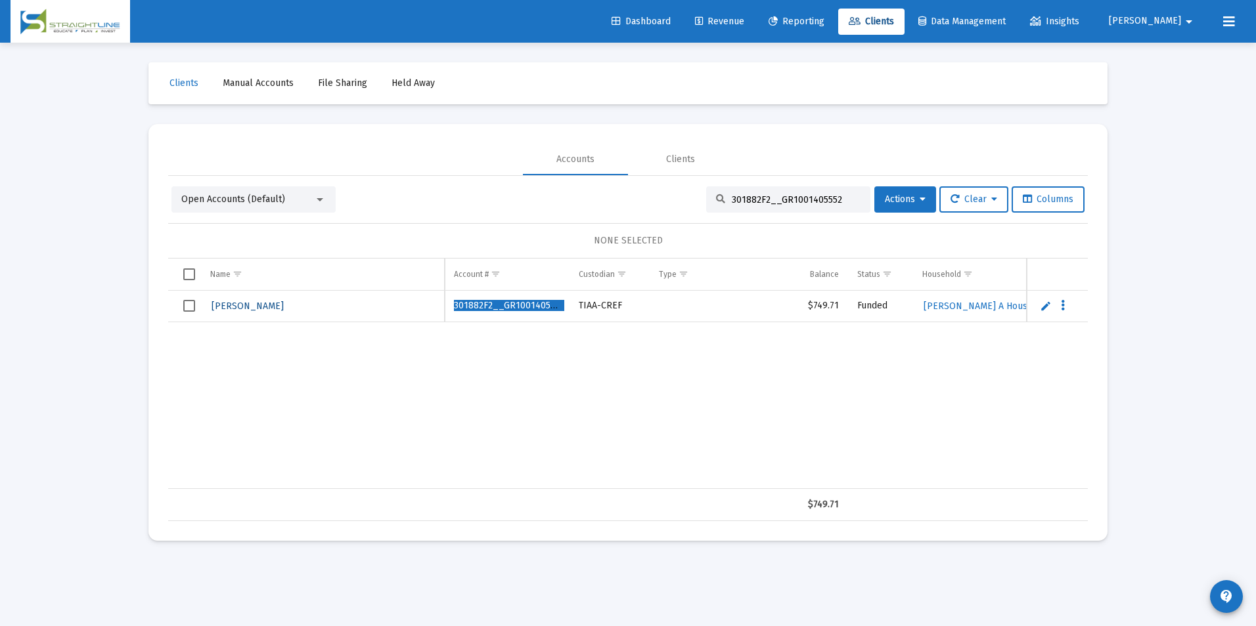
click at [255, 304] on span "[PERSON_NAME]" at bounding box center [247, 306] width 72 height 11
click at [261, 305] on span "[PERSON_NAME]" at bounding box center [247, 306] width 72 height 11
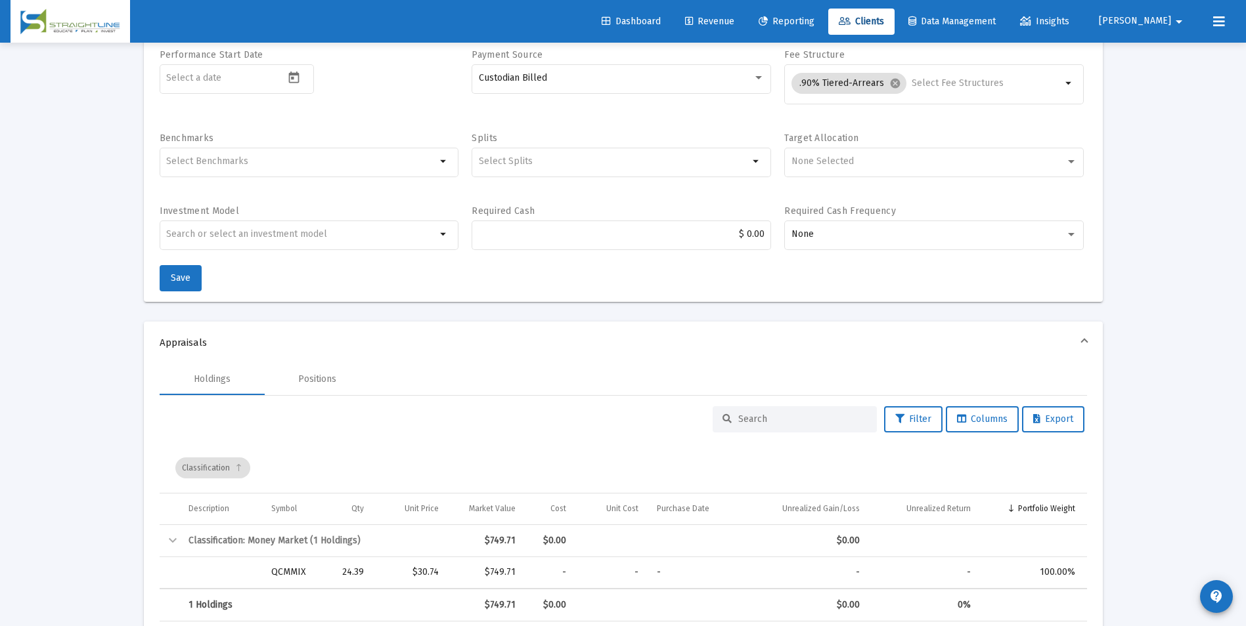
click at [894, 12] on link "Clients" at bounding box center [861, 22] width 66 height 26
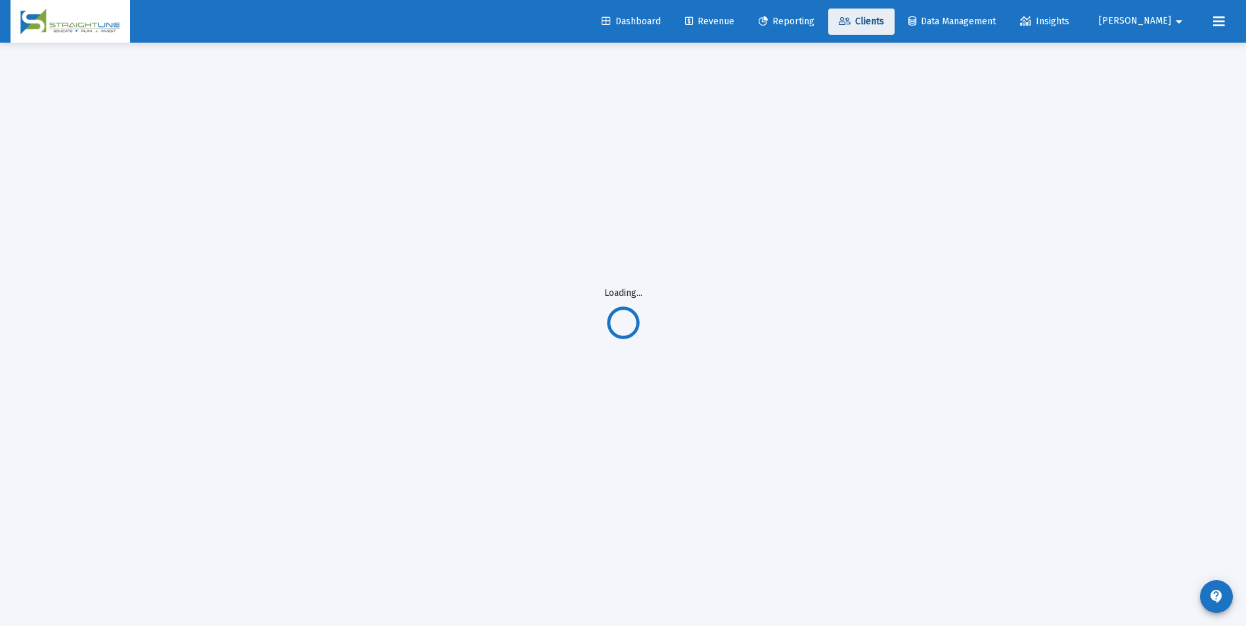
scroll to position [43, 0]
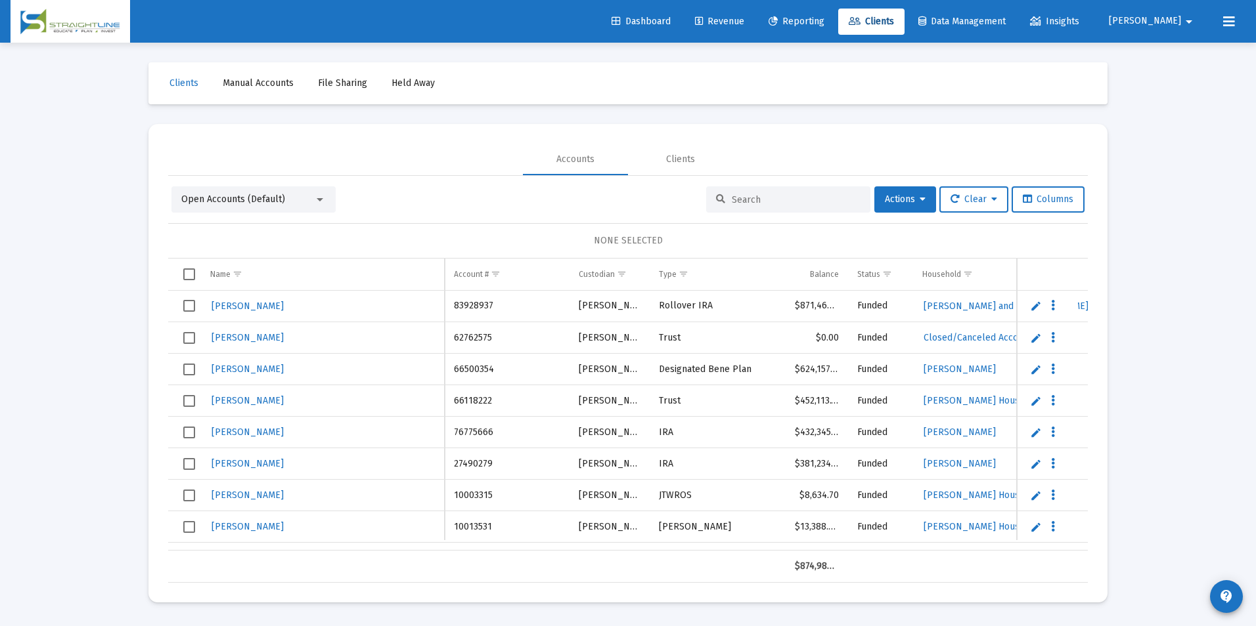
click at [800, 199] on input at bounding box center [796, 199] width 129 height 11
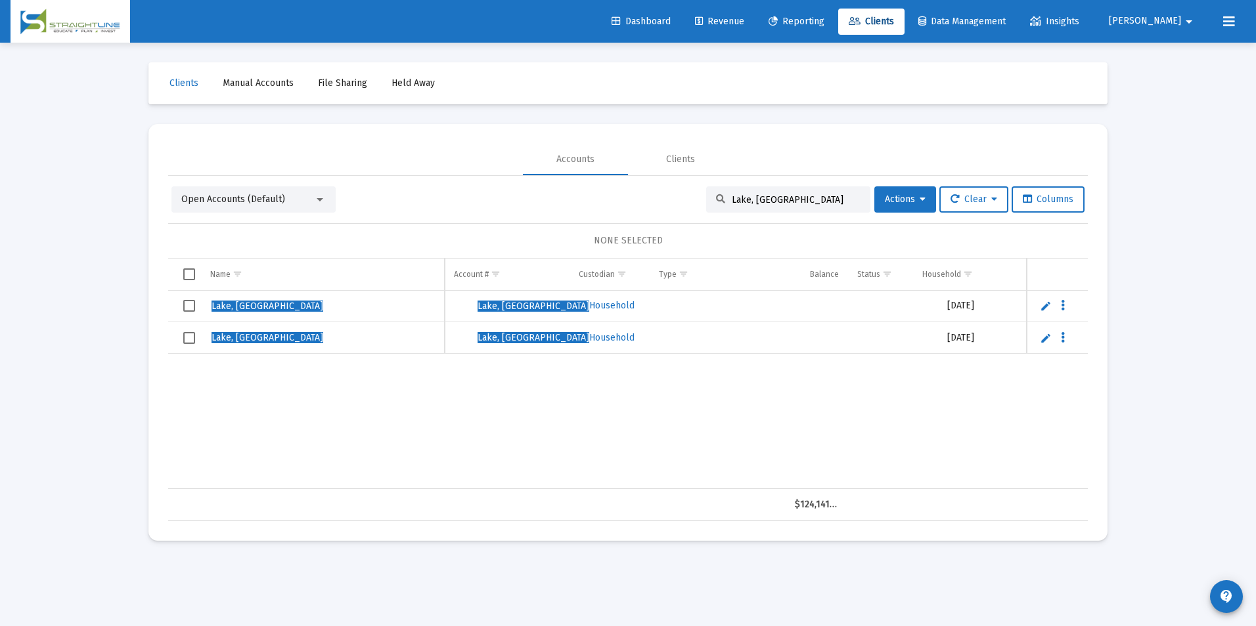
scroll to position [0, 446]
drag, startPoint x: 839, startPoint y: 202, endPoint x: 643, endPoint y: 194, distance: 196.5
click at [643, 194] on div "Open Accounts (Default) Lake, Austin Actions Clear Columns" at bounding box center [627, 200] width 913 height 26
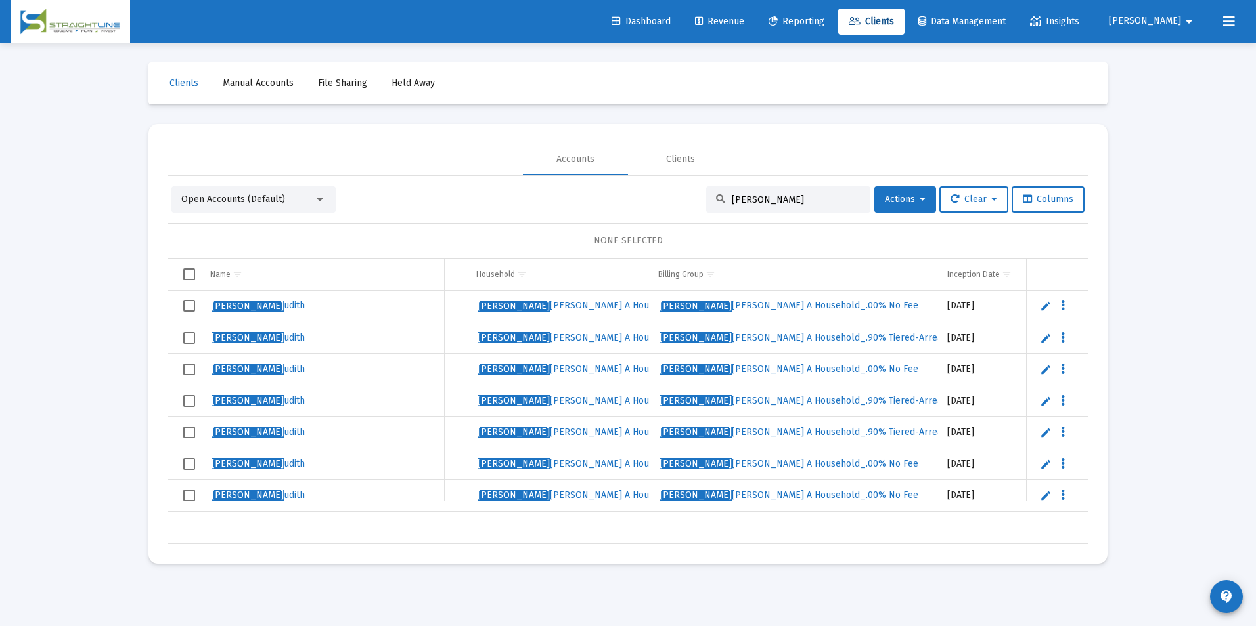
scroll to position [0, 0]
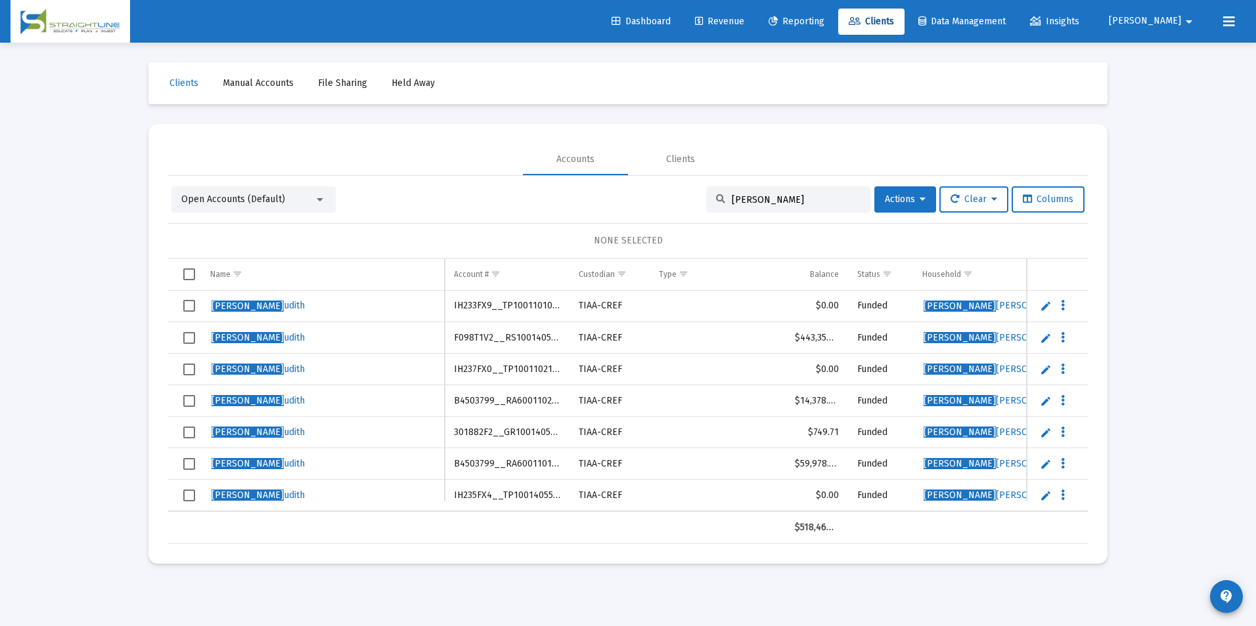
type input "[PERSON_NAME]"
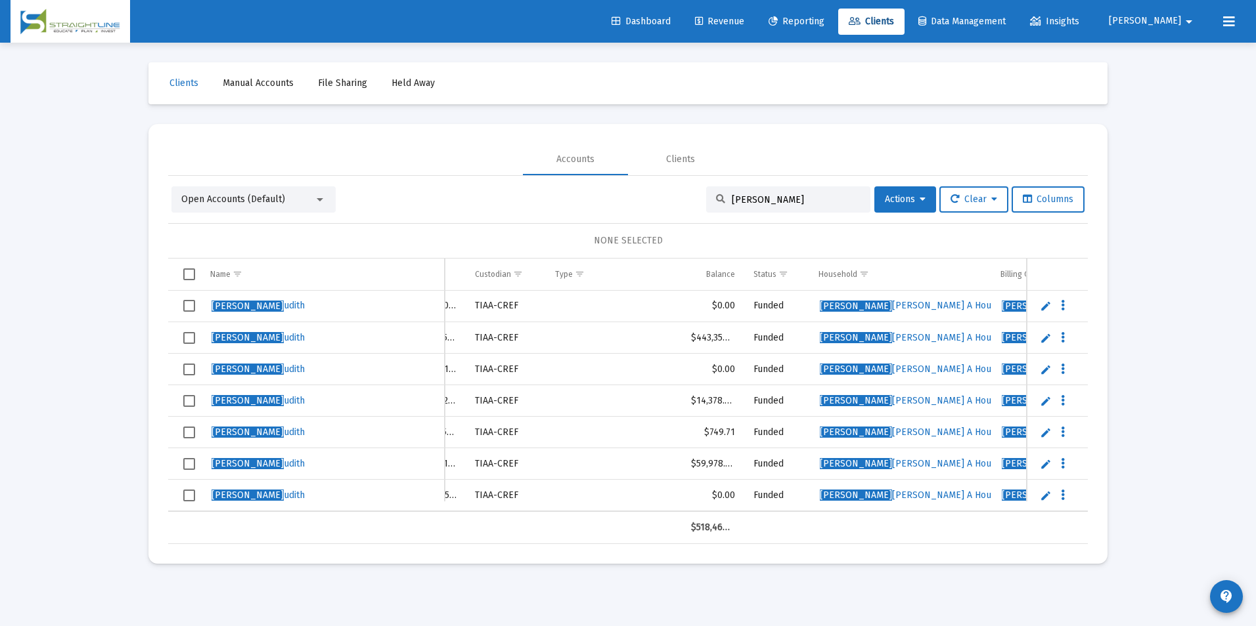
scroll to position [0, 205]
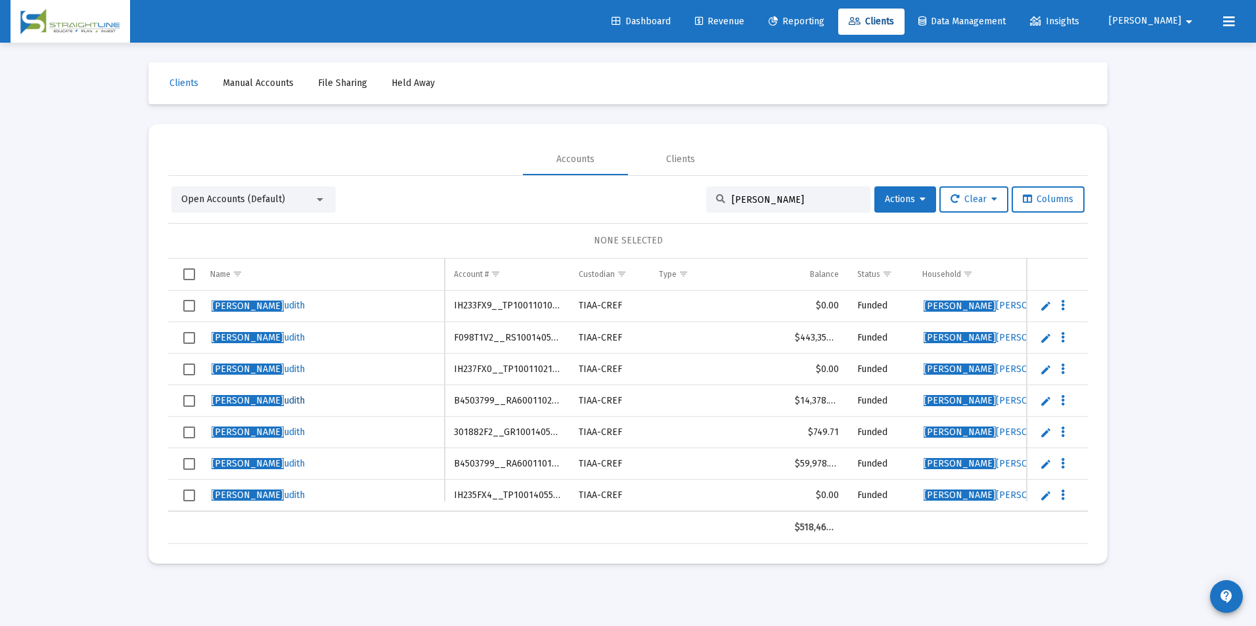
click at [236, 398] on span "[PERSON_NAME]" at bounding box center [247, 400] width 72 height 11
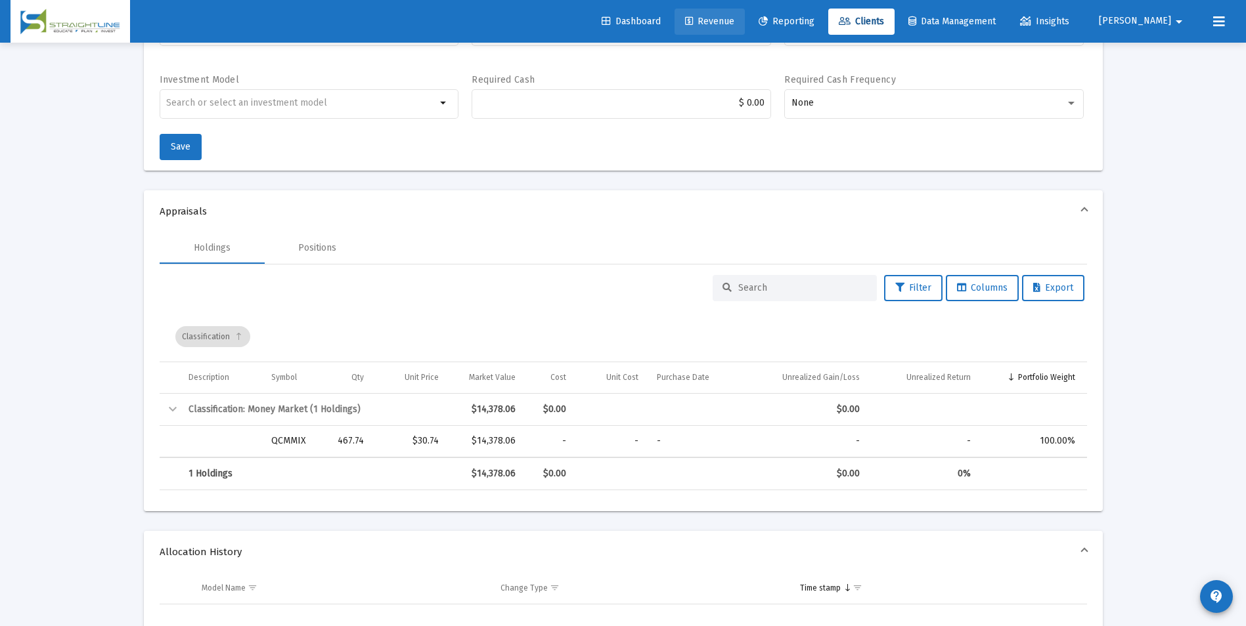
click at [734, 24] on span "Revenue" at bounding box center [709, 21] width 49 height 11
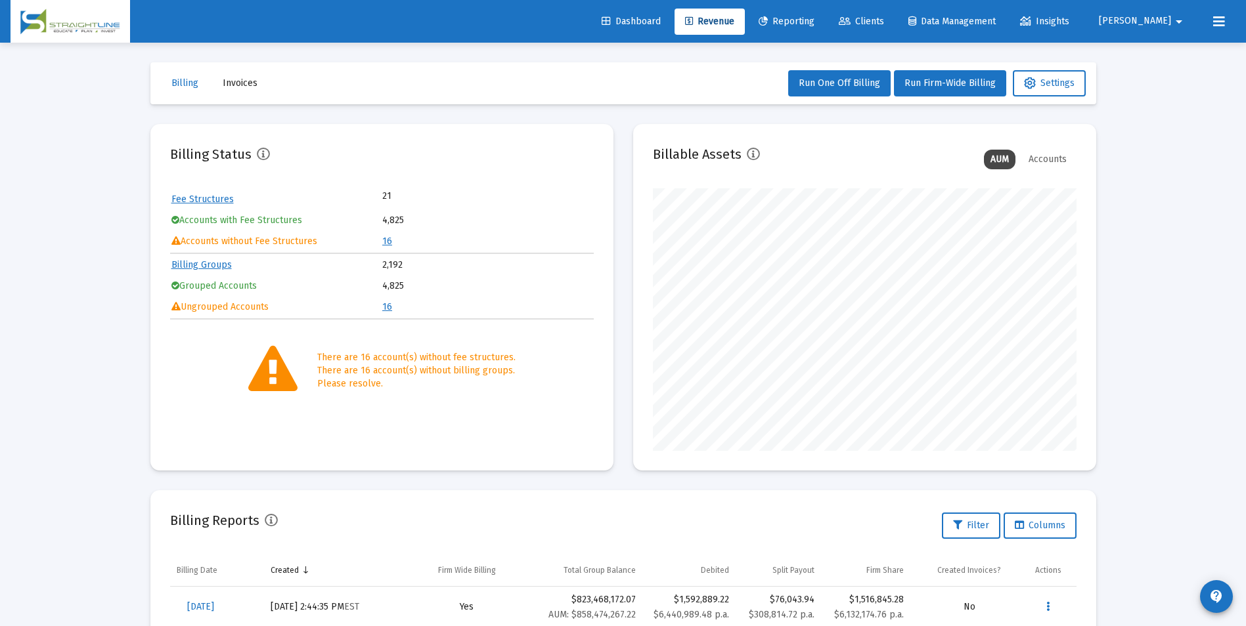
click at [386, 240] on link "16" at bounding box center [387, 241] width 10 height 11
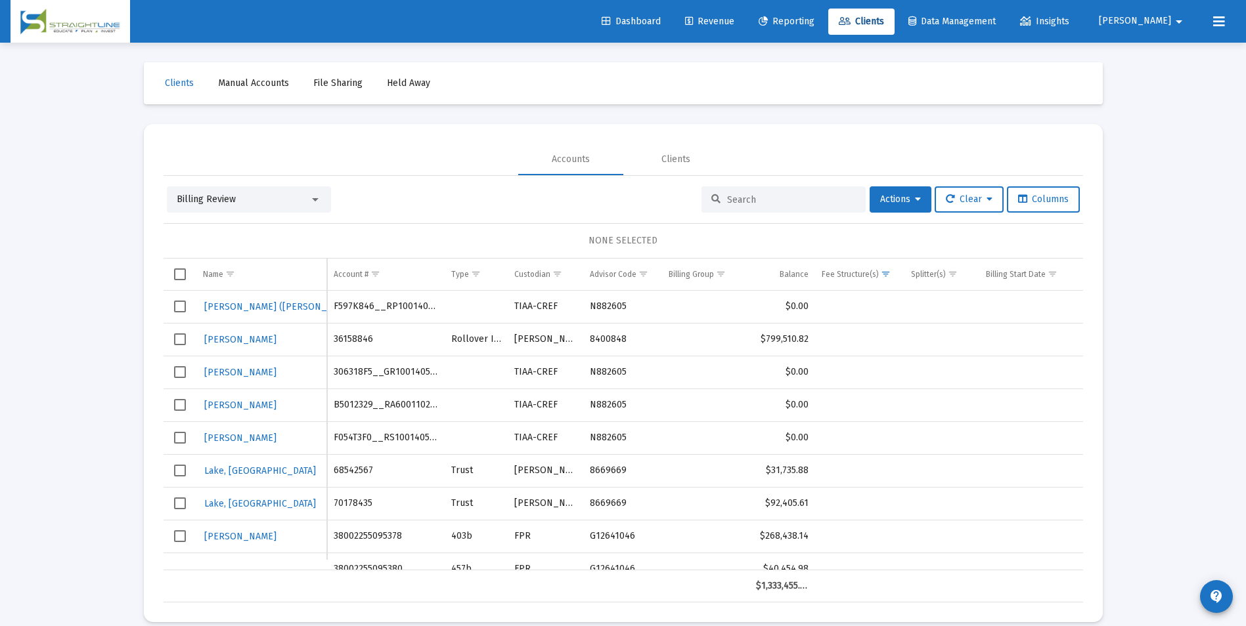
click at [294, 202] on div "Billing Review" at bounding box center [243, 199] width 133 height 13
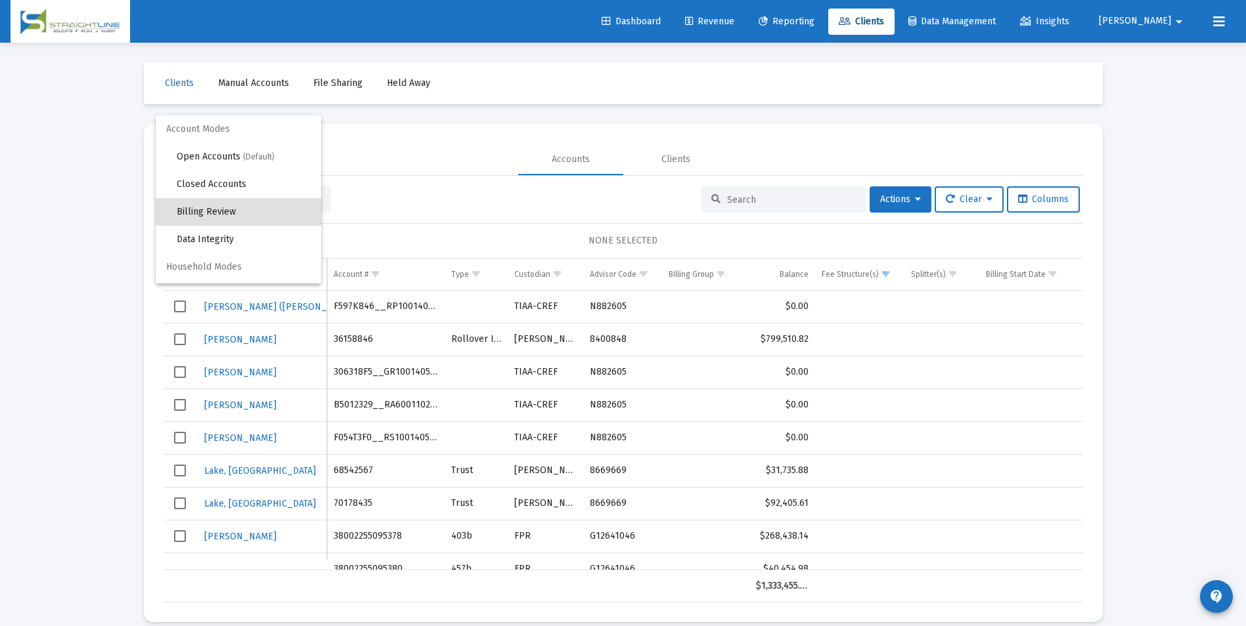
scroll to position [12, 0]
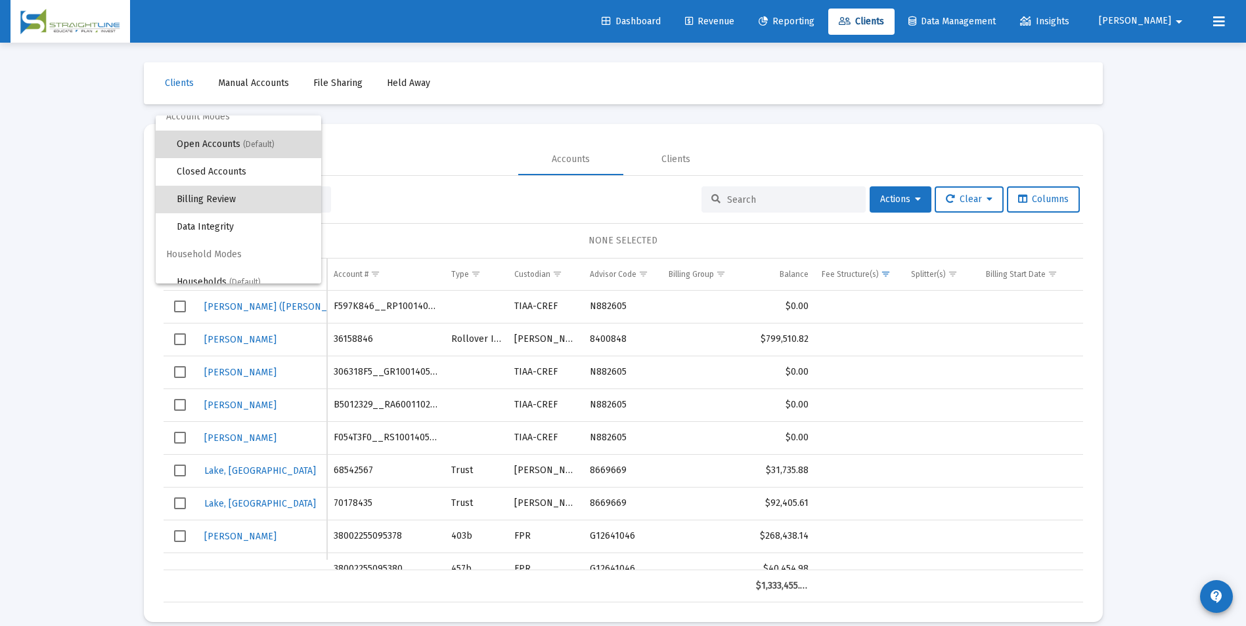
click at [262, 145] on span "(Default)" at bounding box center [259, 144] width 32 height 9
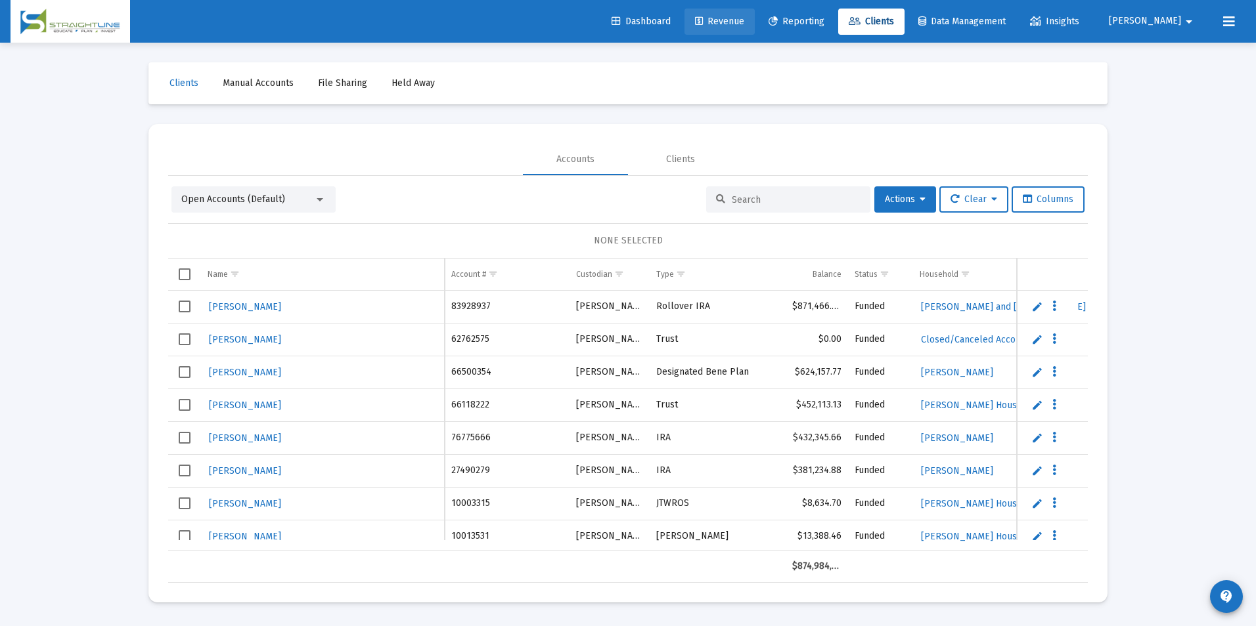
click at [755, 32] on link "Revenue" at bounding box center [719, 22] width 70 height 26
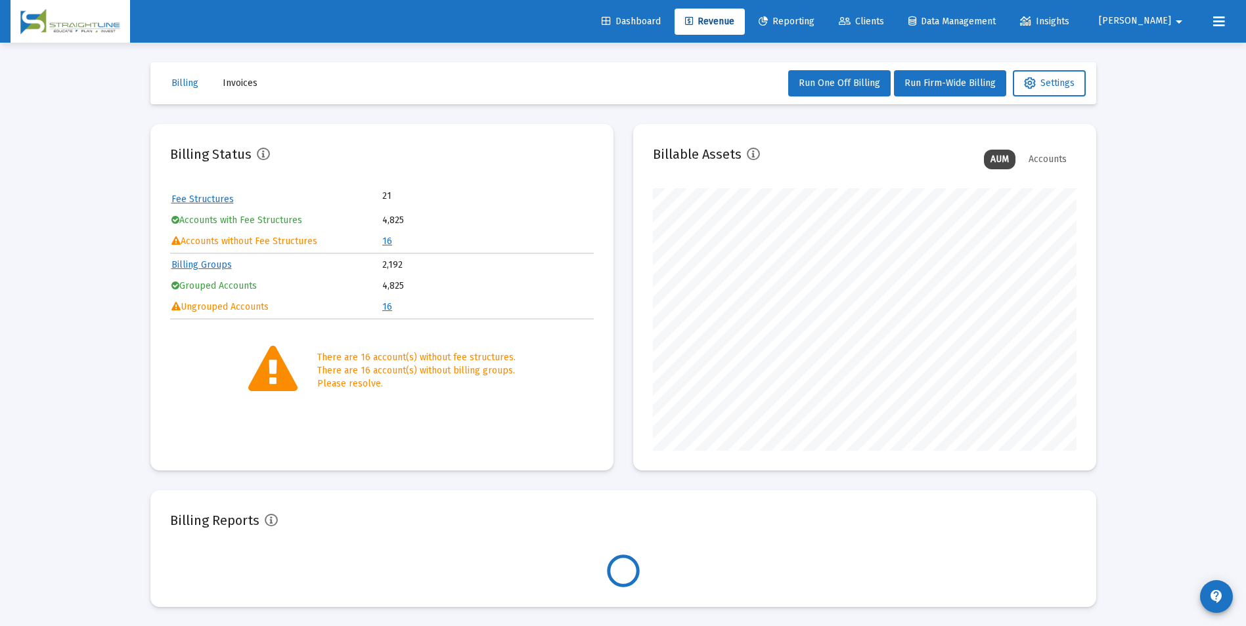
scroll to position [263, 424]
click at [395, 242] on td "16" at bounding box center [487, 242] width 210 height 20
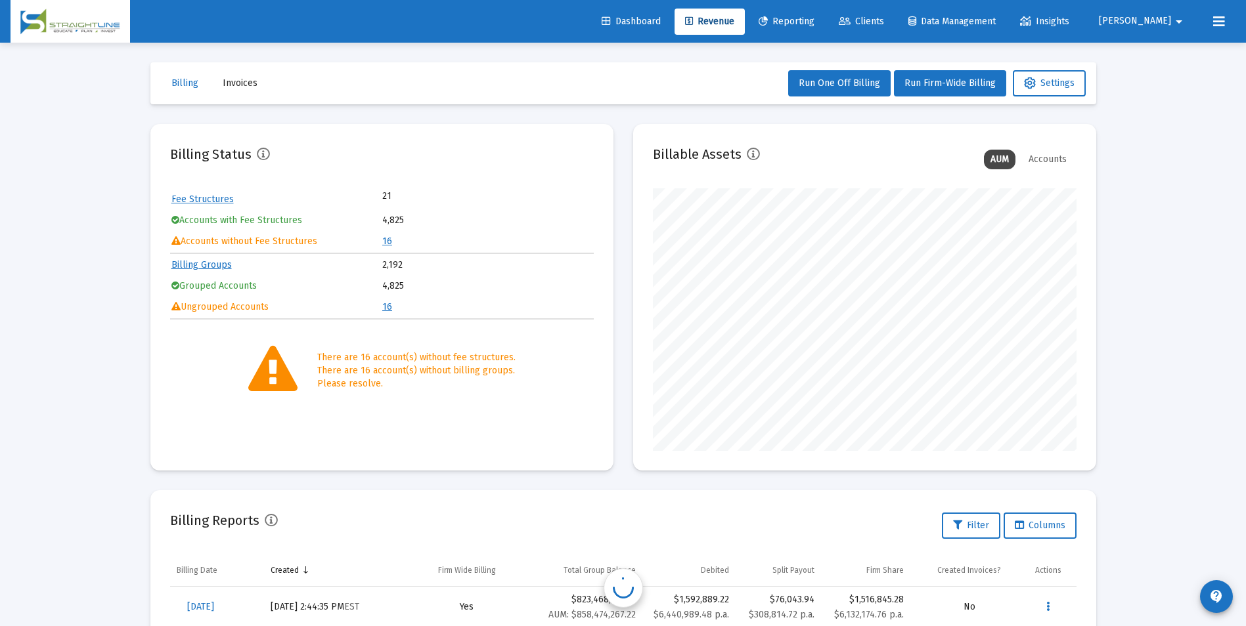
click at [385, 242] on link "16" at bounding box center [387, 241] width 10 height 11
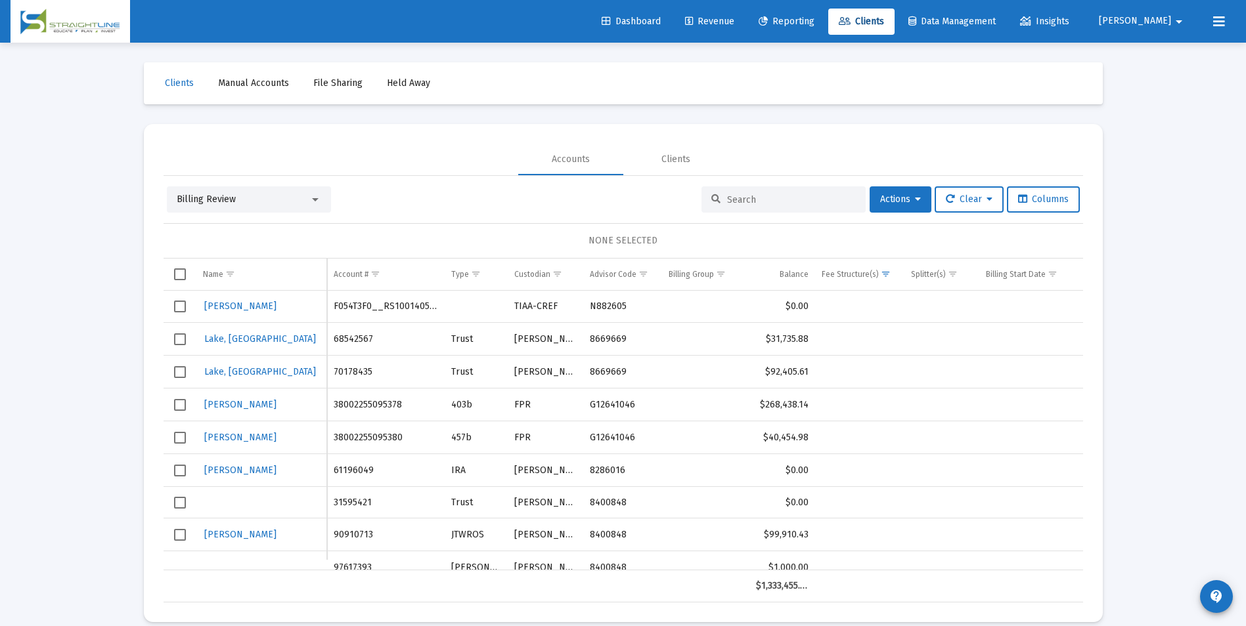
scroll to position [197, 0]
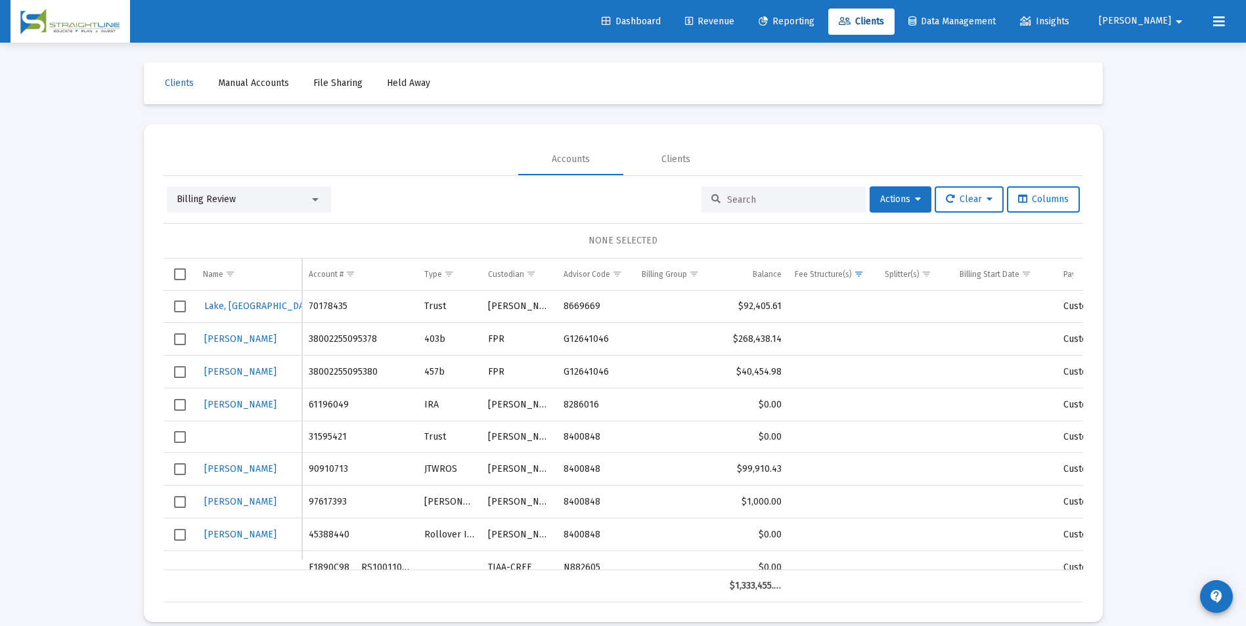
click at [283, 188] on div "Billing Review" at bounding box center [249, 200] width 164 height 26
click at [283, 194] on div "Billing Review" at bounding box center [243, 199] width 133 height 13
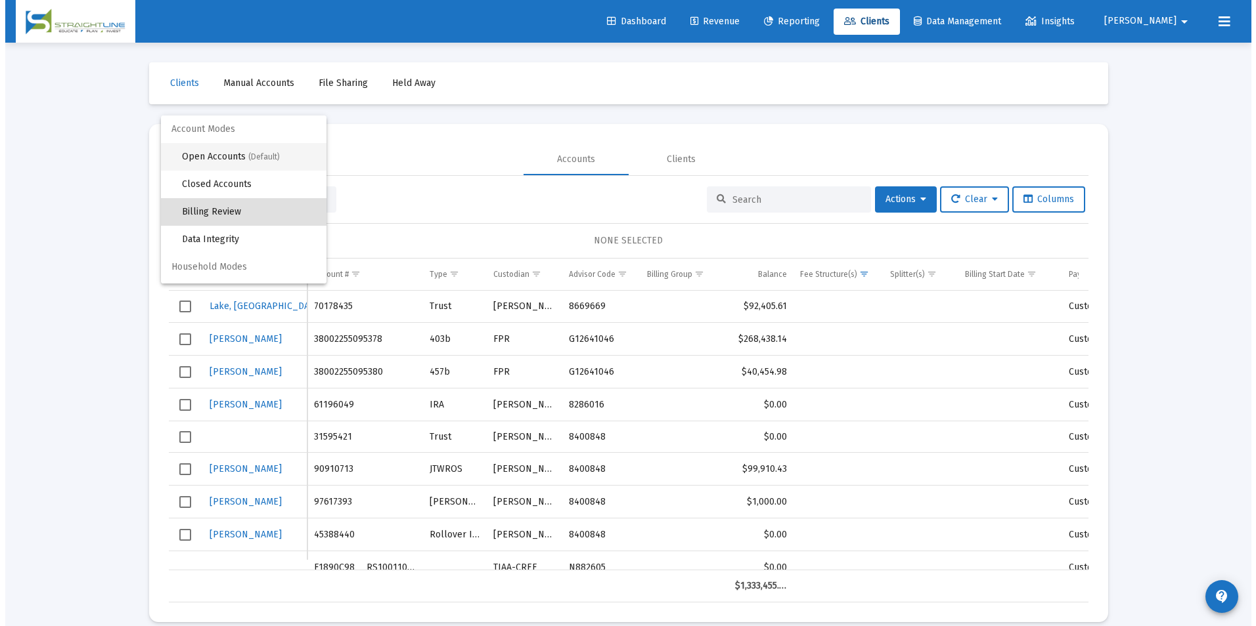
scroll to position [12, 0]
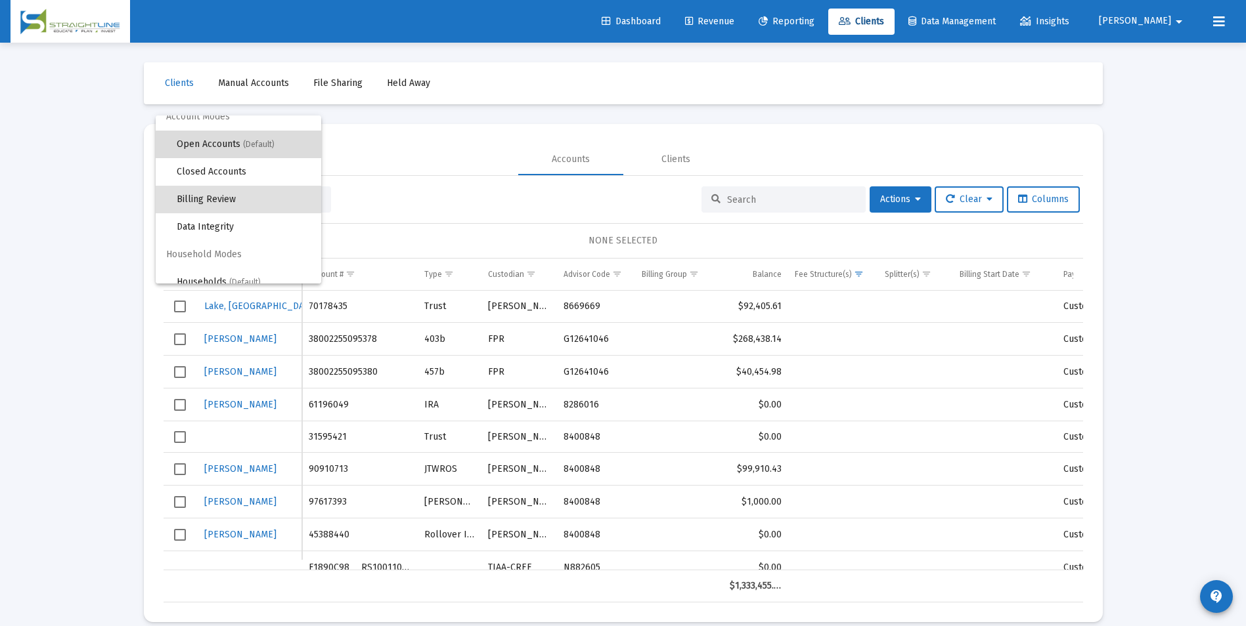
click at [266, 151] on span "Open Accounts (Default)" at bounding box center [244, 145] width 134 height 28
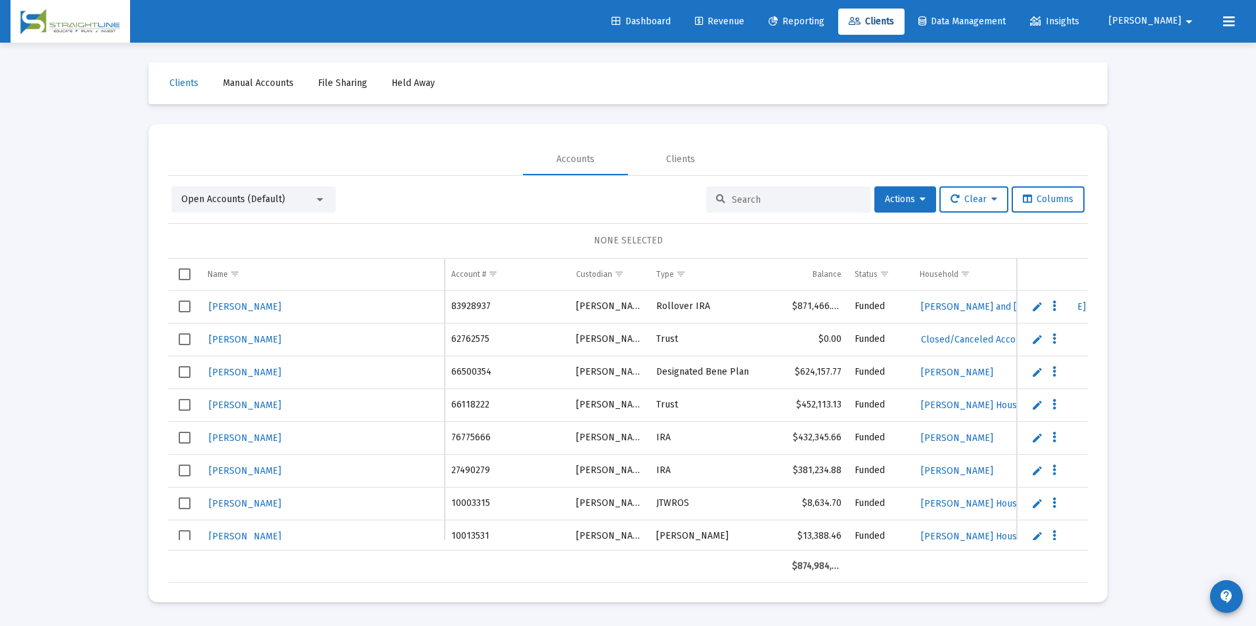
click at [761, 198] on input at bounding box center [796, 199] width 129 height 11
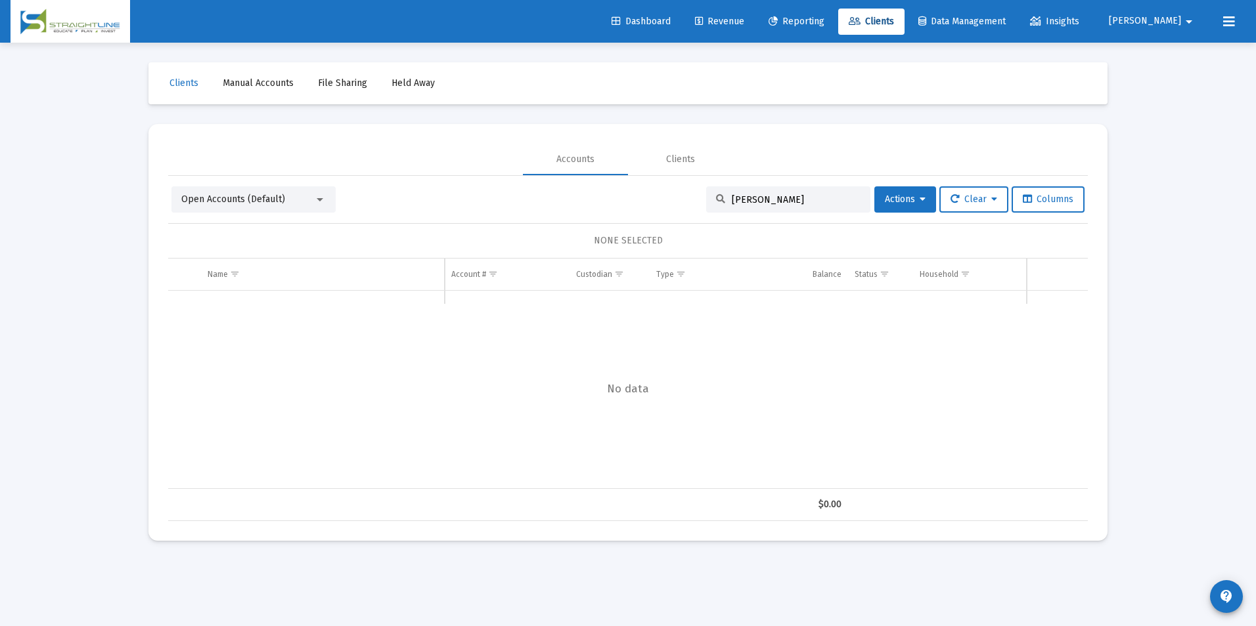
drag, startPoint x: 835, startPoint y: 199, endPoint x: 638, endPoint y: 203, distance: 197.7
click at [638, 203] on div "Open Accounts (Default) [PERSON_NAME] Actions Clear Columns" at bounding box center [627, 200] width 913 height 26
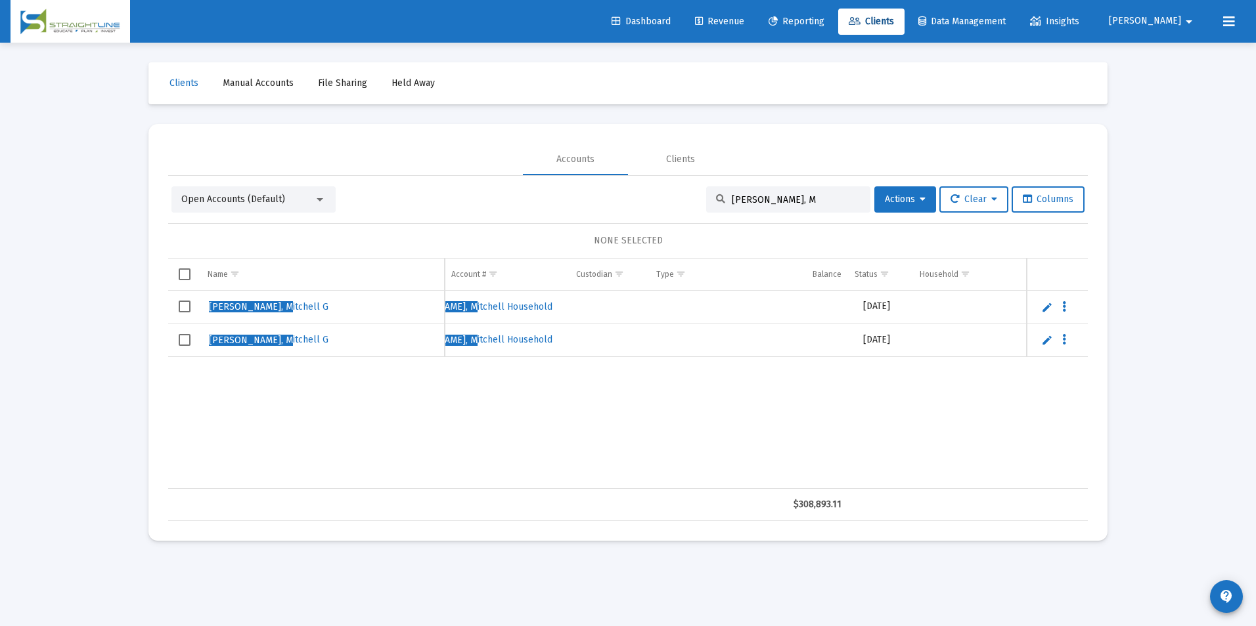
scroll to position [0, 527]
type input "[PERSON_NAME], M"
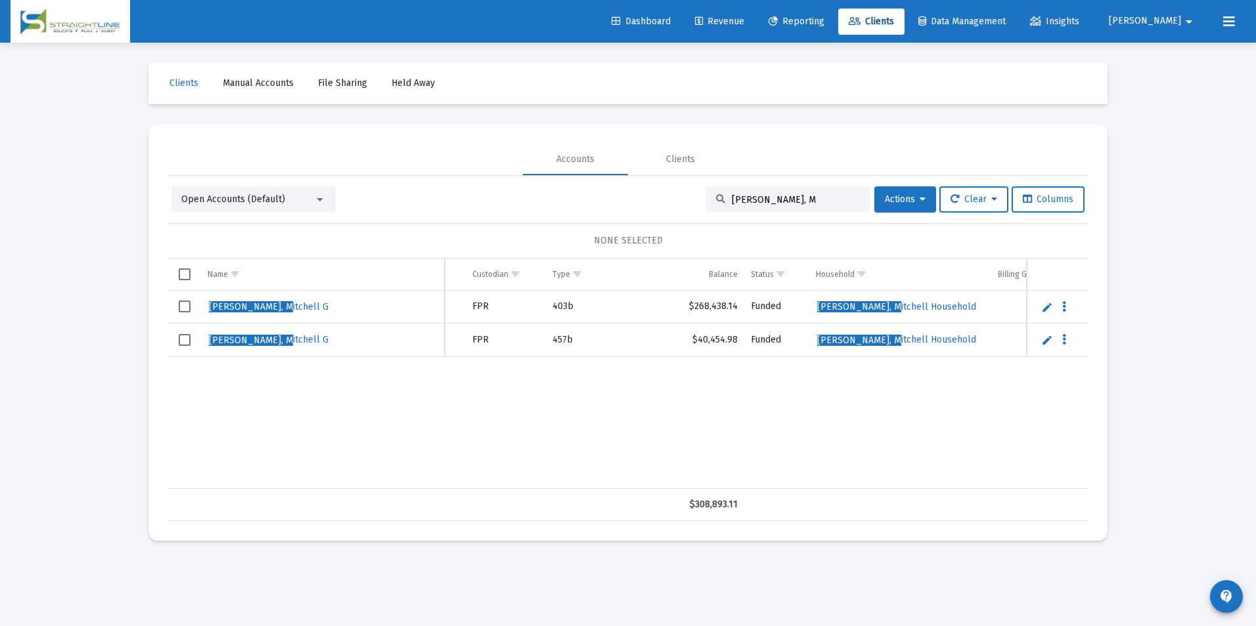
scroll to position [0, 404]
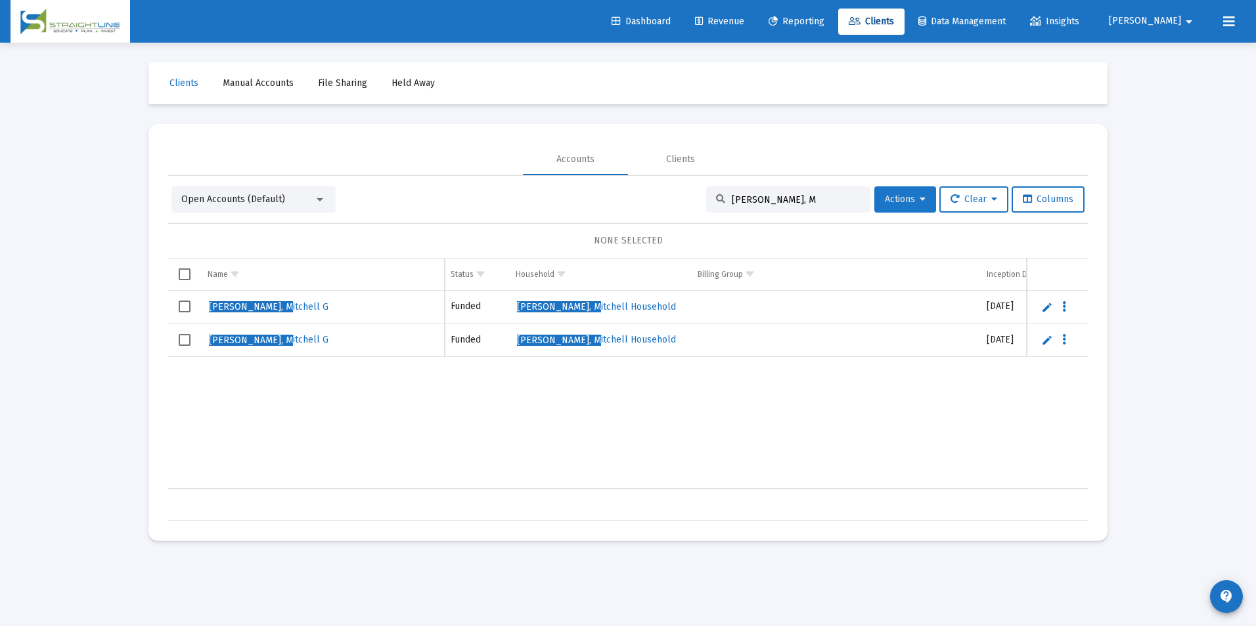
click at [887, 203] on span "Actions" at bounding box center [905, 199] width 41 height 11
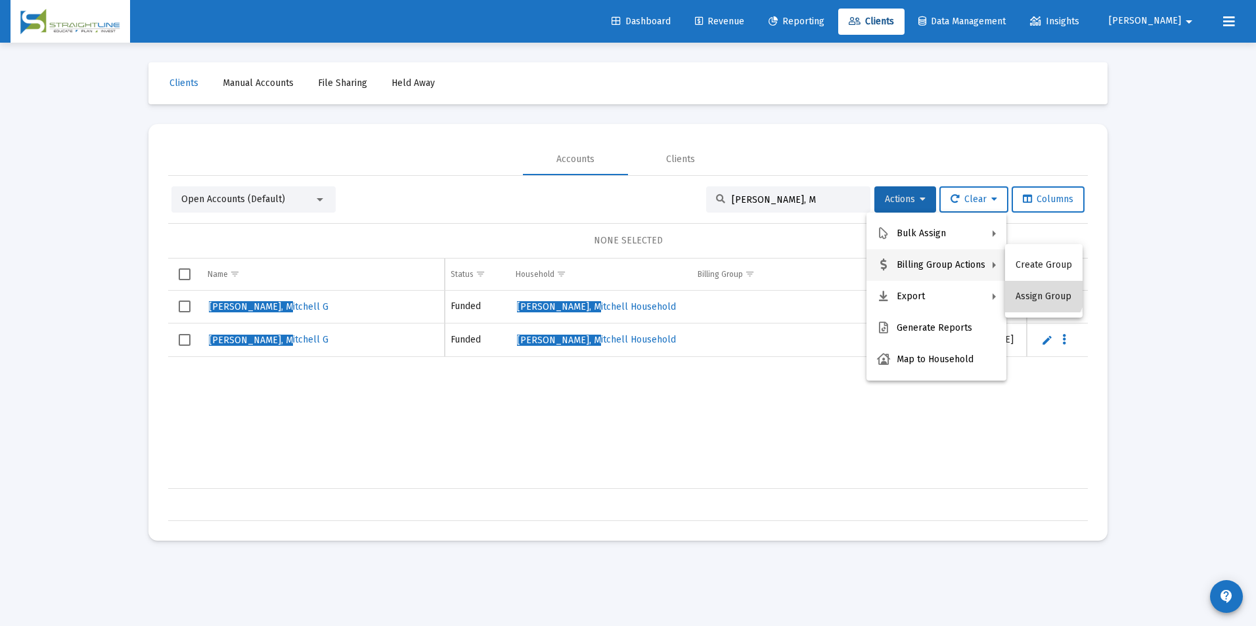
click at [1032, 286] on button "Assign Group" at bounding box center [1043, 297] width 77 height 32
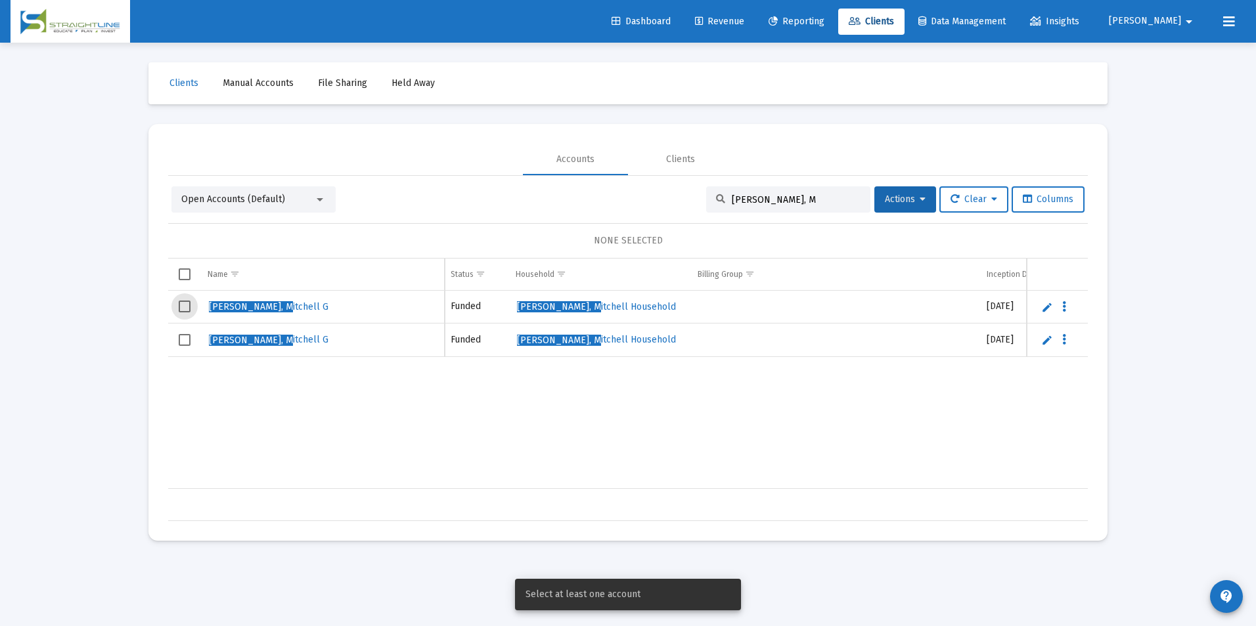
click at [184, 307] on span "Select row" at bounding box center [185, 307] width 12 height 12
click at [177, 350] on td "Data grid" at bounding box center [184, 340] width 33 height 33
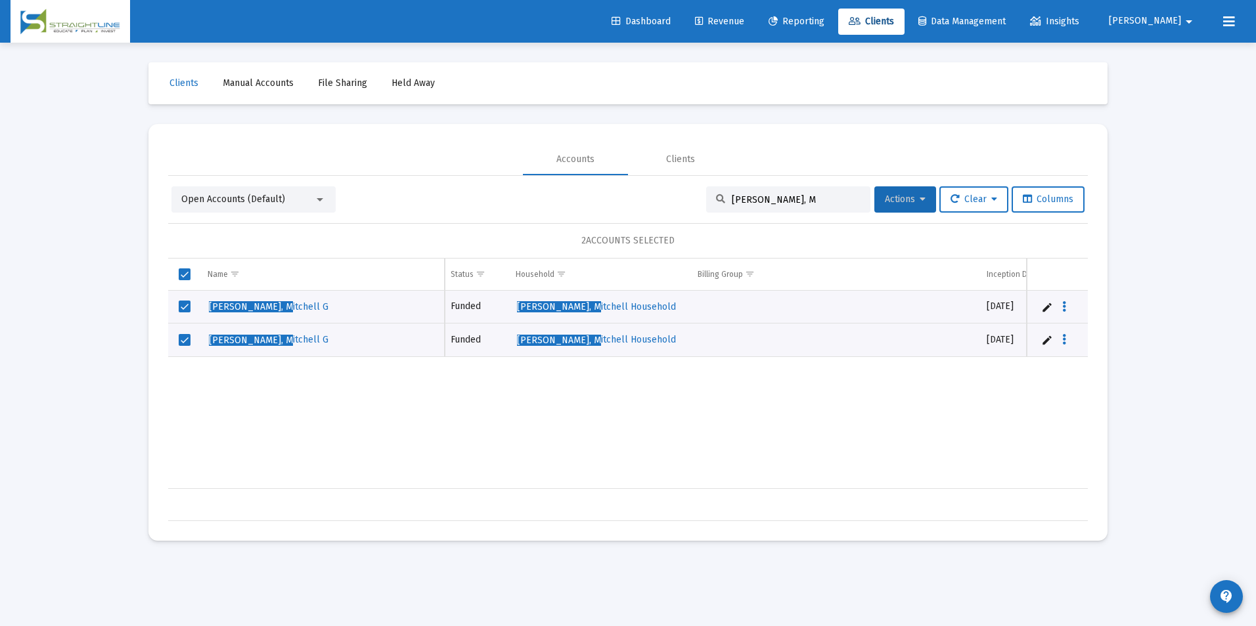
click at [897, 197] on span "Actions" at bounding box center [905, 199] width 41 height 11
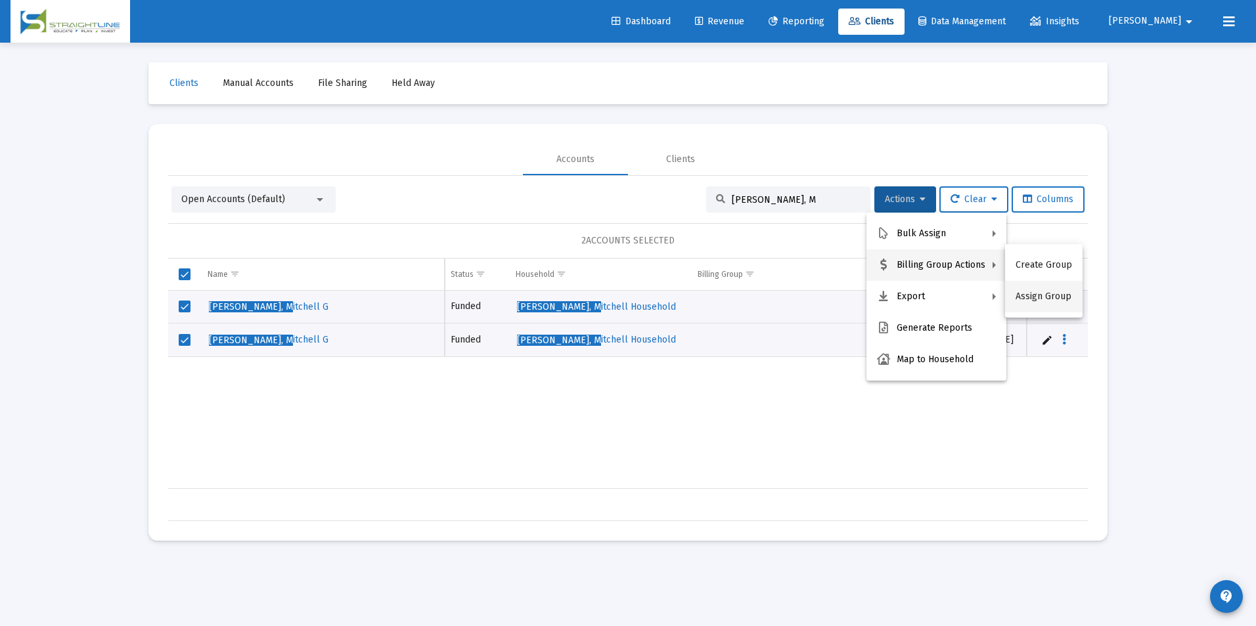
click at [1062, 299] on button "Assign Group" at bounding box center [1043, 297] width 77 height 32
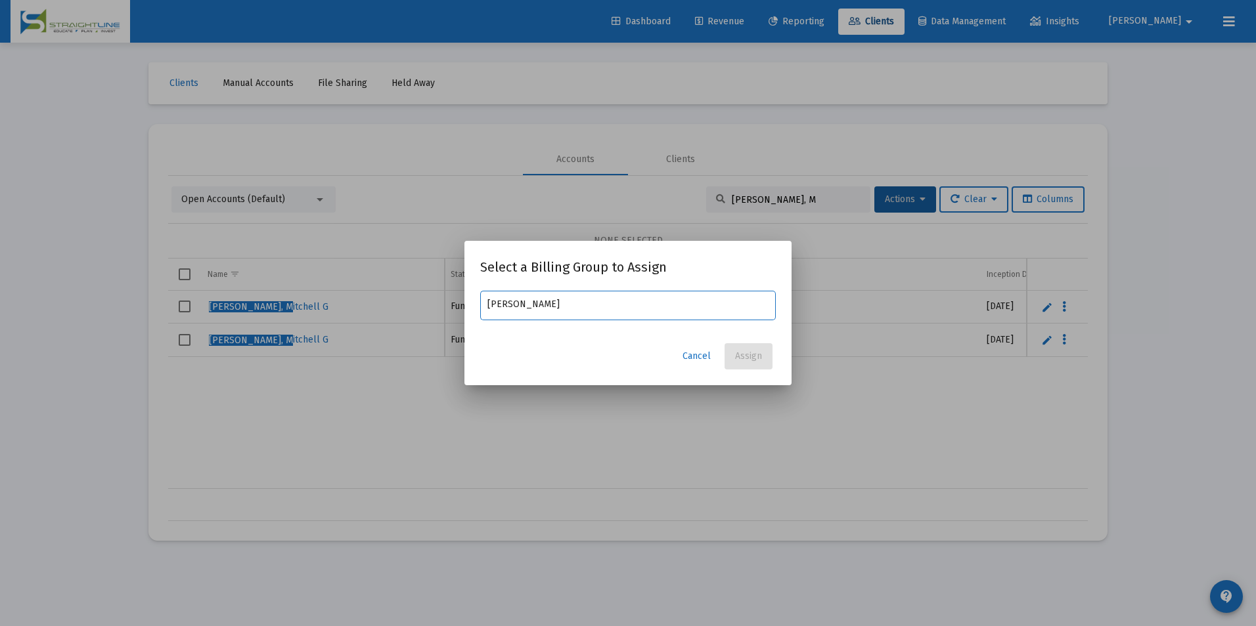
type input "[PERSON_NAME]"
click at [704, 353] on span "Cancel" at bounding box center [696, 356] width 28 height 11
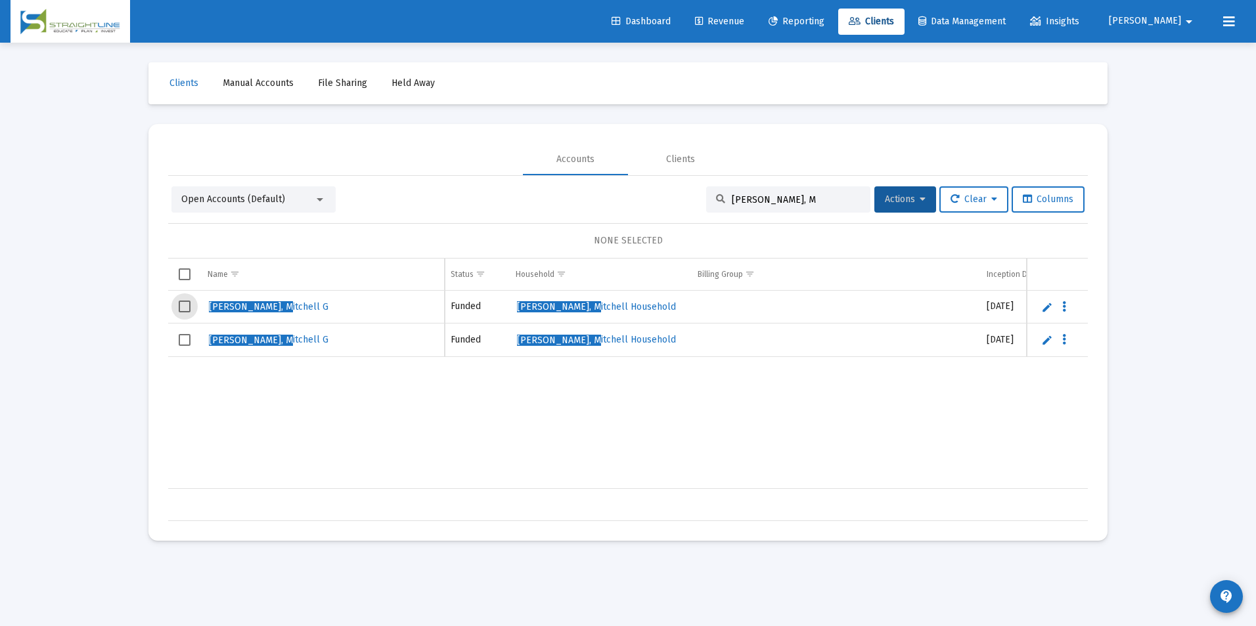
click at [185, 306] on span "Select row" at bounding box center [185, 307] width 12 height 12
click at [185, 340] on span "Select row" at bounding box center [185, 340] width 12 height 12
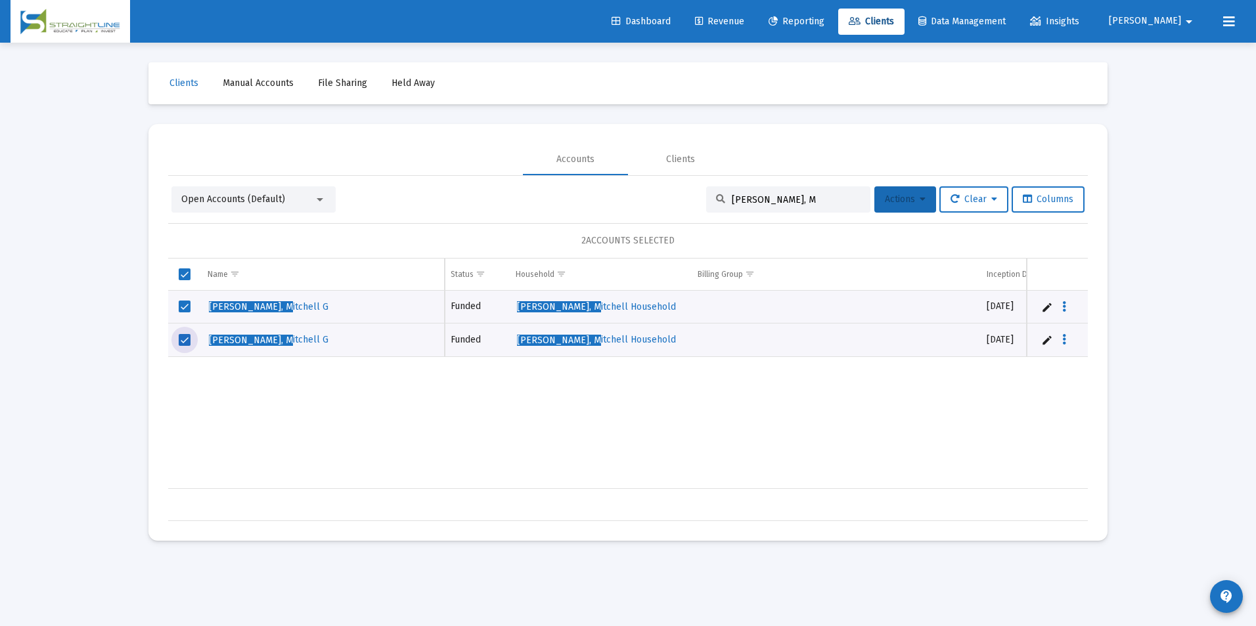
click at [901, 200] on span "Actions" at bounding box center [905, 199] width 41 height 11
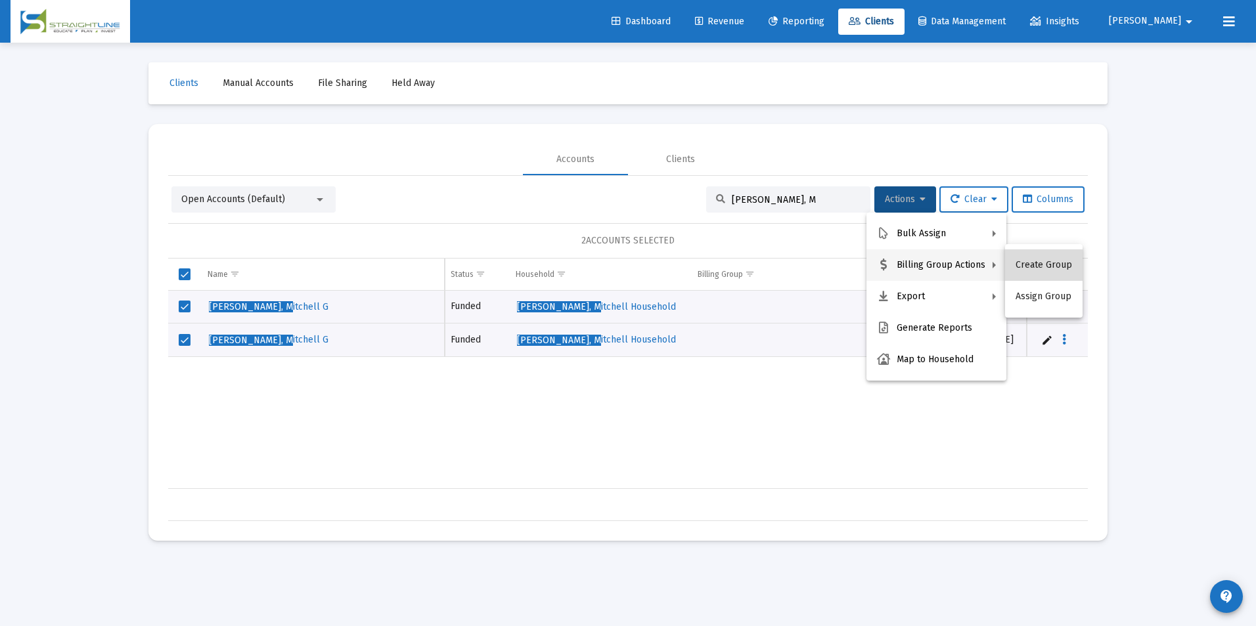
click at [1051, 270] on button "Create Group" at bounding box center [1043, 266] width 77 height 32
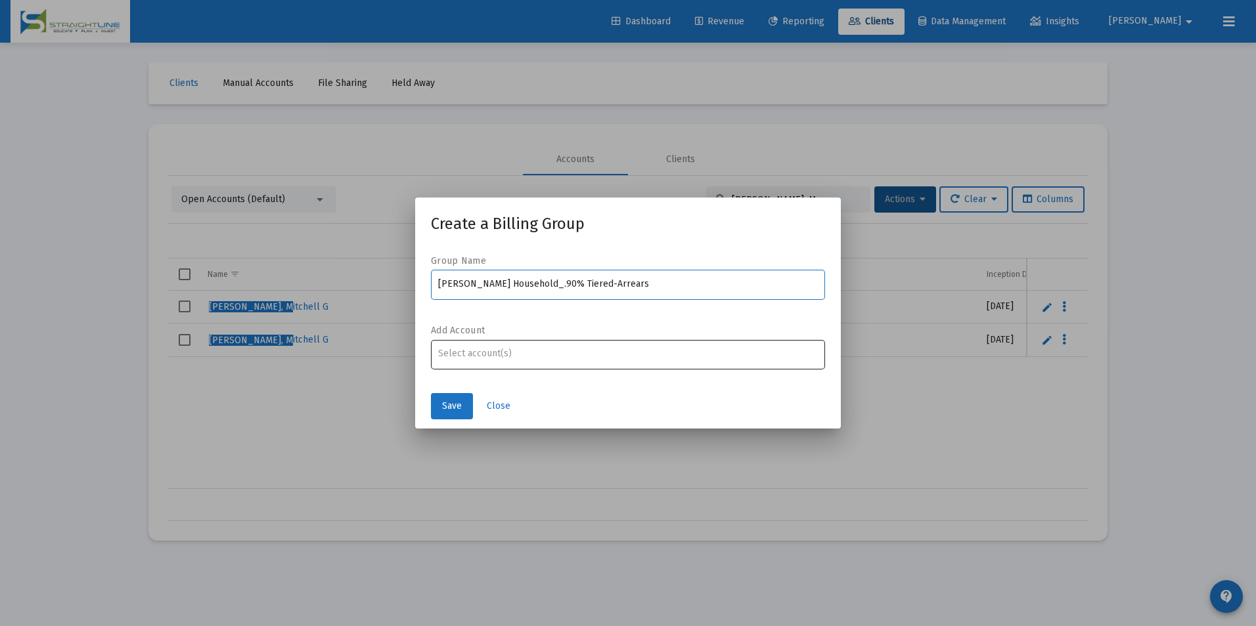
type input "[PERSON_NAME] Household_.90% Tiered-Arrears"
click at [679, 357] on input "Assignment Selection" at bounding box center [628, 354] width 380 height 11
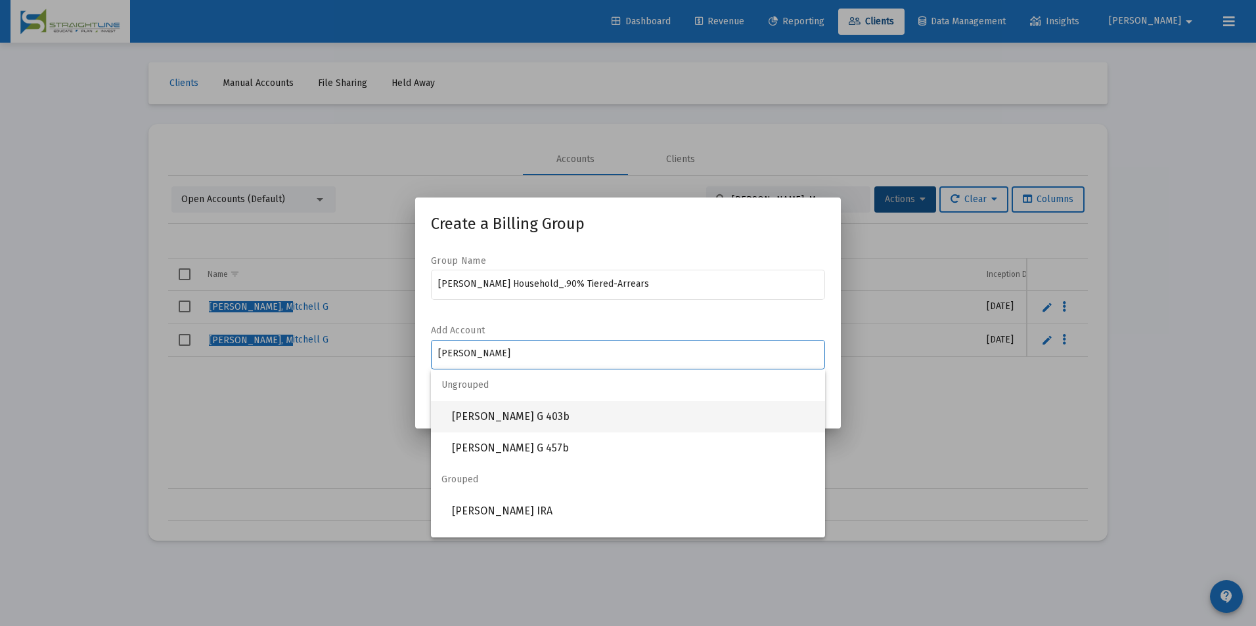
type input "[PERSON_NAME]"
click at [626, 426] on span "[PERSON_NAME] G 403b" at bounding box center [633, 417] width 362 height 32
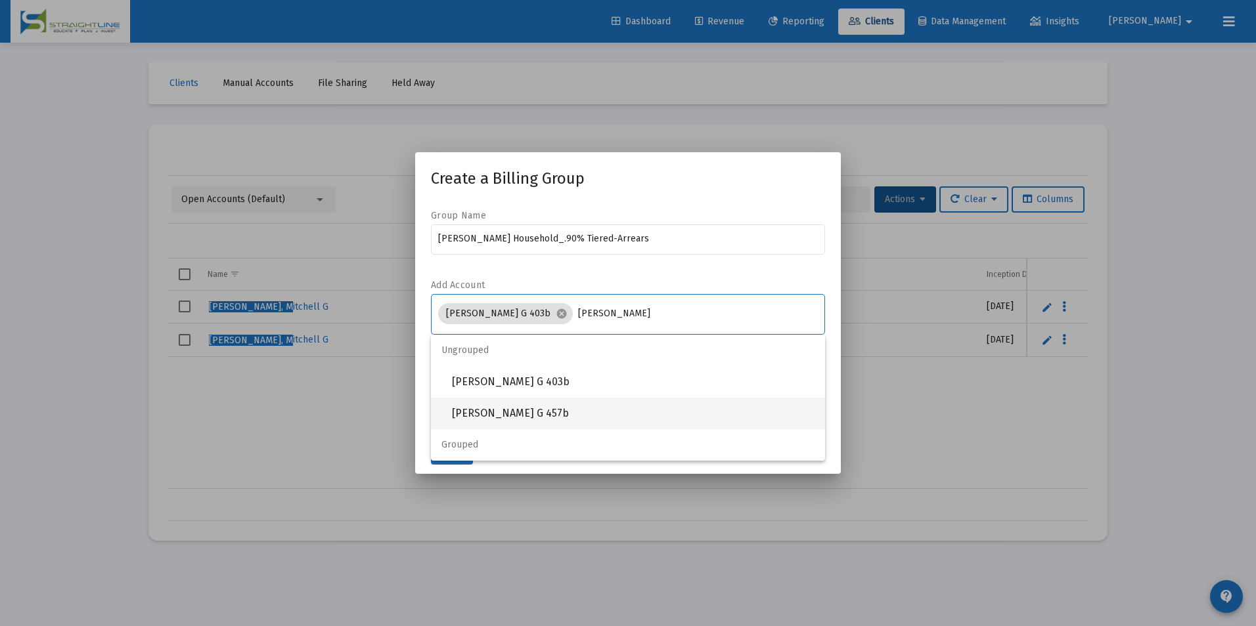
type input "[PERSON_NAME]"
click at [562, 409] on span "[PERSON_NAME] G 457b" at bounding box center [633, 414] width 362 height 32
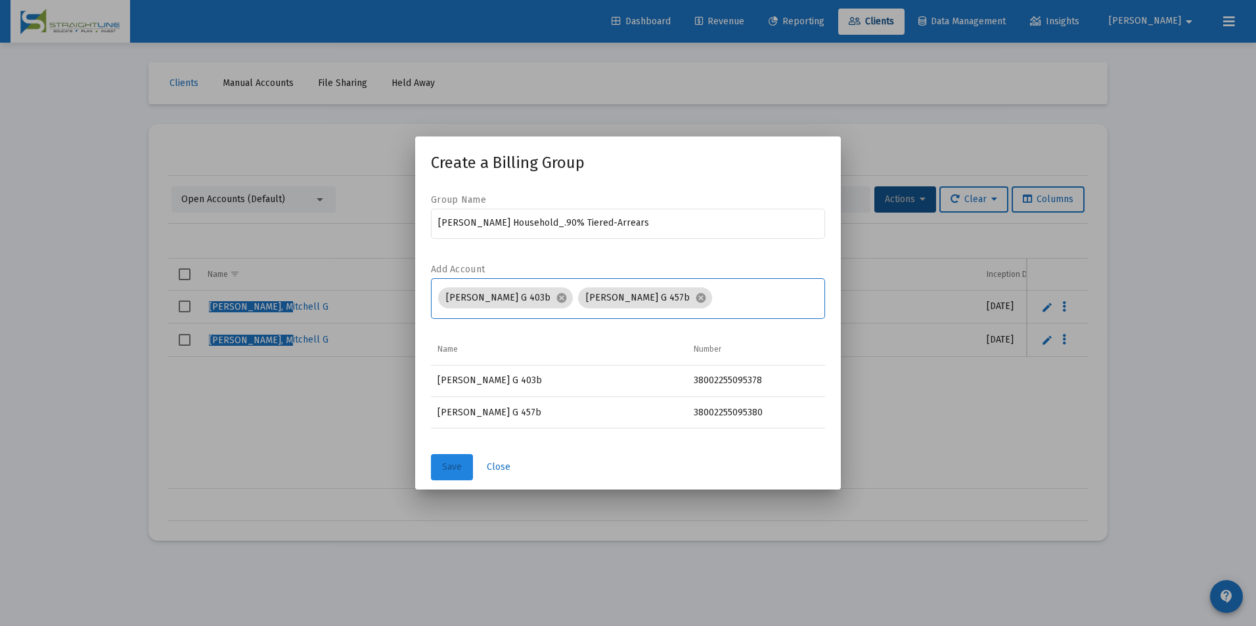
click at [458, 476] on button "Save" at bounding box center [452, 467] width 42 height 26
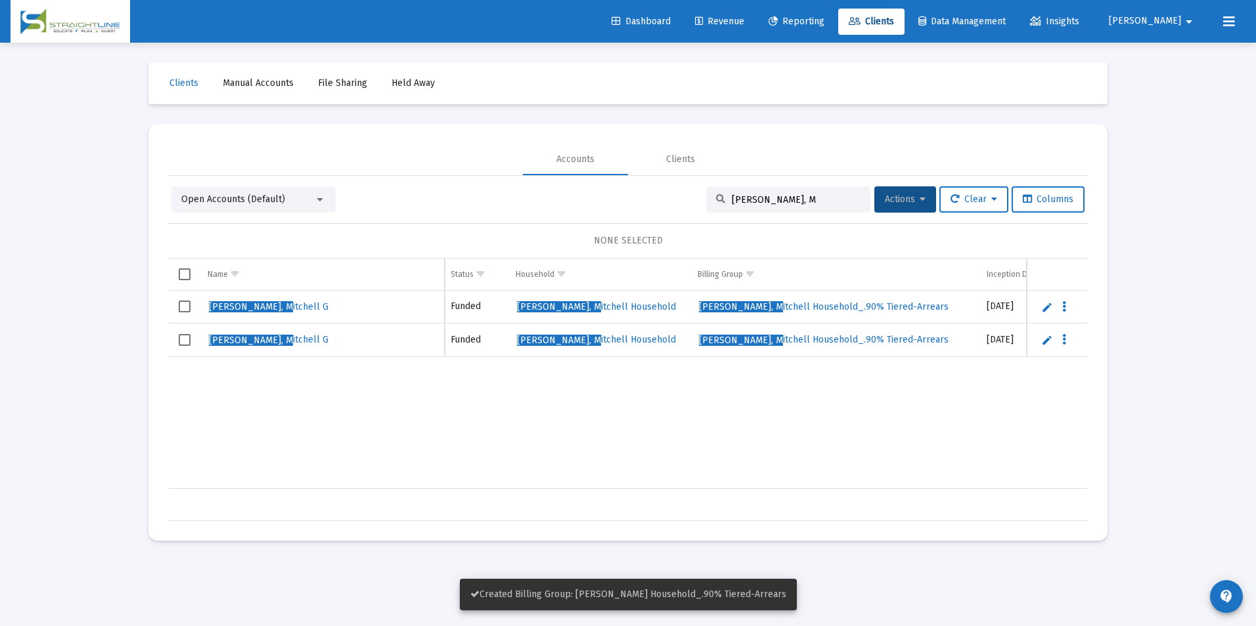
click at [184, 307] on span "Select row" at bounding box center [185, 307] width 12 height 12
click at [186, 345] on span "Select row" at bounding box center [185, 340] width 12 height 12
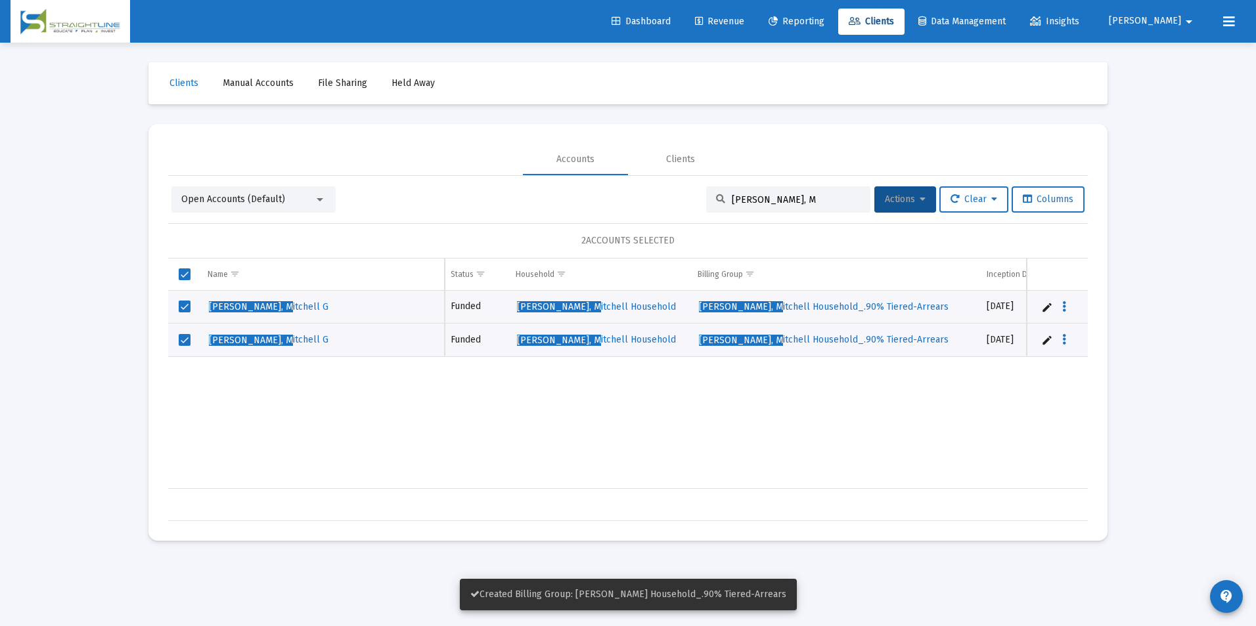
click at [874, 197] on button "Actions" at bounding box center [905, 200] width 62 height 26
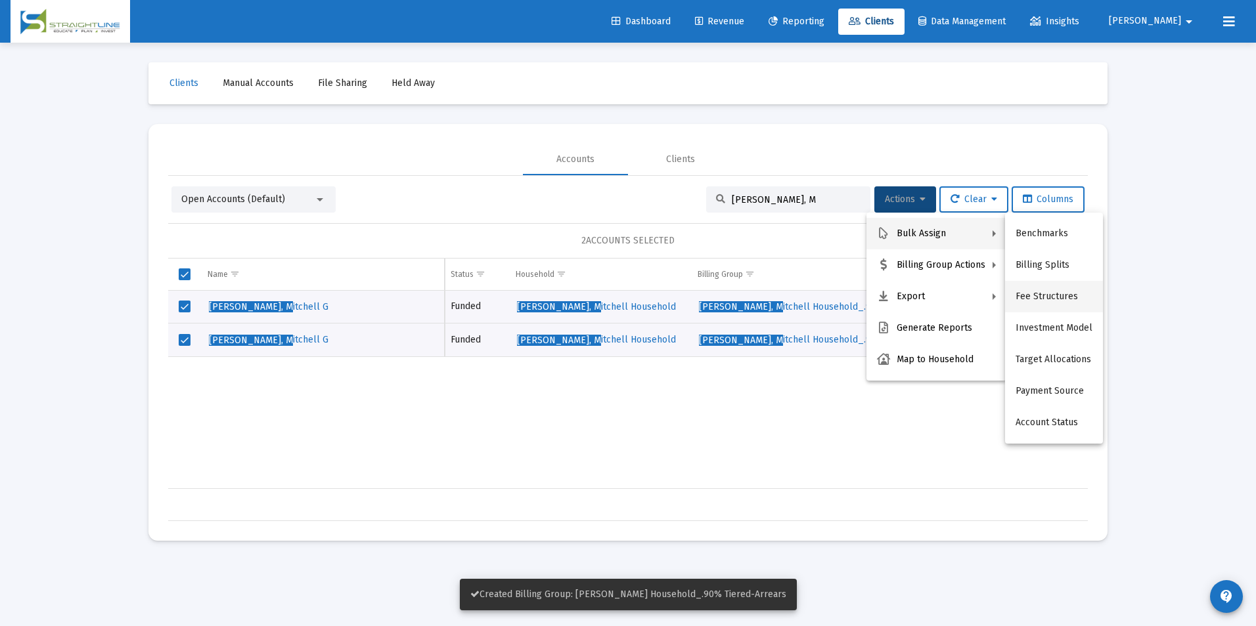
click at [1022, 301] on button "Fee Structures" at bounding box center [1054, 297] width 98 height 32
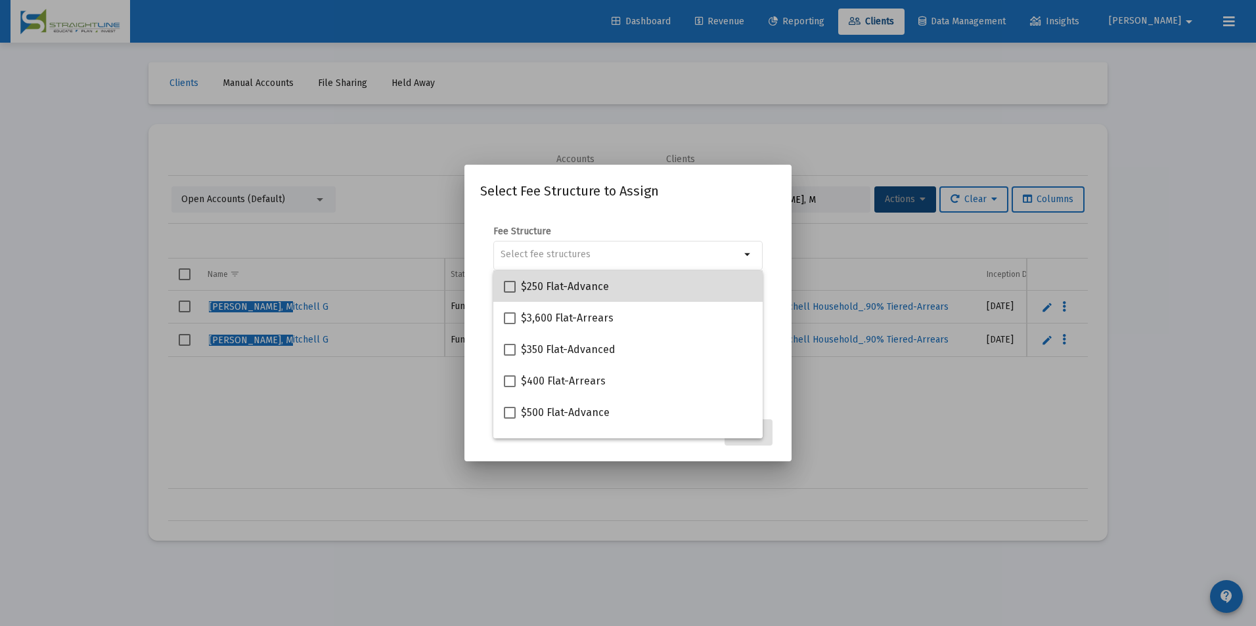
click at [647, 288] on div "$250 Flat-Advance" at bounding box center [628, 287] width 248 height 32
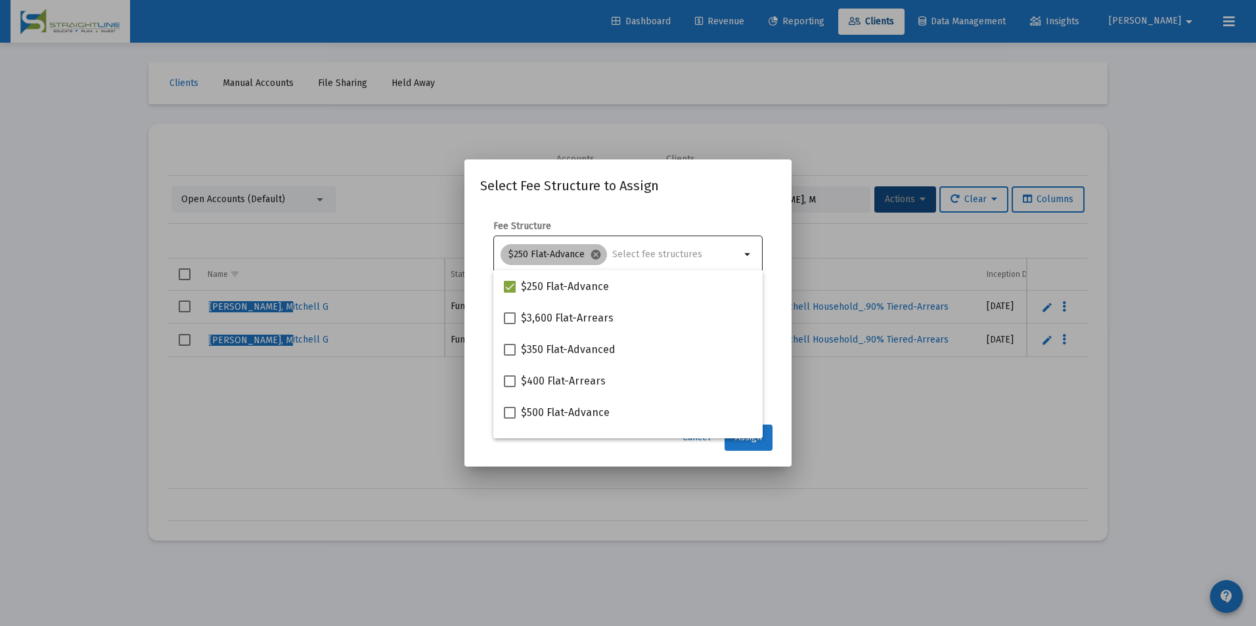
click at [594, 255] on mat-icon "cancel" at bounding box center [596, 255] width 12 height 12
checkbox input "false"
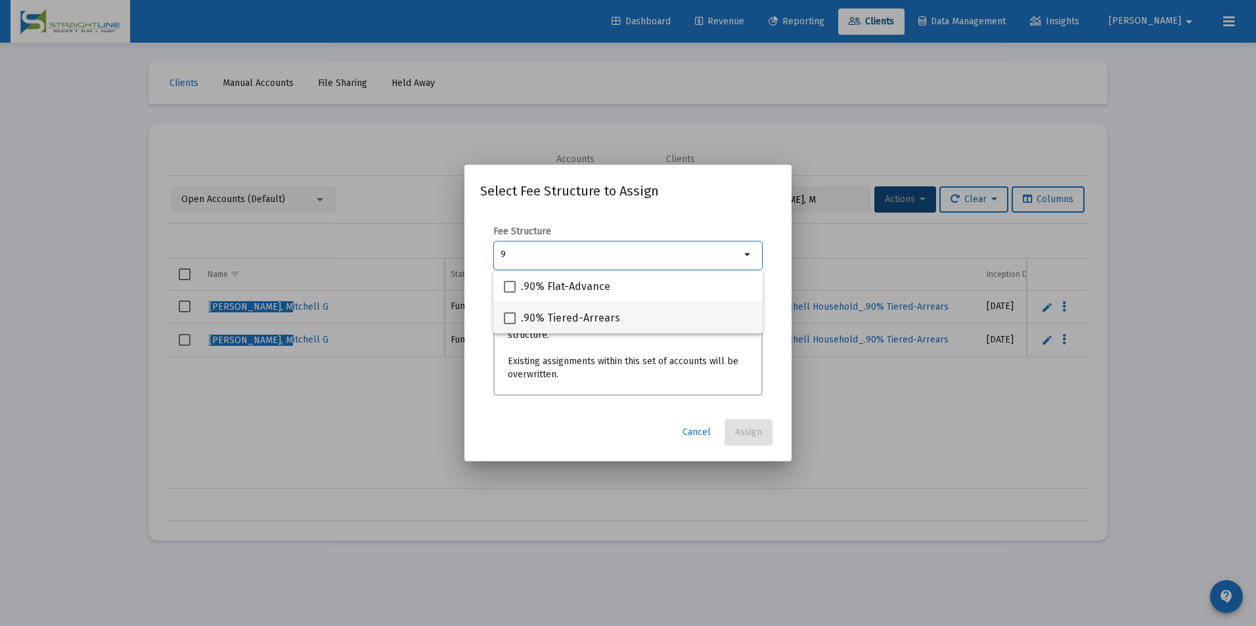
type input "9"
click at [537, 327] on mat-checkbox ".90% Tiered-Arrears" at bounding box center [562, 318] width 116 height 32
click at [561, 320] on span ".90% Tiered-Arrears" at bounding box center [570, 319] width 99 height 16
click at [510, 324] on input ".90% Tiered-Arrears" at bounding box center [509, 324] width 1 height 1
checkbox input "true"
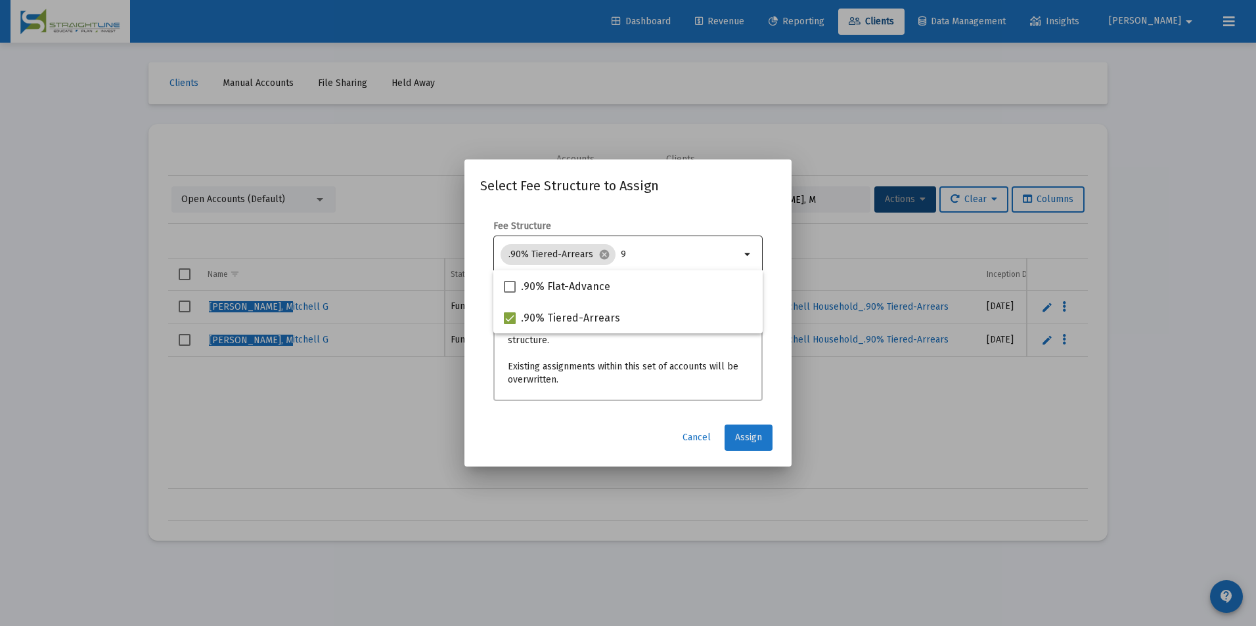
click at [760, 442] on span "Assign" at bounding box center [748, 437] width 27 height 11
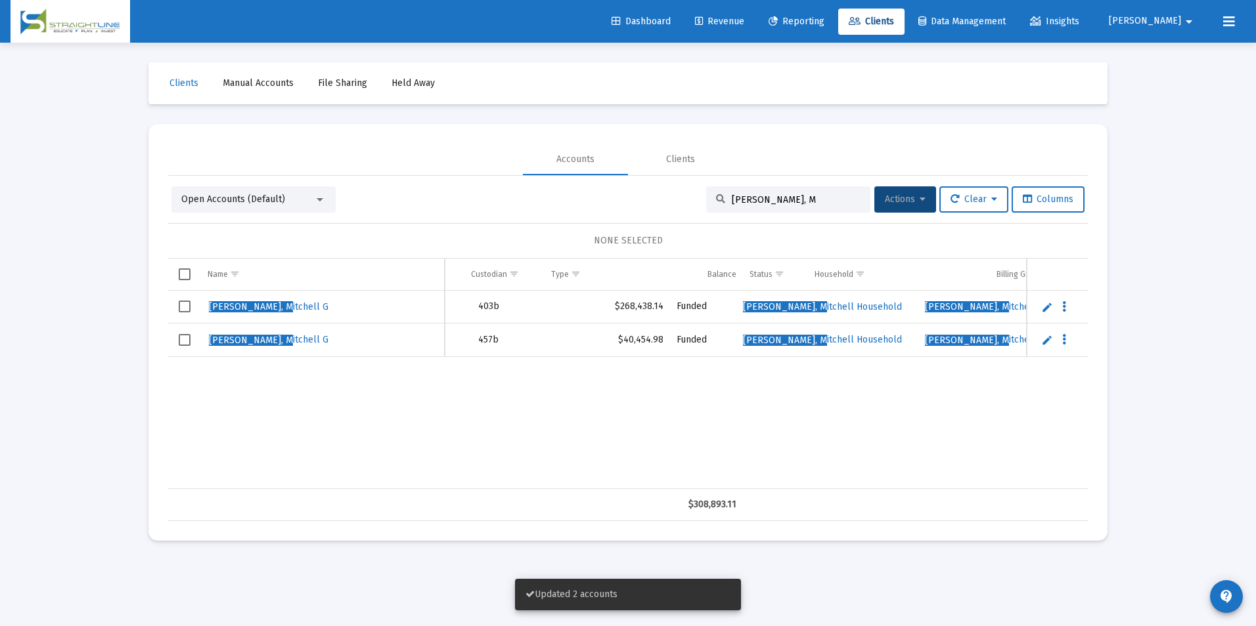
scroll to position [0, 274]
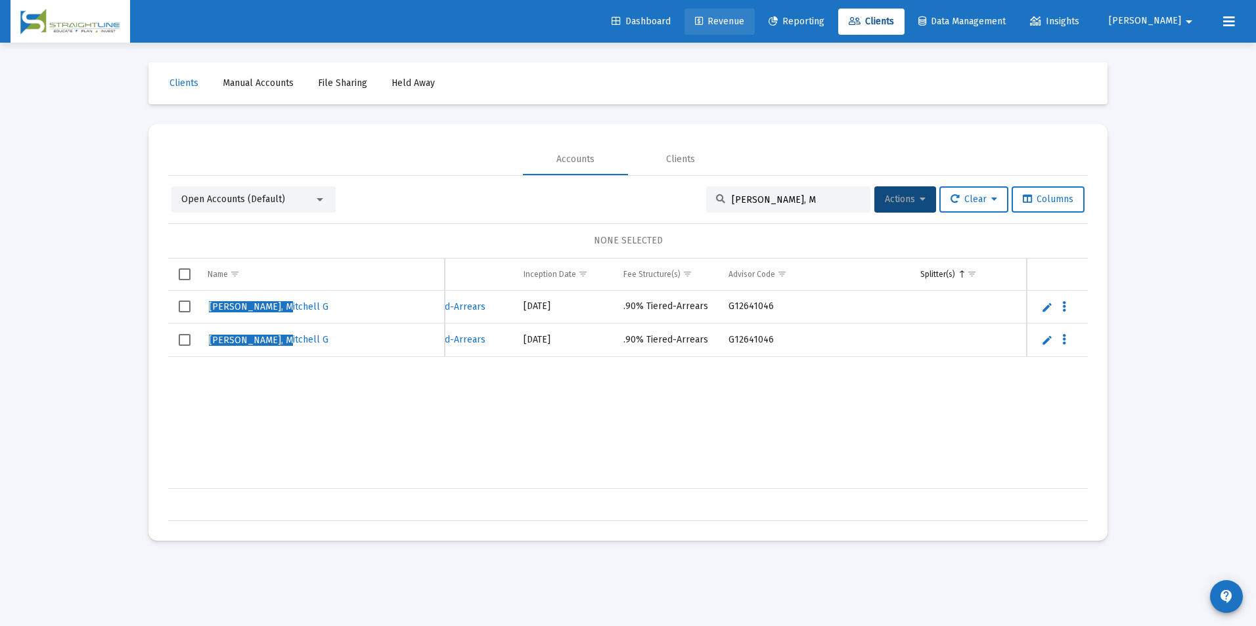
click at [744, 20] on span "Revenue" at bounding box center [719, 21] width 49 height 11
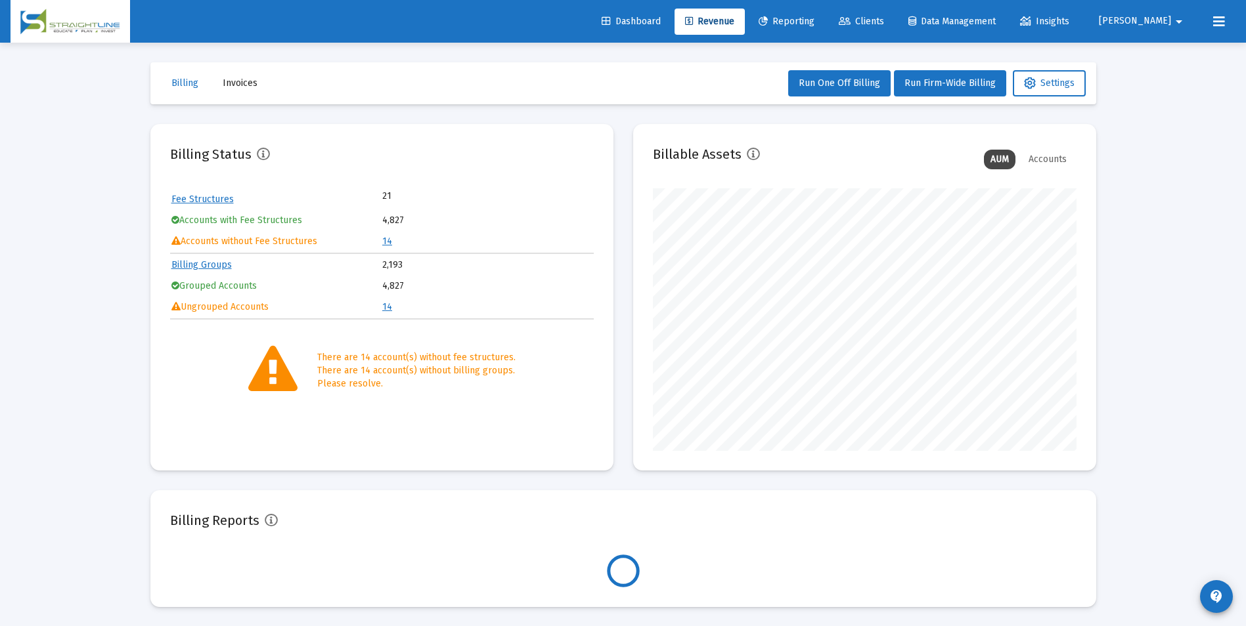
scroll to position [263, 424]
click at [387, 234] on td "14" at bounding box center [487, 242] width 210 height 20
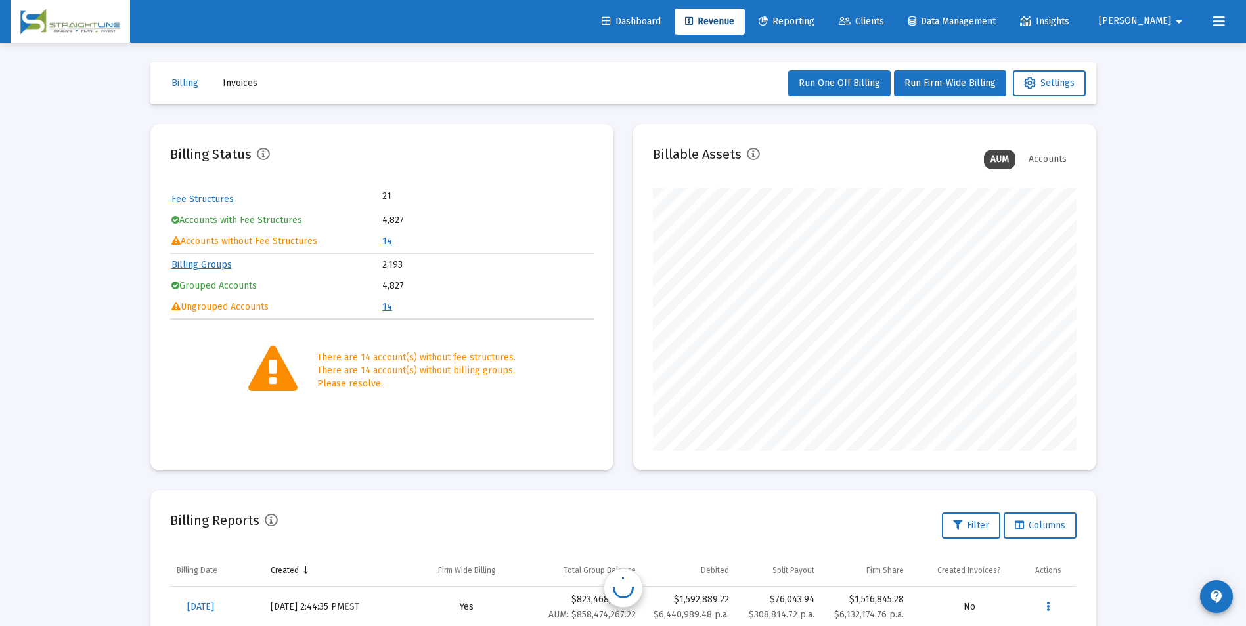
click at [384, 240] on link "14" at bounding box center [387, 241] width 10 height 11
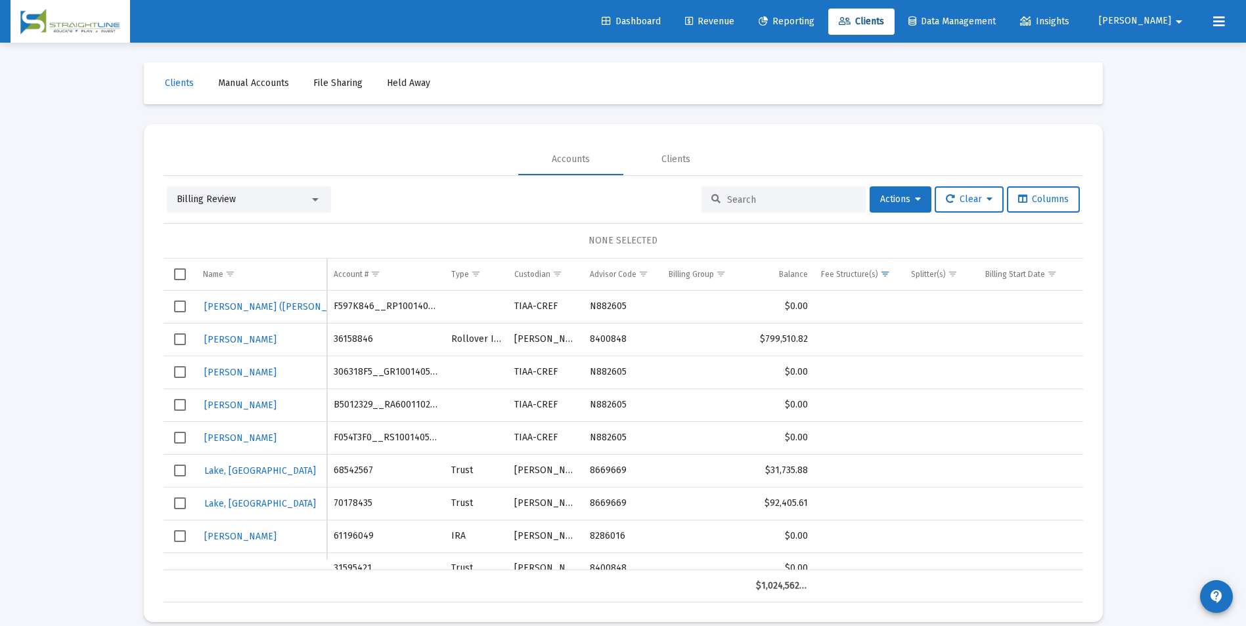
click at [261, 204] on div "Billing Review" at bounding box center [243, 199] width 133 height 13
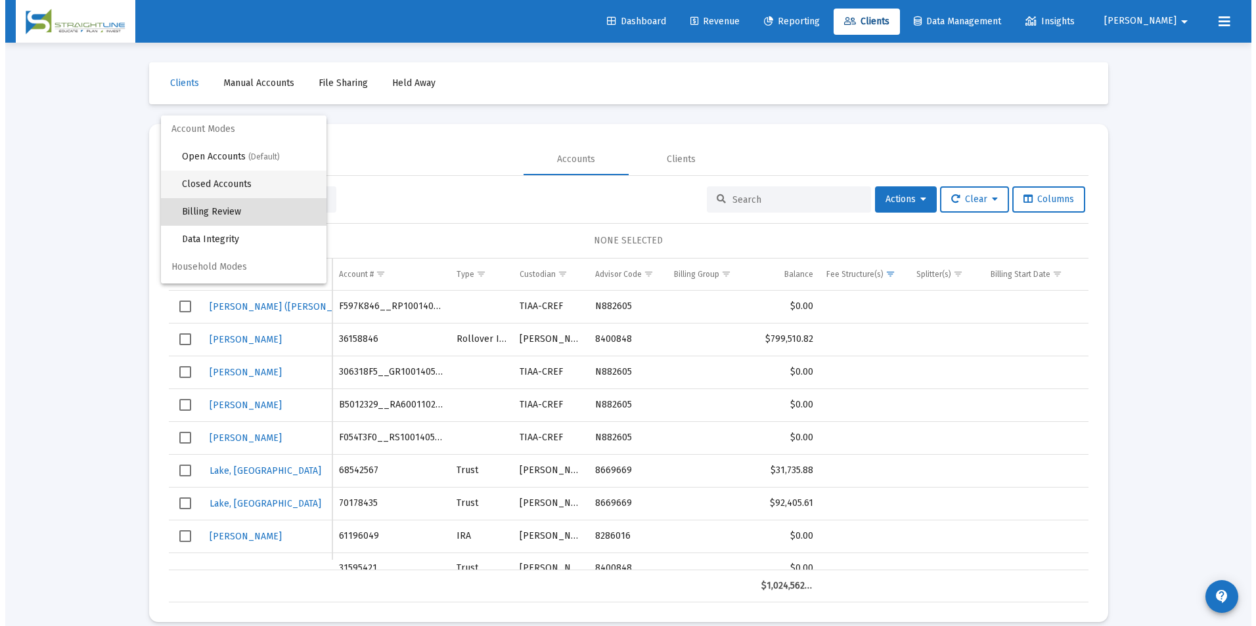
scroll to position [12, 0]
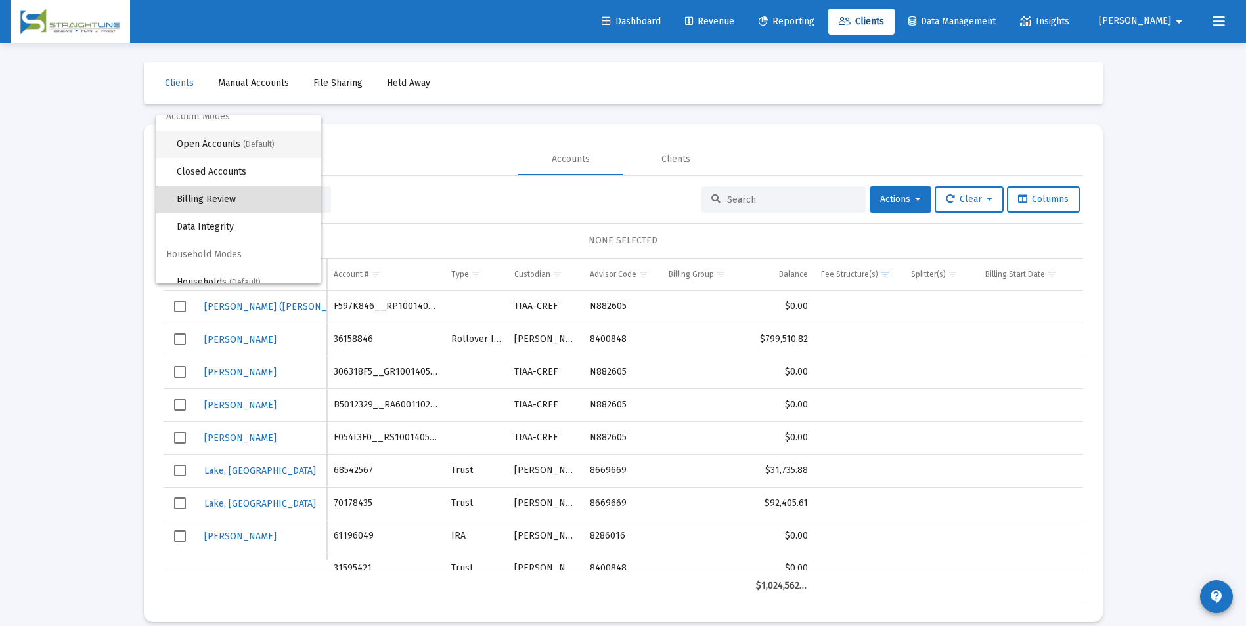
click at [250, 152] on span "Open Accounts (Default)" at bounding box center [244, 145] width 134 height 28
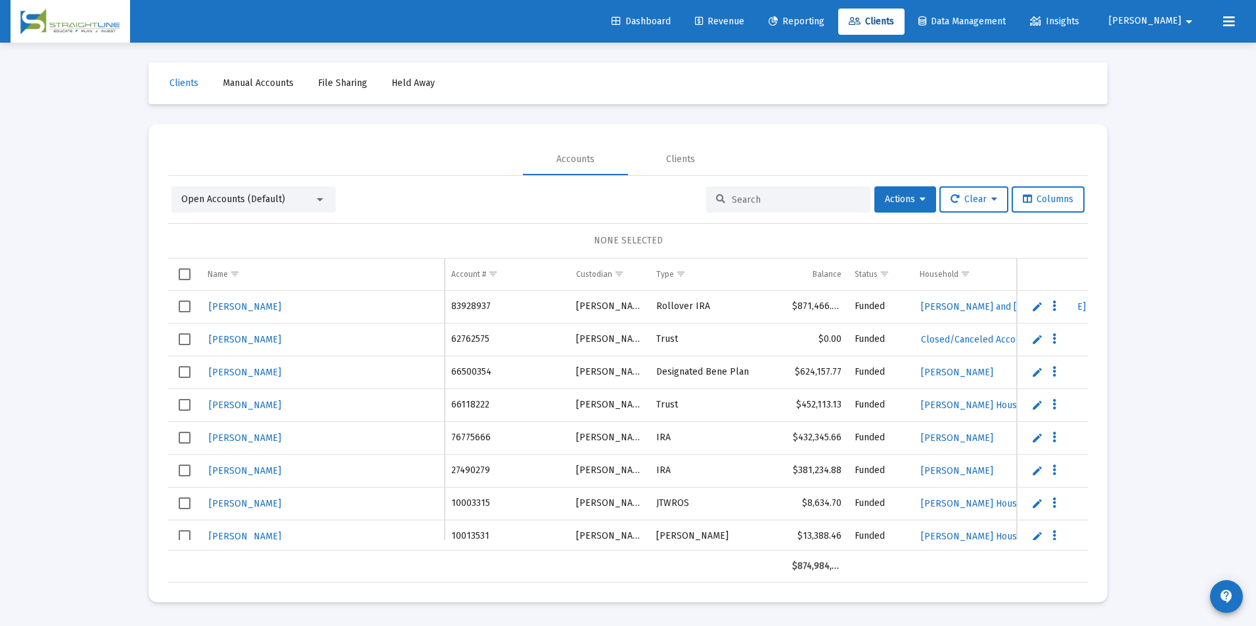
click at [806, 205] on input at bounding box center [796, 199] width 129 height 11
paste input "F093T1A6__RS1001405552"
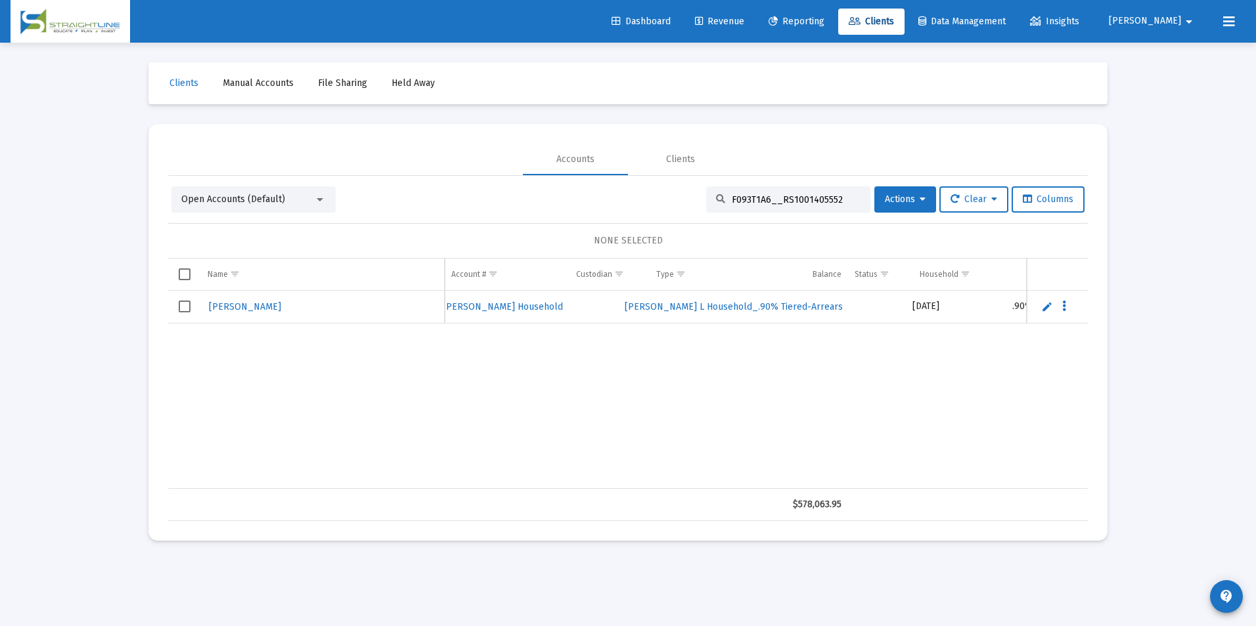
scroll to position [0, 478]
drag, startPoint x: 832, startPoint y: 197, endPoint x: 698, endPoint y: 208, distance: 134.4
click at [706, 208] on div "F093T1A6__RS1001405552" at bounding box center [788, 200] width 164 height 26
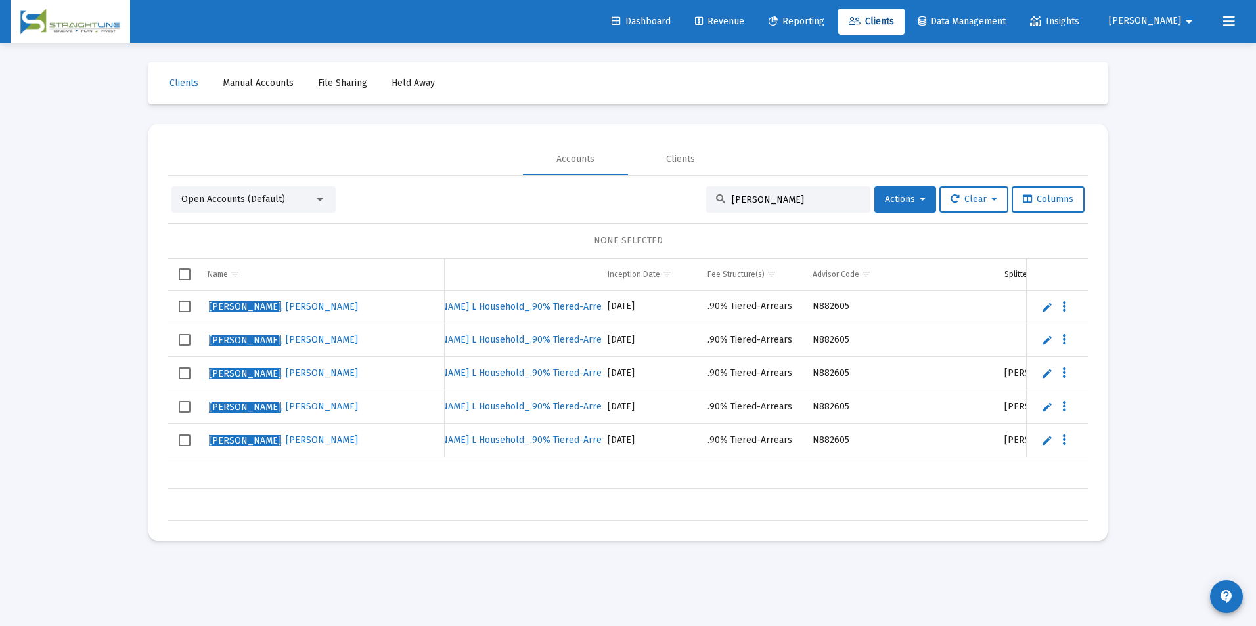
scroll to position [0, 857]
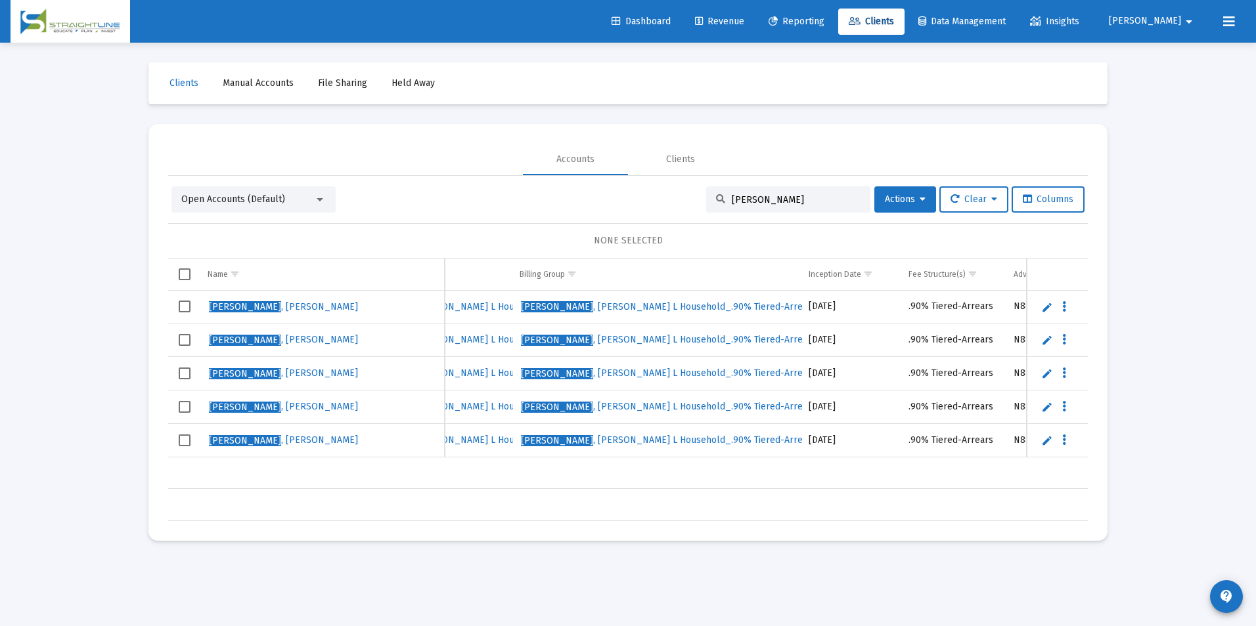
drag, startPoint x: 772, startPoint y: 194, endPoint x: 684, endPoint y: 204, distance: 87.9
click at [684, 204] on div "Open Accounts (Default) [PERSON_NAME] Actions Clear Columns" at bounding box center [627, 200] width 913 height 26
paste input "B4537540__RA6001102155"
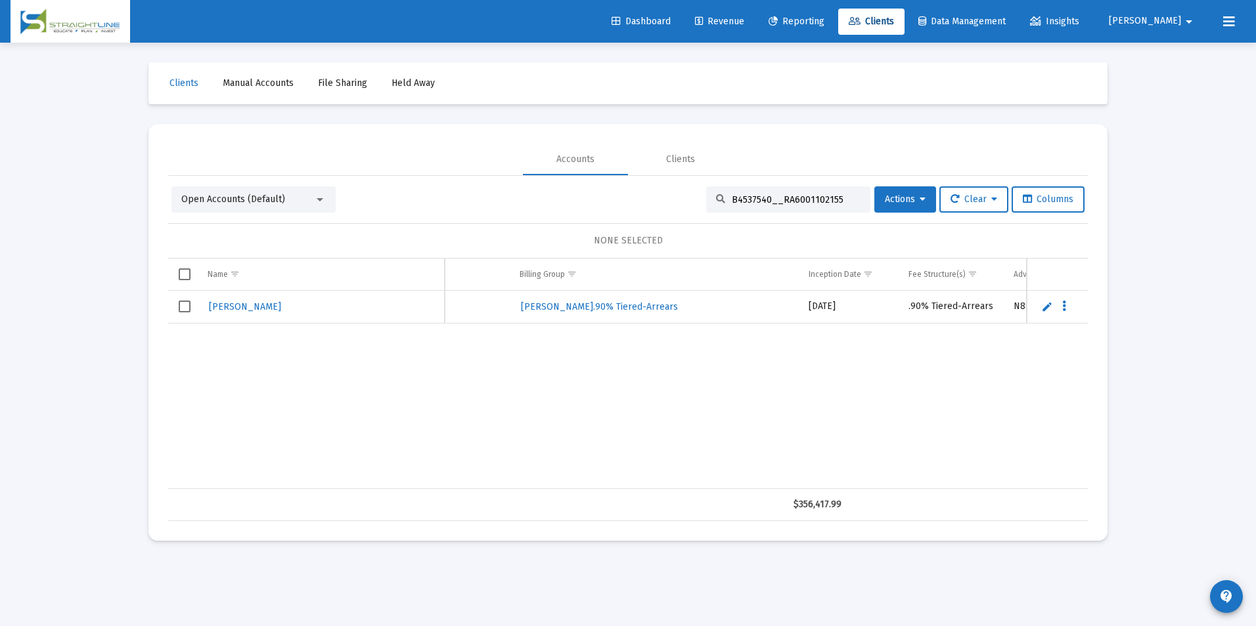
scroll to position [0, 582]
drag, startPoint x: 846, startPoint y: 201, endPoint x: 686, endPoint y: 203, distance: 160.9
click at [686, 203] on div "Open Accounts (Default) B4537540__RA6001102155 Actions Clear Columns" at bounding box center [627, 200] width 913 height 26
paste input "30272523995378"
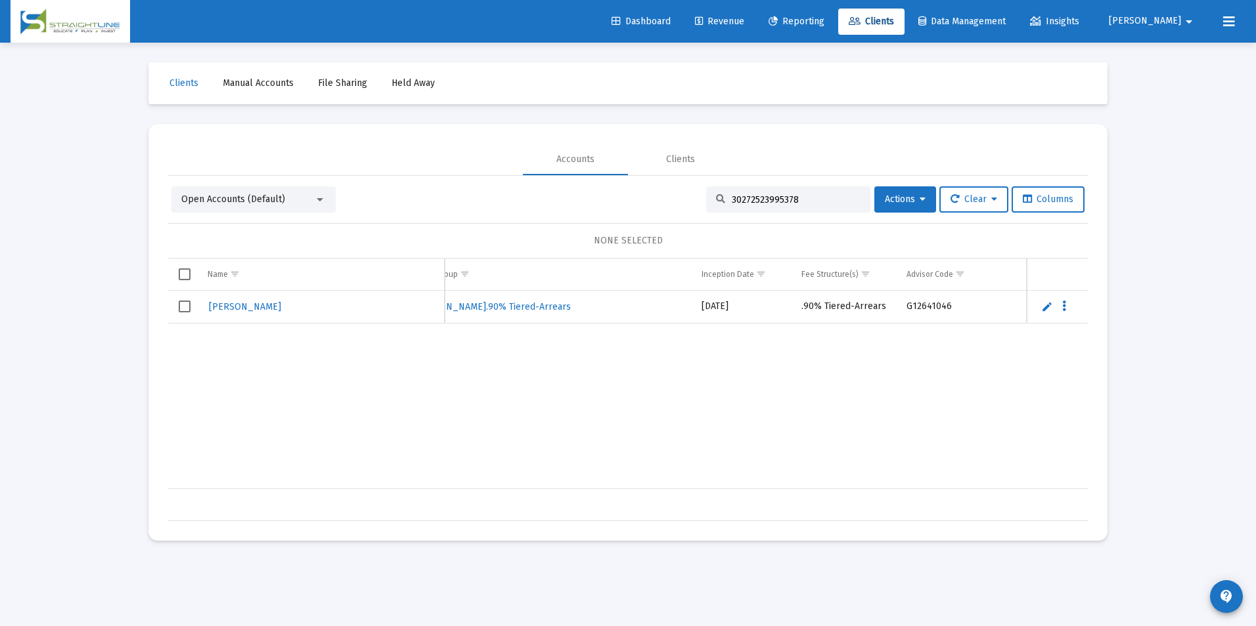
drag, startPoint x: 805, startPoint y: 204, endPoint x: 692, endPoint y: 196, distance: 113.2
click at [692, 196] on div "Open Accounts (Default) 30272523995378 Actions Clear Columns" at bounding box center [627, 200] width 913 height 26
paste input "61072939"
drag, startPoint x: 768, startPoint y: 201, endPoint x: 677, endPoint y: 208, distance: 91.6
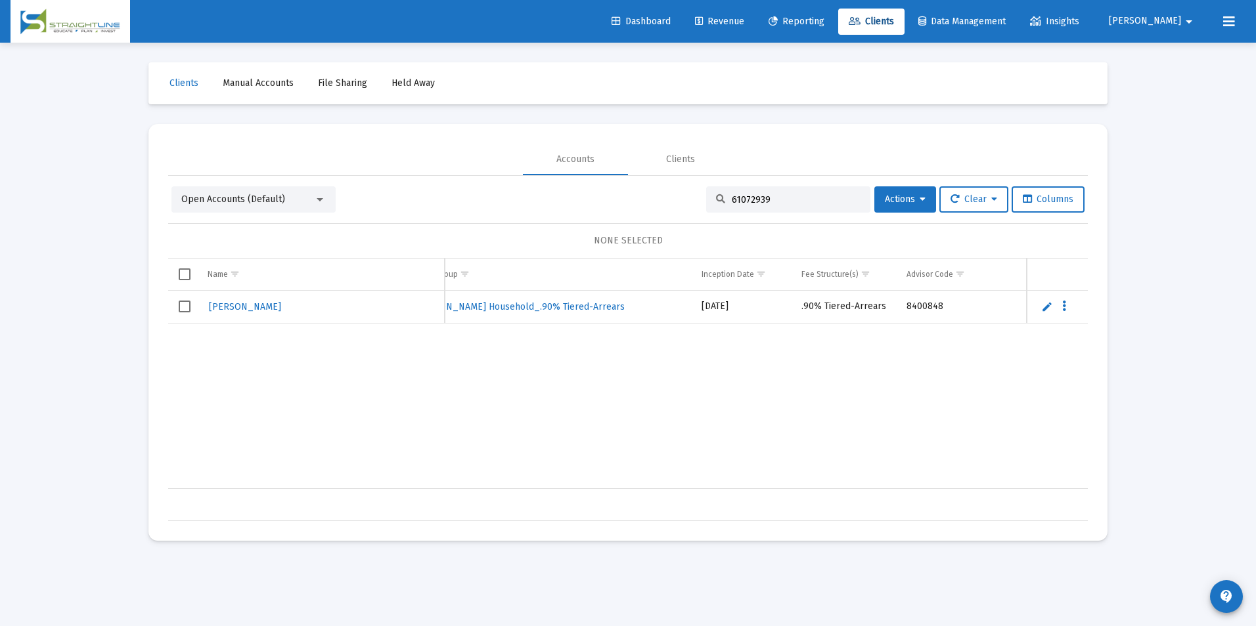
click at [677, 208] on div "Open Accounts (Default) 61072939 Actions Clear Columns" at bounding box center [627, 200] width 913 height 26
paste input "F035T2G3__RS1001405552"
drag, startPoint x: 839, startPoint y: 201, endPoint x: 714, endPoint y: 213, distance: 125.3
click at [714, 213] on div "Open Accounts (Default) F035T2G3__RS1001405552 Actions Clear Columns NONE SELEC…" at bounding box center [627, 354] width 919 height 335
paste input "302763F4__GR"
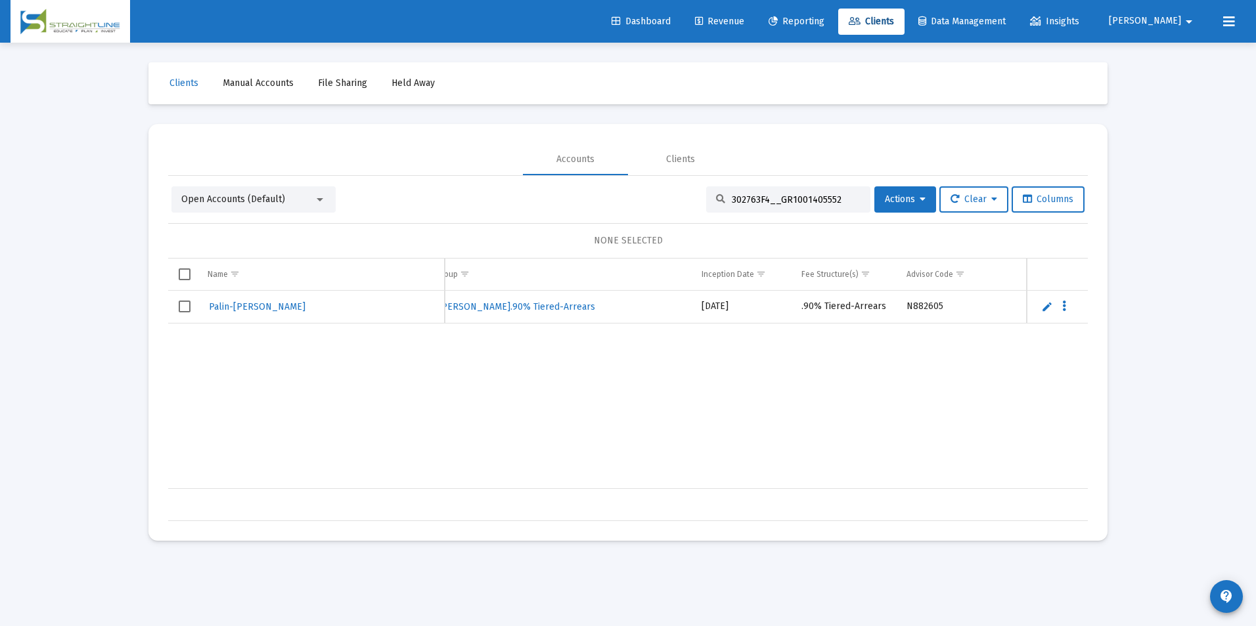
scroll to position [0, 595]
drag, startPoint x: 841, startPoint y: 202, endPoint x: 695, endPoint y: 211, distance: 145.4
click at [695, 211] on div "Open Accounts (Default) 302763F4__GR1001405552 Actions Clear Columns" at bounding box center [627, 200] width 913 height 26
paste input "L1762958__GS1001101647"
type input "L1762958__GS1001101647"
